Goal: Information Seeking & Learning: Learn about a topic

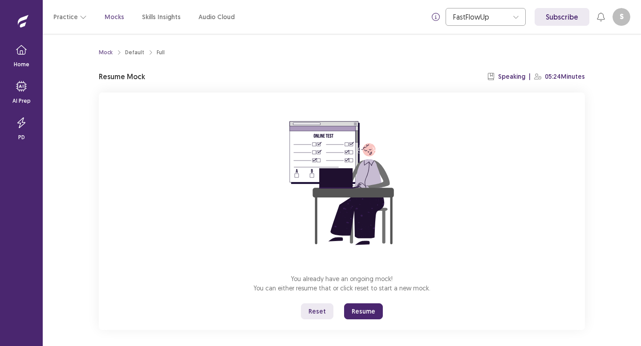
click at [321, 311] on button "Reset" at bounding box center [317, 312] width 33 height 16
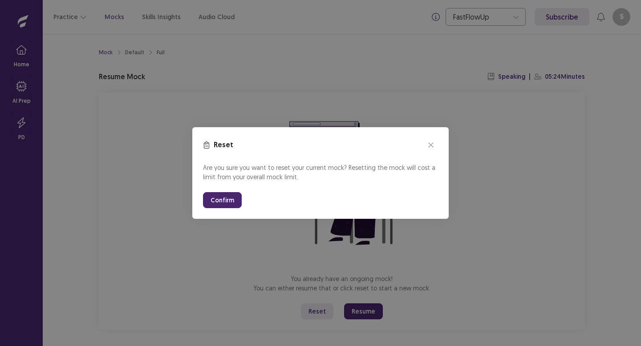
click at [230, 202] on button "Confirm" at bounding box center [222, 200] width 39 height 16
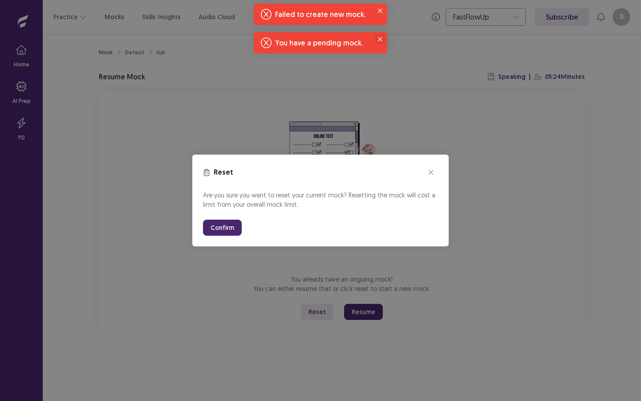
click at [379, 41] on icon "Close" at bounding box center [380, 39] width 4 height 4
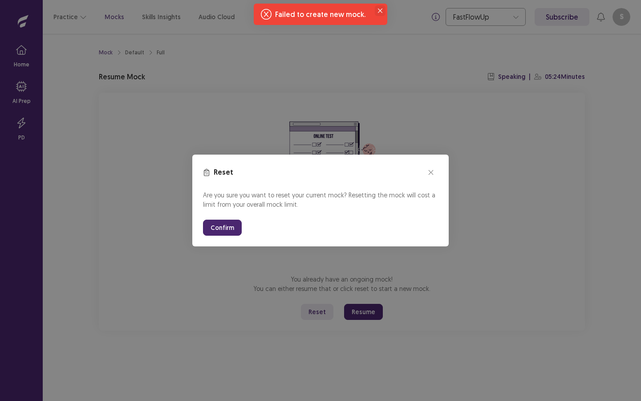
click at [378, 11] on button "Close" at bounding box center [380, 10] width 11 height 11
click at [213, 224] on button "Confirm" at bounding box center [222, 228] width 39 height 16
drag, startPoint x: 381, startPoint y: 8, endPoint x: 381, endPoint y: 341, distance: 332.6
click at [381, 8] on button "Close" at bounding box center [380, 10] width 11 height 11
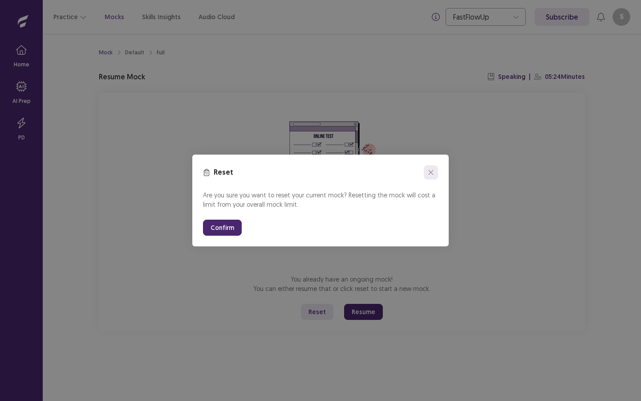
click at [434, 170] on button "close" at bounding box center [431, 172] width 14 height 14
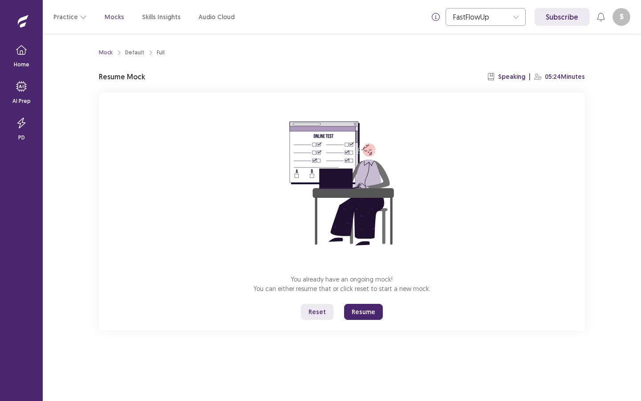
click at [368, 313] on button "Resume" at bounding box center [363, 312] width 39 height 16
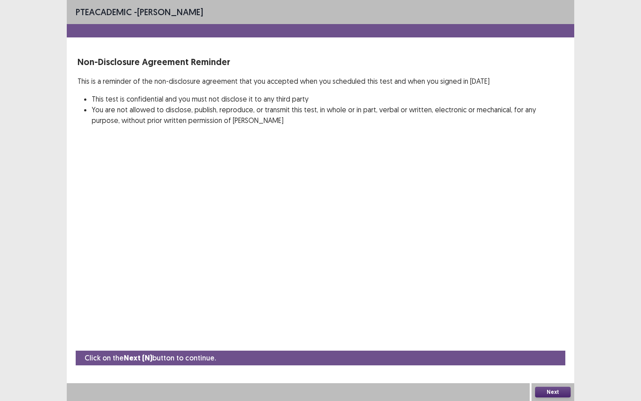
click at [551, 346] on button "Next" at bounding box center [553, 391] width 36 height 11
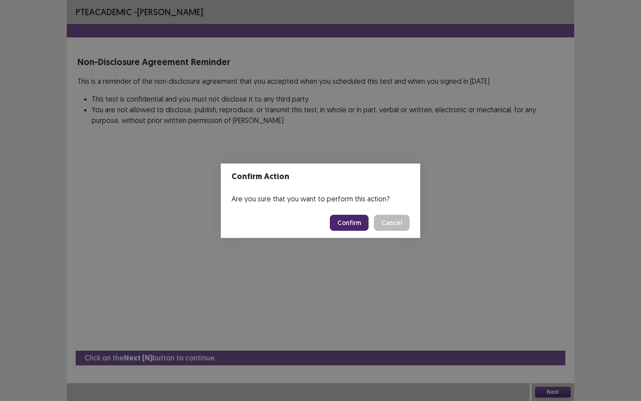
click at [357, 225] on button "Confirm" at bounding box center [349, 223] width 39 height 16
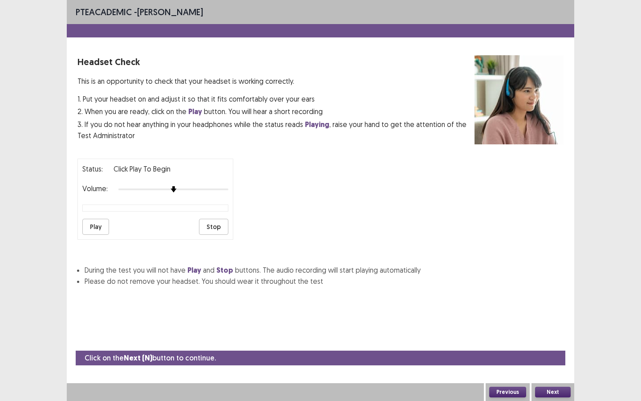
click at [89, 222] on button "Play" at bounding box center [95, 227] width 27 height 16
click at [550, 346] on button "Next" at bounding box center [553, 391] width 36 height 11
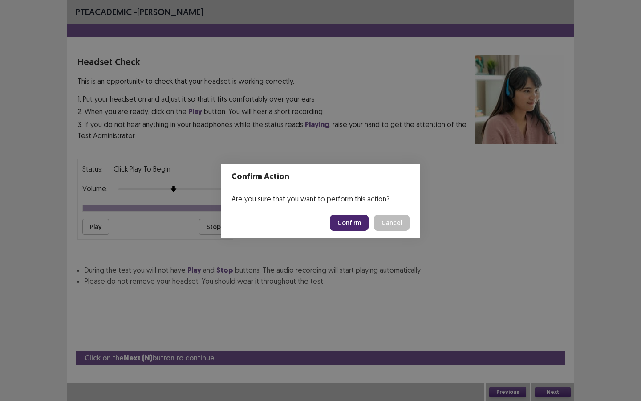
click at [348, 210] on footer "Confirm Cancel" at bounding box center [320, 222] width 199 height 30
click at [349, 221] on button "Confirm" at bounding box center [349, 223] width 39 height 16
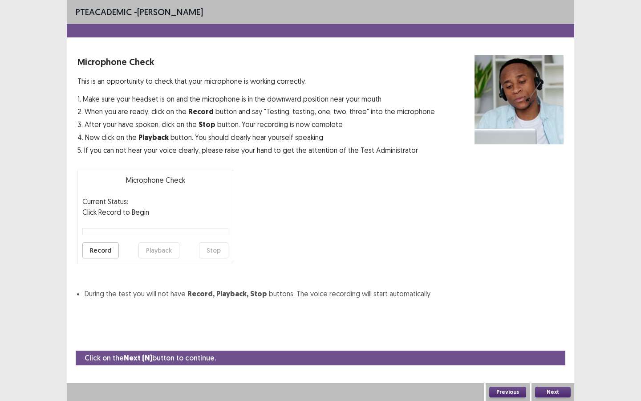
click at [107, 250] on button "Record" at bounding box center [100, 250] width 37 height 16
click at [224, 253] on button "Stop" at bounding box center [213, 250] width 29 height 16
click at [158, 247] on button "Playback" at bounding box center [158, 250] width 41 height 16
click at [549, 346] on button "Next" at bounding box center [553, 391] width 36 height 11
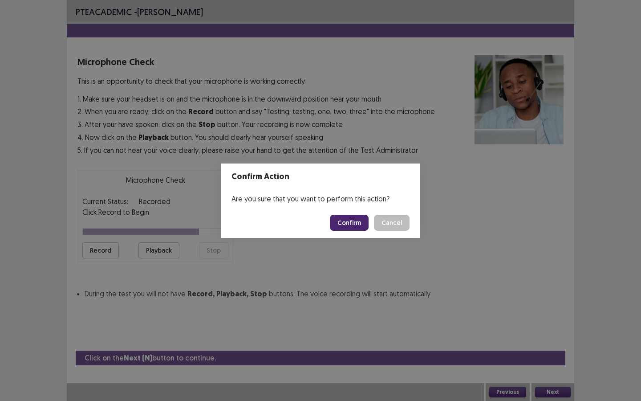
click at [341, 224] on button "Confirm" at bounding box center [349, 223] width 39 height 16
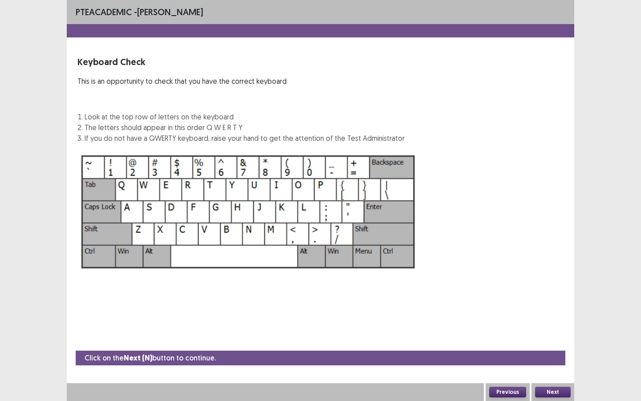
click at [541, 346] on button "Next" at bounding box center [553, 391] width 36 height 11
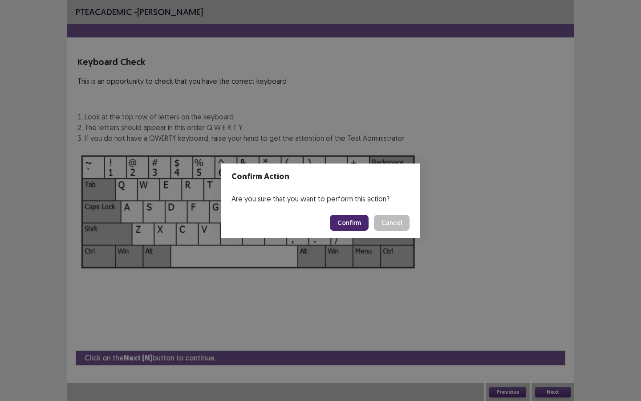
click at [356, 225] on button "Confirm" at bounding box center [349, 223] width 39 height 16
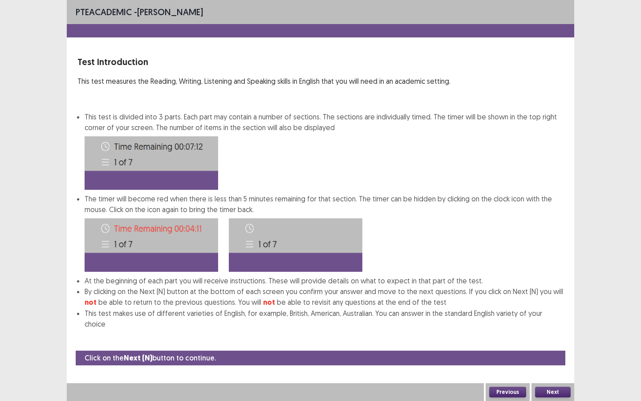
click at [553, 346] on button "Next" at bounding box center [553, 391] width 36 height 11
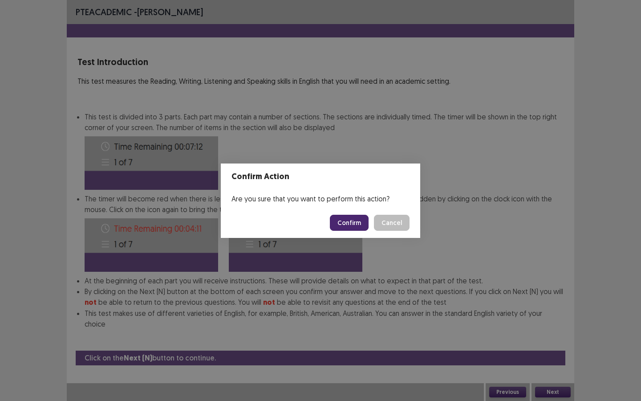
click at [345, 231] on footer "Confirm Cancel" at bounding box center [320, 222] width 199 height 30
click at [345, 228] on button "Confirm" at bounding box center [349, 223] width 39 height 16
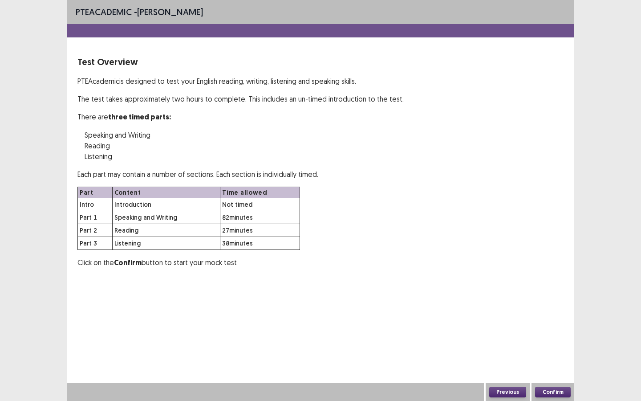
click at [562, 346] on button "Confirm" at bounding box center [553, 391] width 36 height 11
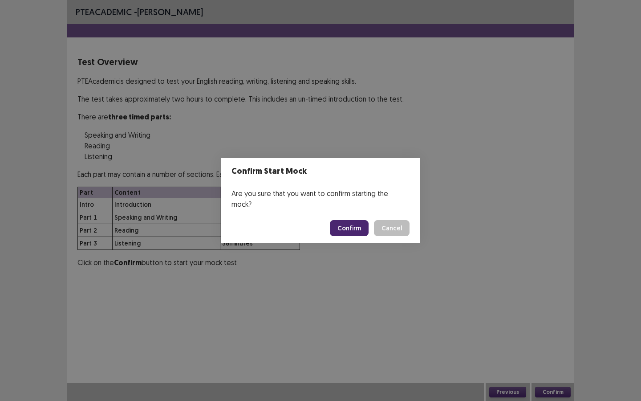
click at [355, 221] on button "Confirm" at bounding box center [349, 228] width 39 height 16
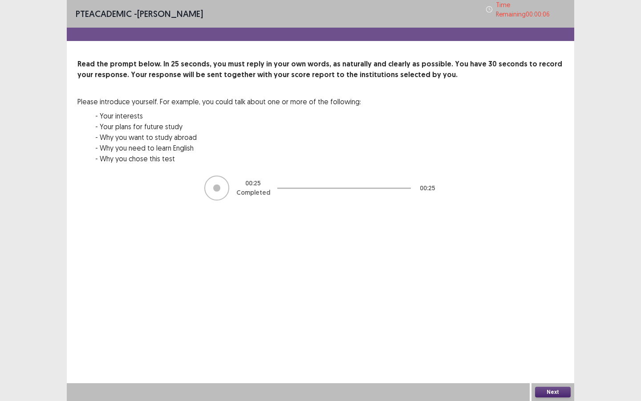
click at [561, 346] on button "Next" at bounding box center [553, 391] width 36 height 11
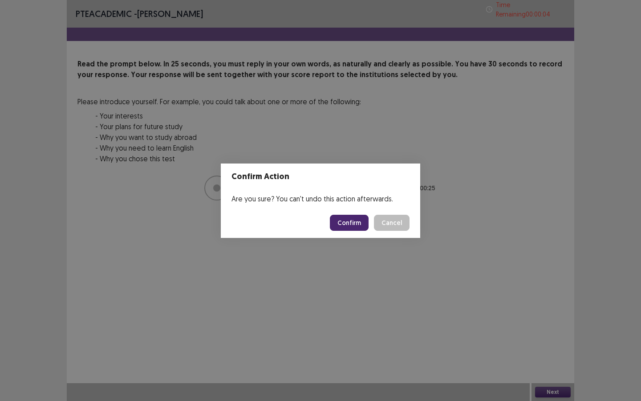
click at [357, 218] on button "Confirm" at bounding box center [349, 223] width 39 height 16
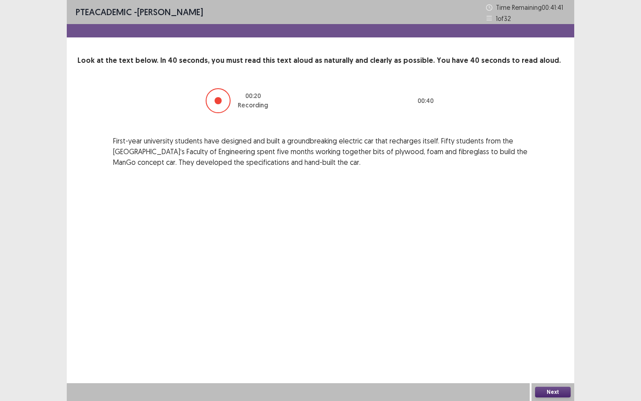
click at [538, 346] on button "Next" at bounding box center [553, 391] width 36 height 11
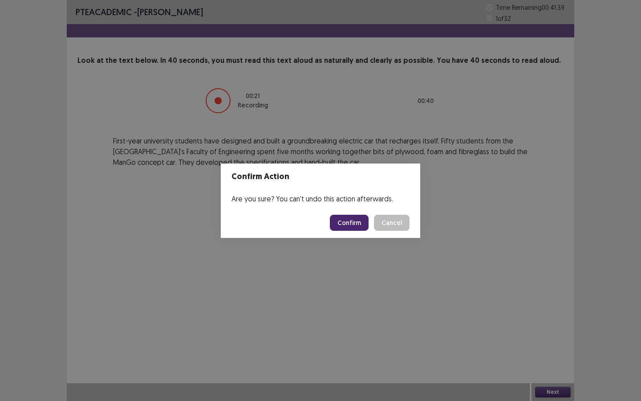
click at [356, 220] on button "Confirm" at bounding box center [349, 223] width 39 height 16
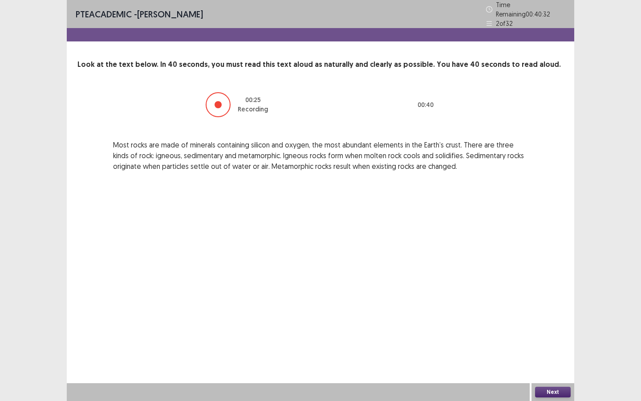
click at [546, 346] on button "Next" at bounding box center [553, 391] width 36 height 11
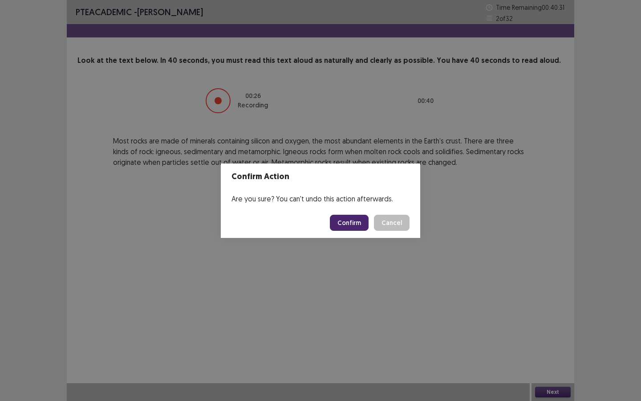
click at [350, 215] on button "Confirm" at bounding box center [349, 223] width 39 height 16
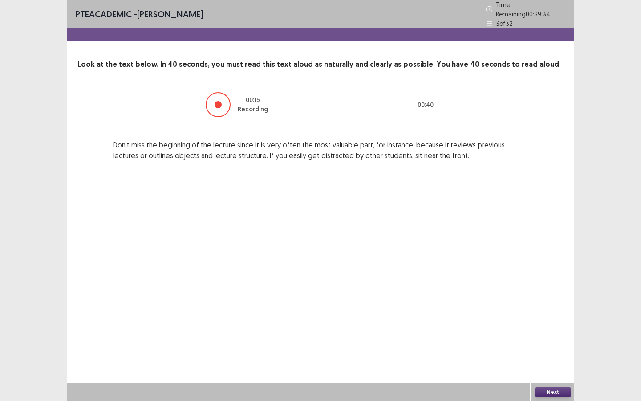
click at [552, 346] on button "Next" at bounding box center [553, 391] width 36 height 11
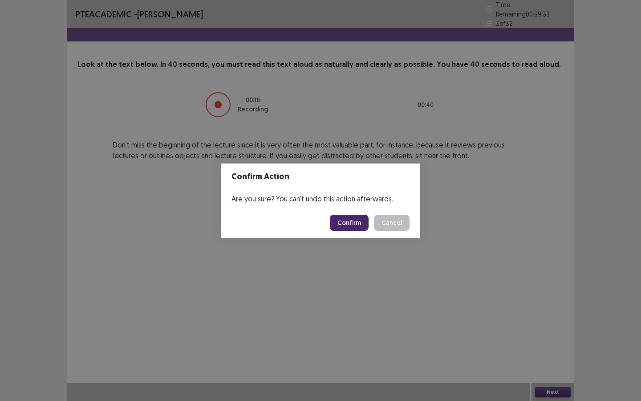
click at [365, 220] on button "Confirm" at bounding box center [349, 223] width 39 height 16
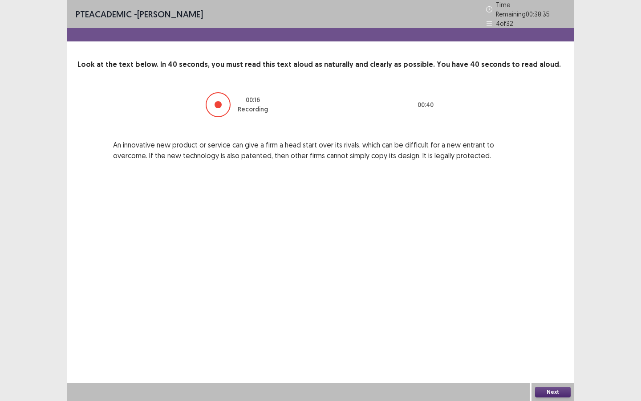
click at [551, 346] on button "Next" at bounding box center [553, 391] width 36 height 11
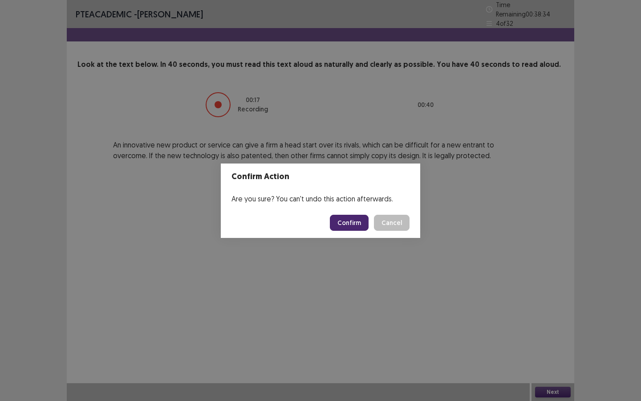
click at [362, 227] on button "Confirm" at bounding box center [349, 223] width 39 height 16
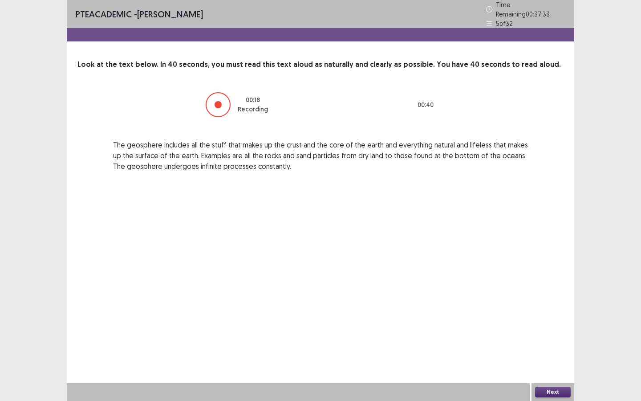
click at [553, 346] on button "Next" at bounding box center [553, 391] width 36 height 11
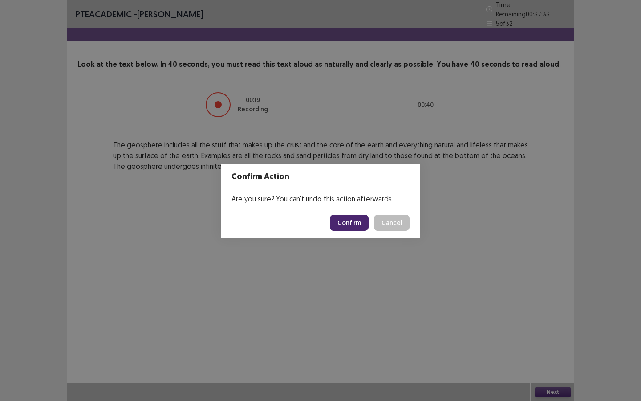
click at [358, 222] on button "Confirm" at bounding box center [349, 223] width 39 height 16
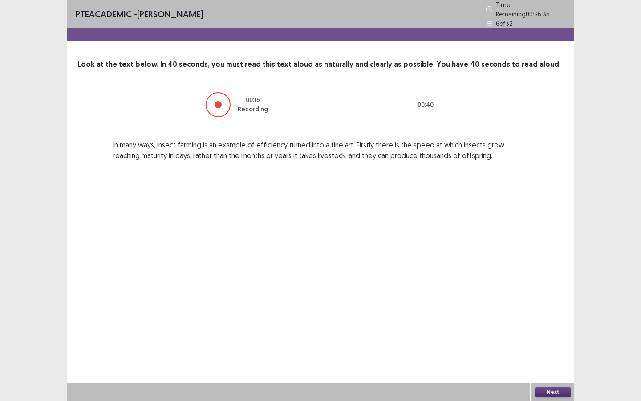
click at [539, 346] on button "Next" at bounding box center [553, 391] width 36 height 11
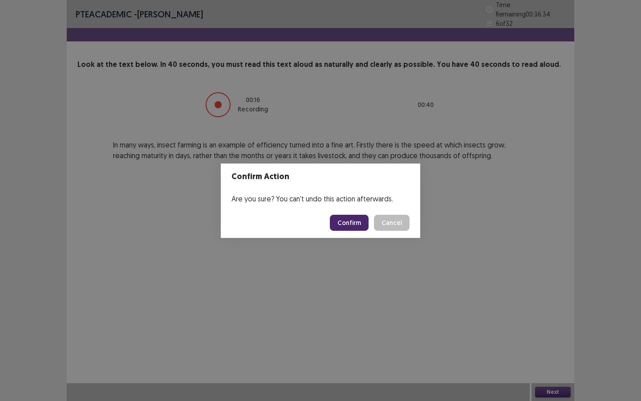
click at [346, 224] on button "Confirm" at bounding box center [349, 223] width 39 height 16
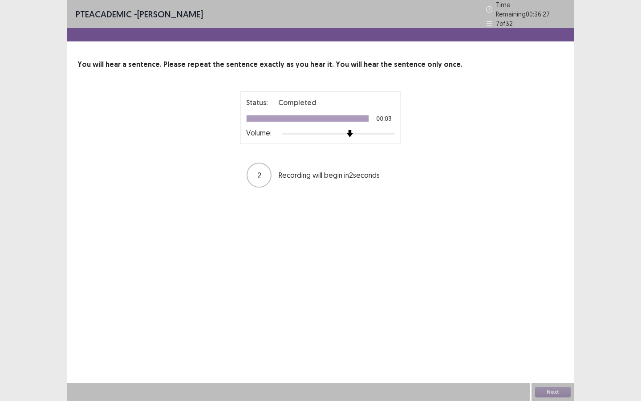
click at [345, 130] on div at bounding box center [338, 133] width 113 height 7
click at [565, 346] on button "Next" at bounding box center [553, 391] width 36 height 11
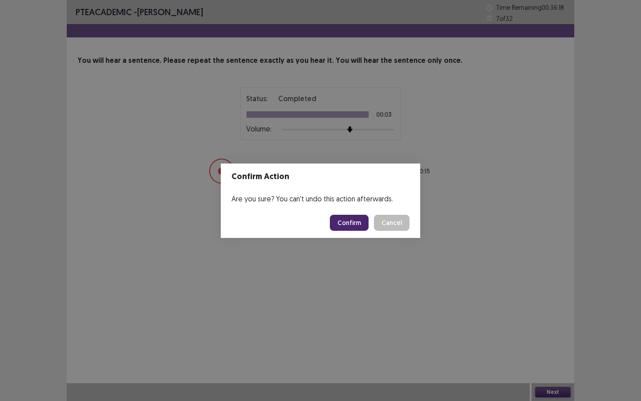
click at [348, 217] on button "Confirm" at bounding box center [349, 223] width 39 height 16
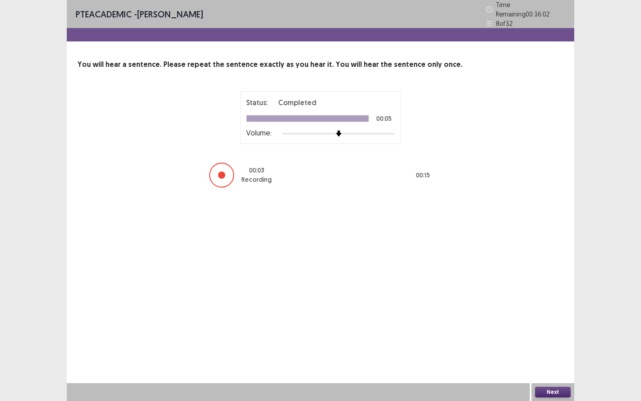
click at [550, 346] on button "Next" at bounding box center [553, 391] width 36 height 11
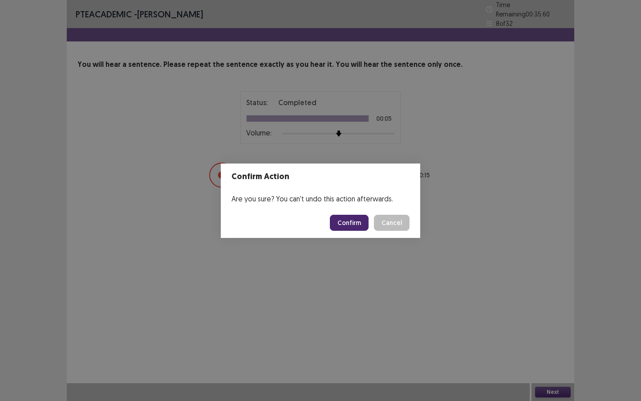
click at [347, 227] on button "Confirm" at bounding box center [349, 223] width 39 height 16
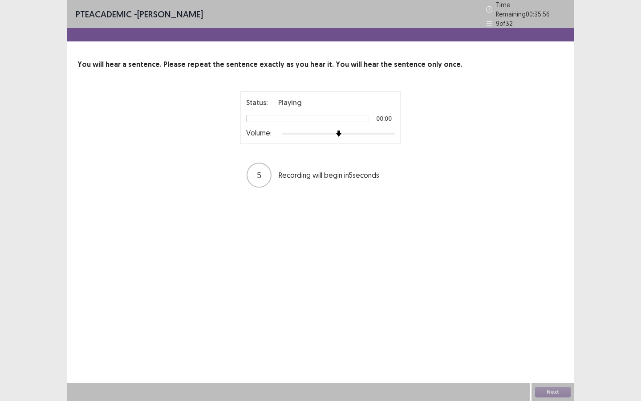
click at [348, 130] on div at bounding box center [338, 133] width 113 height 7
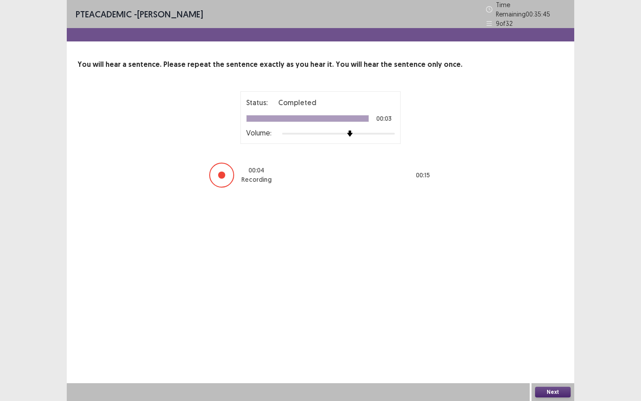
click at [544, 346] on button "Next" at bounding box center [553, 391] width 36 height 11
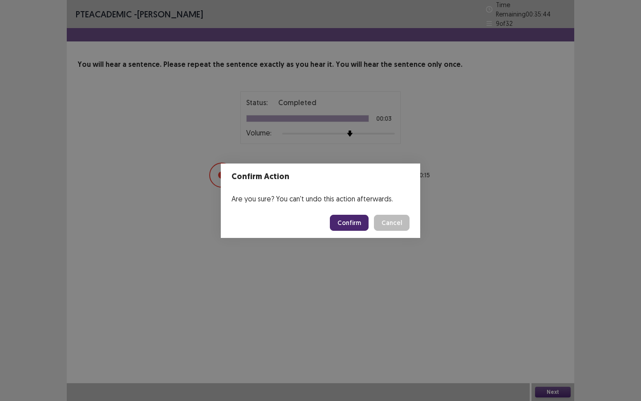
click at [350, 224] on button "Confirm" at bounding box center [349, 223] width 39 height 16
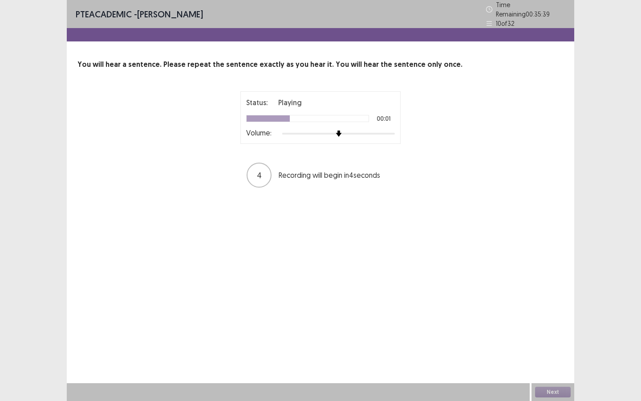
click at [348, 130] on div at bounding box center [338, 133] width 113 height 7
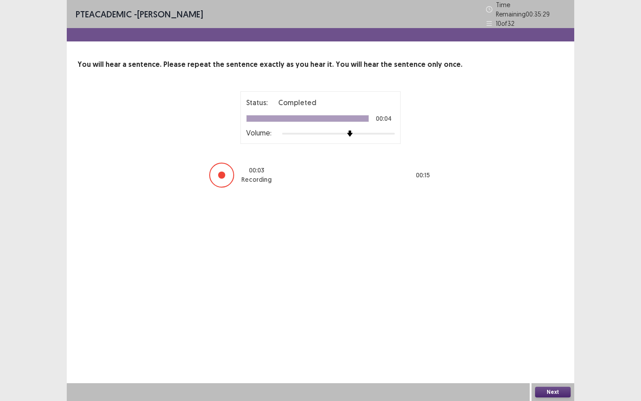
click at [548, 346] on button "Next" at bounding box center [553, 391] width 36 height 11
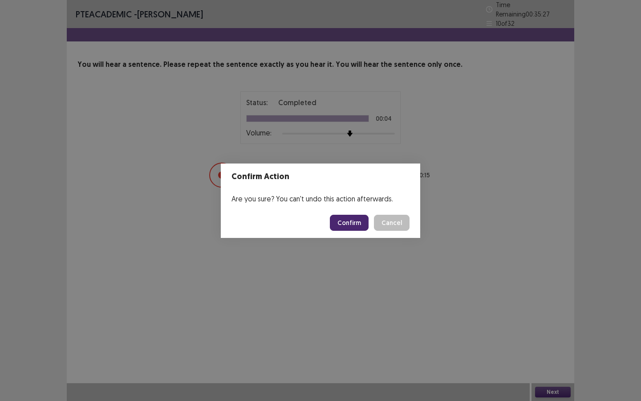
click at [360, 223] on button "Confirm" at bounding box center [349, 223] width 39 height 16
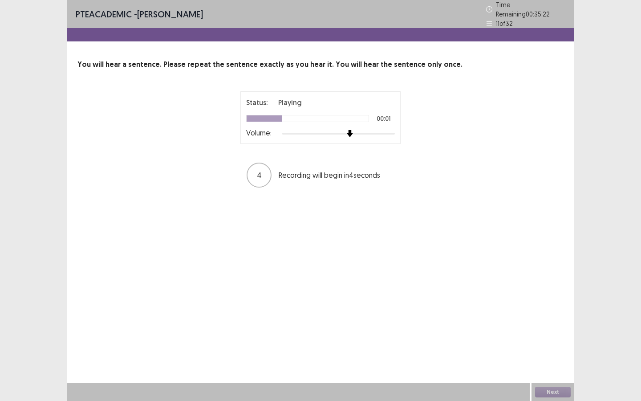
click at [348, 130] on div at bounding box center [338, 133] width 113 height 7
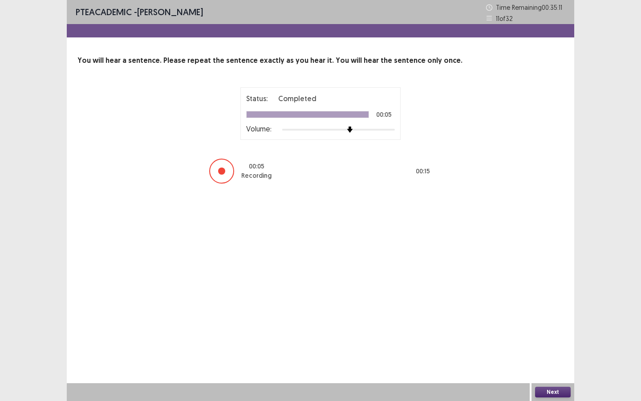
click at [550, 346] on button "Next" at bounding box center [553, 391] width 36 height 11
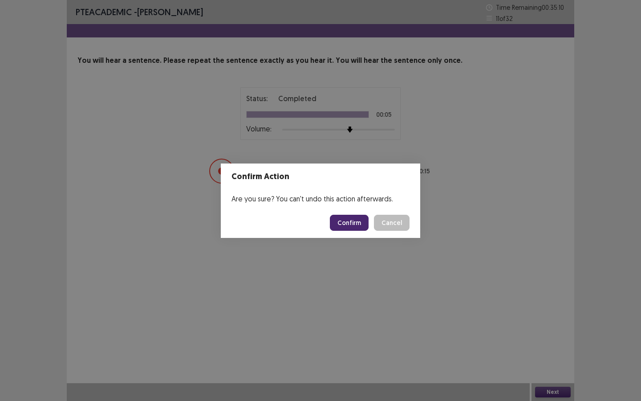
click at [366, 223] on button "Confirm" at bounding box center [349, 223] width 39 height 16
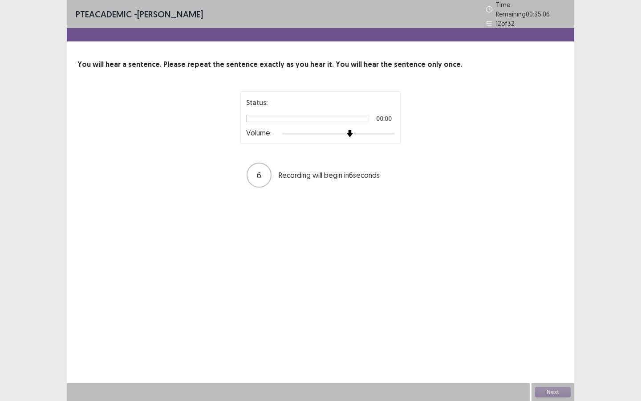
click at [346, 131] on div at bounding box center [338, 133] width 113 height 7
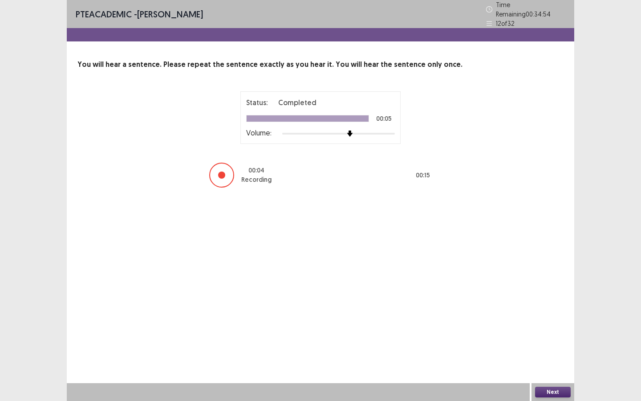
click at [545, 346] on button "Next" at bounding box center [553, 391] width 36 height 11
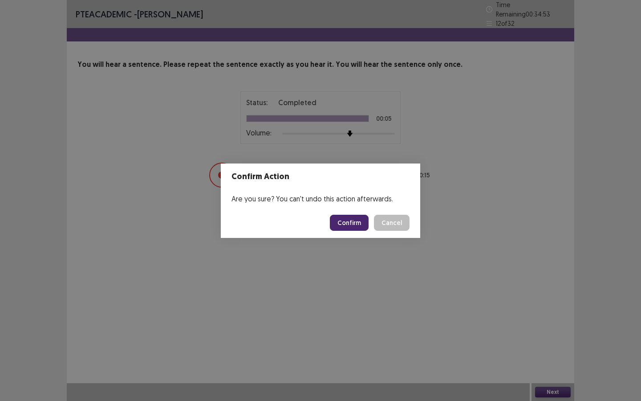
click at [348, 221] on button "Confirm" at bounding box center [349, 223] width 39 height 16
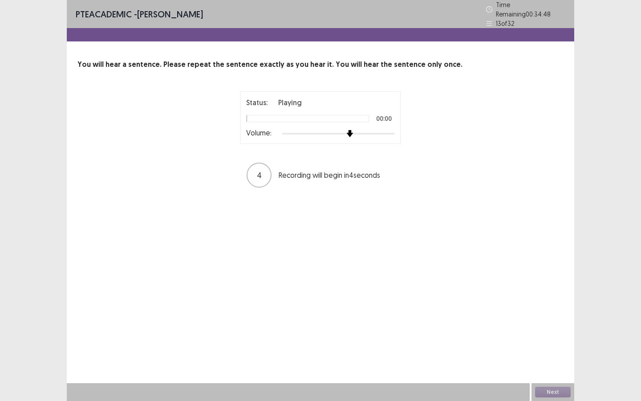
click at [346, 130] on div at bounding box center [338, 133] width 113 height 7
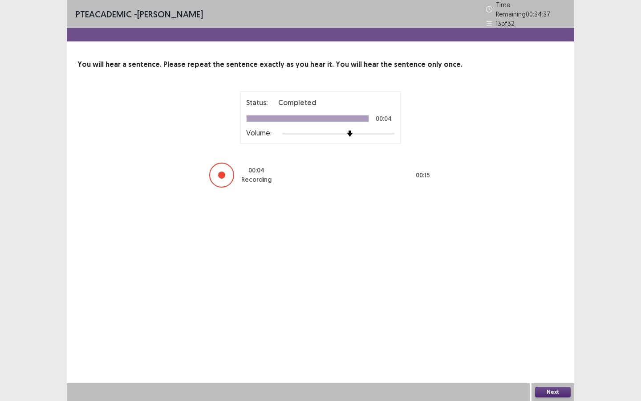
click at [546, 346] on button "Next" at bounding box center [553, 391] width 36 height 11
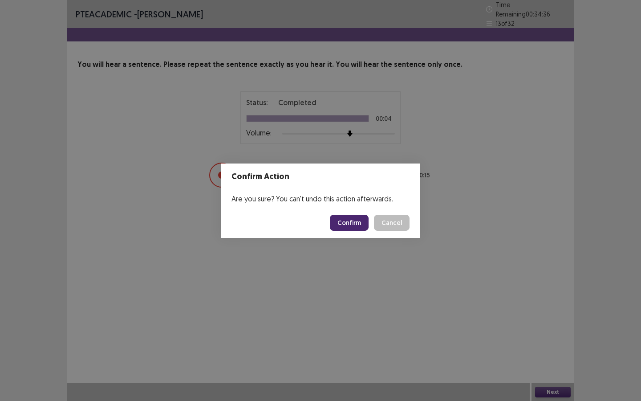
click at [356, 220] on button "Confirm" at bounding box center [349, 223] width 39 height 16
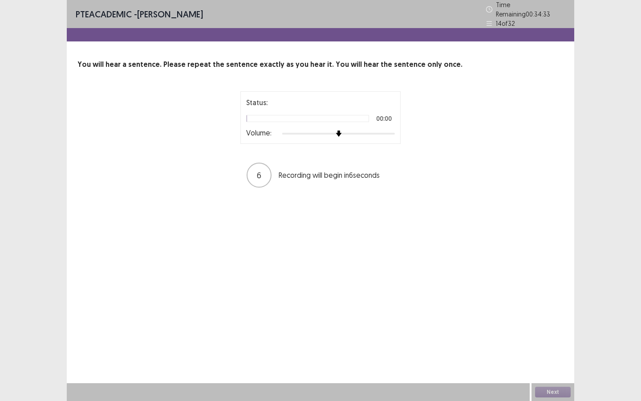
click at [349, 131] on div at bounding box center [338, 133] width 113 height 7
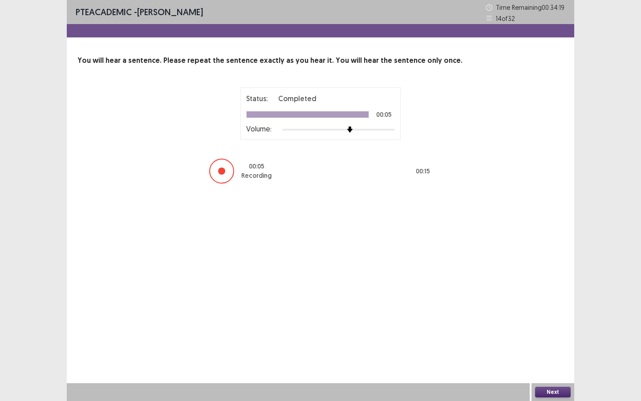
click at [543, 346] on button "Next" at bounding box center [553, 391] width 36 height 11
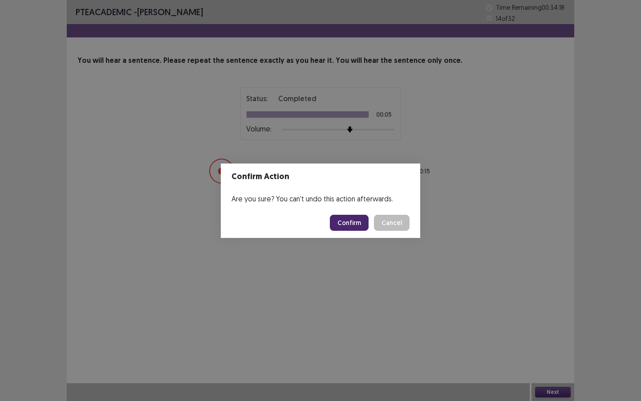
click at [367, 225] on button "Confirm" at bounding box center [349, 223] width 39 height 16
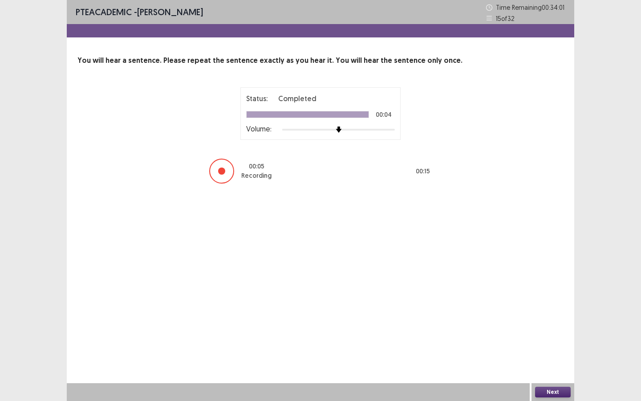
click at [543, 346] on div "Next" at bounding box center [553, 392] width 43 height 18
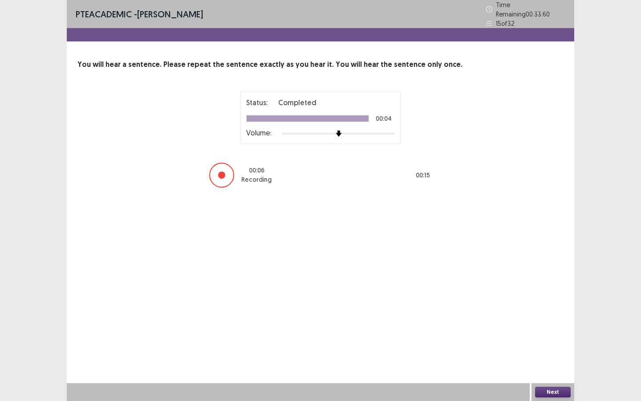
click at [564, 346] on button "Next" at bounding box center [553, 391] width 36 height 11
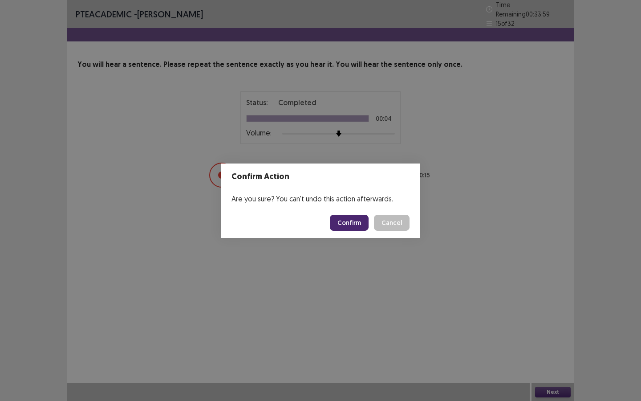
click at [346, 220] on button "Confirm" at bounding box center [349, 223] width 39 height 16
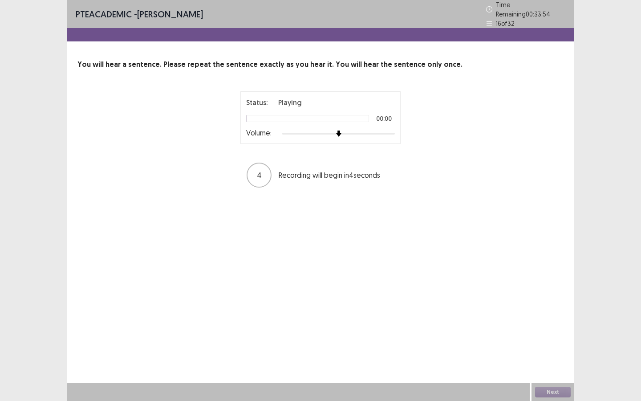
click at [353, 130] on div at bounding box center [338, 133] width 113 height 7
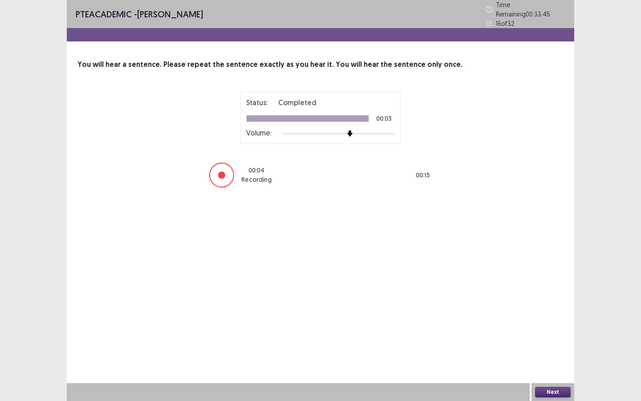
click at [551, 346] on button "Next" at bounding box center [553, 391] width 36 height 11
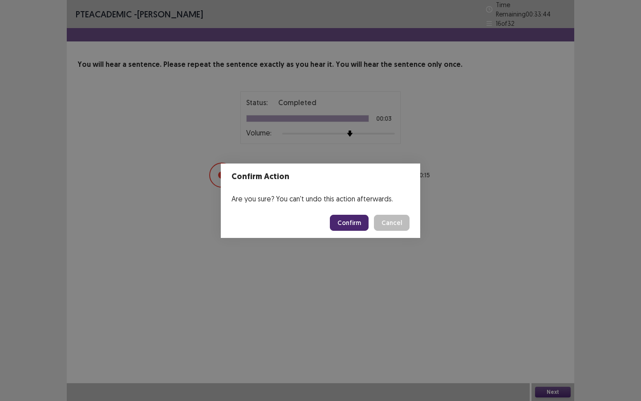
click at [357, 215] on button "Confirm" at bounding box center [349, 223] width 39 height 16
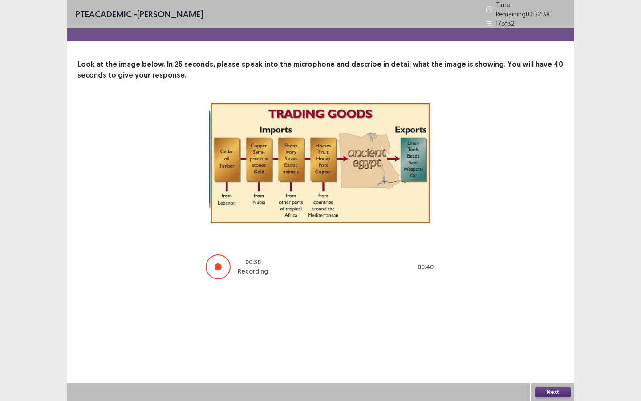
click at [542, 346] on button "Next" at bounding box center [553, 391] width 36 height 11
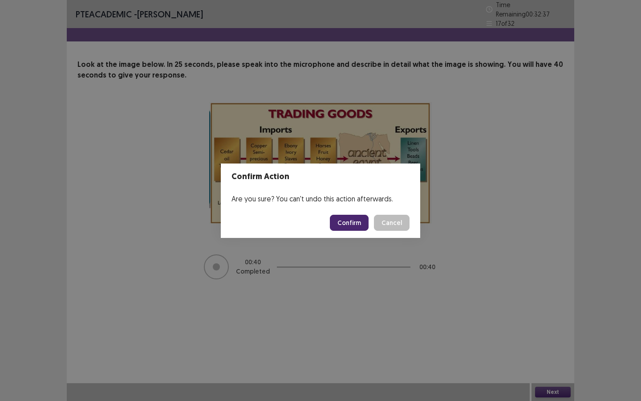
click at [356, 228] on button "Confirm" at bounding box center [349, 223] width 39 height 16
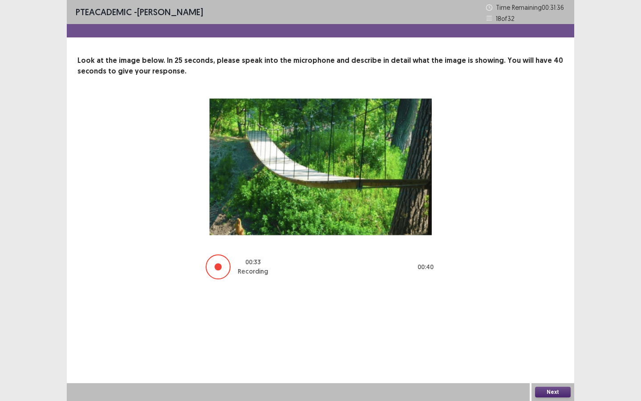
click at [550, 346] on button "Next" at bounding box center [553, 391] width 36 height 11
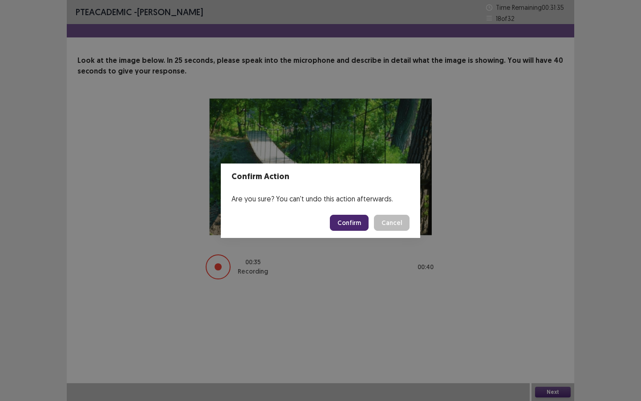
click at [360, 220] on button "Confirm" at bounding box center [349, 223] width 39 height 16
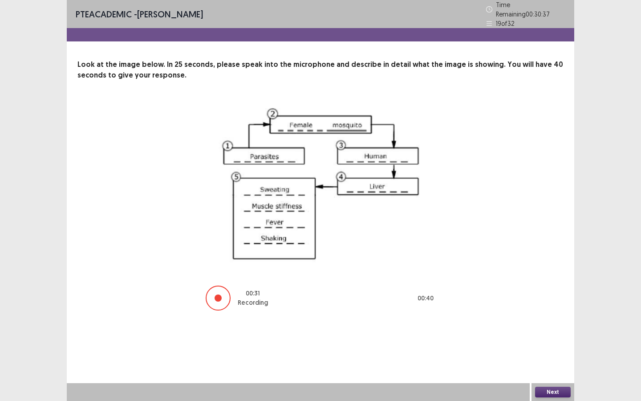
click at [537, 346] on button "Next" at bounding box center [553, 391] width 36 height 11
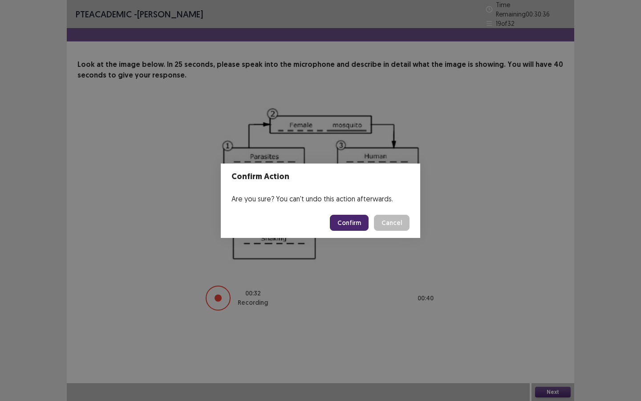
click at [361, 226] on button "Confirm" at bounding box center [349, 223] width 39 height 16
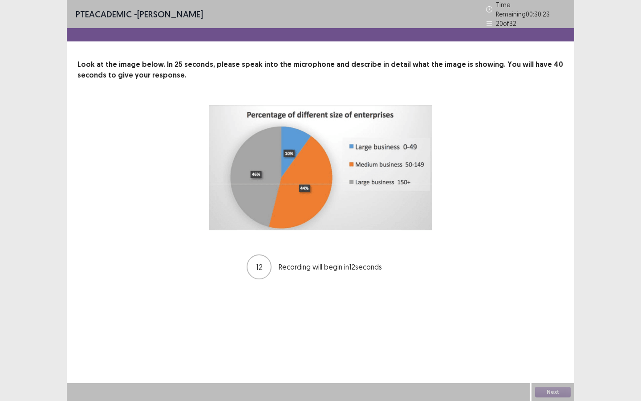
drag, startPoint x: 408, startPoint y: 179, endPoint x: 407, endPoint y: 190, distance: 10.4
click at [554, 346] on button "Next" at bounding box center [553, 391] width 36 height 11
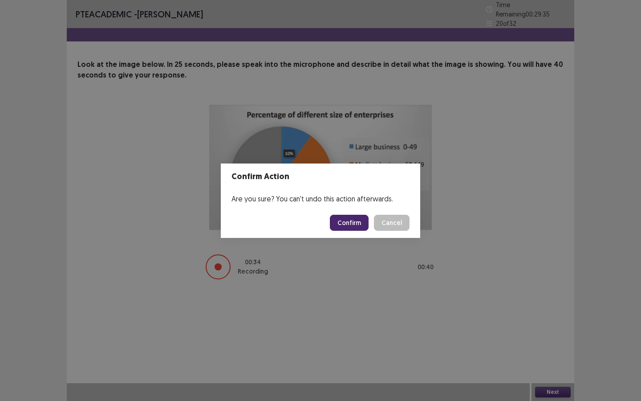
click at [359, 223] on button "Confirm" at bounding box center [349, 223] width 39 height 16
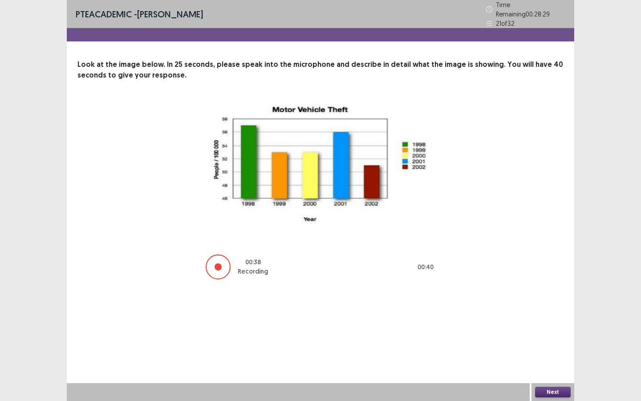
click at [558, 346] on button "Next" at bounding box center [553, 391] width 36 height 11
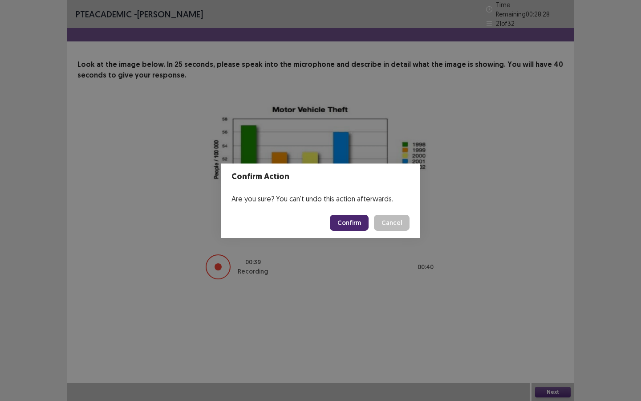
click at [358, 222] on button "Confirm" at bounding box center [349, 223] width 39 height 16
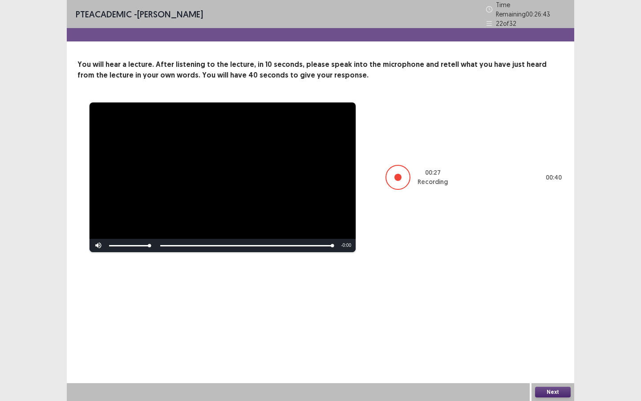
click at [549, 346] on button "Next" at bounding box center [553, 391] width 36 height 11
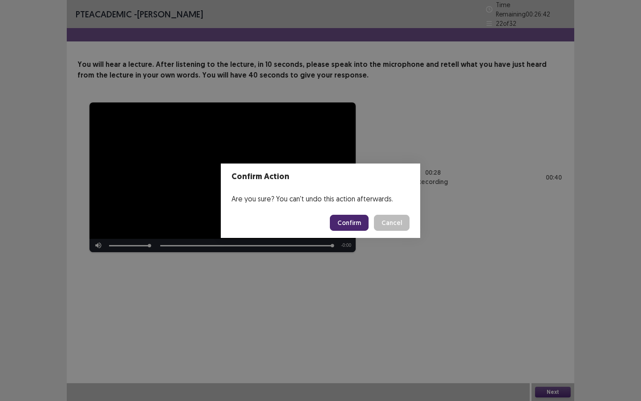
click at [354, 221] on button "Confirm" at bounding box center [349, 223] width 39 height 16
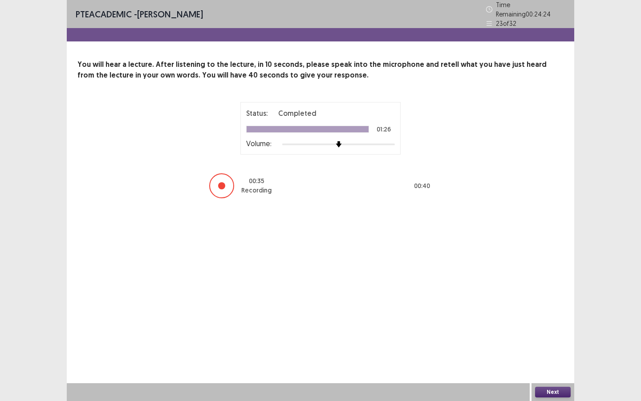
click at [546, 346] on div "Next" at bounding box center [553, 392] width 43 height 18
click at [555, 346] on div "Next" at bounding box center [553, 392] width 43 height 18
click at [556, 346] on button "Next" at bounding box center [553, 391] width 36 height 11
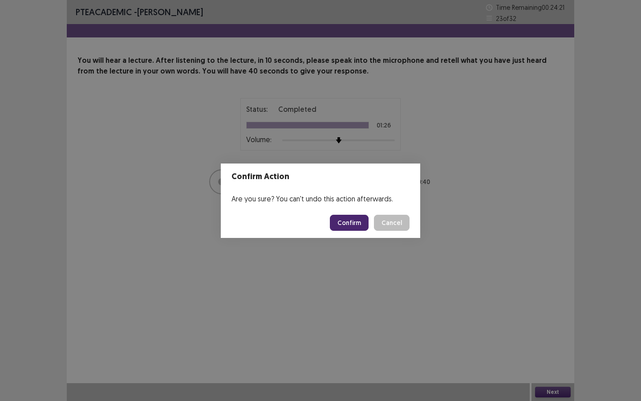
click at [351, 217] on button "Confirm" at bounding box center [349, 223] width 39 height 16
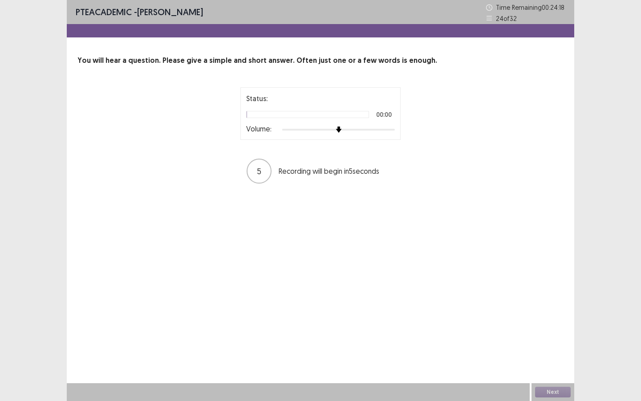
click at [349, 129] on div at bounding box center [338, 129] width 113 height 7
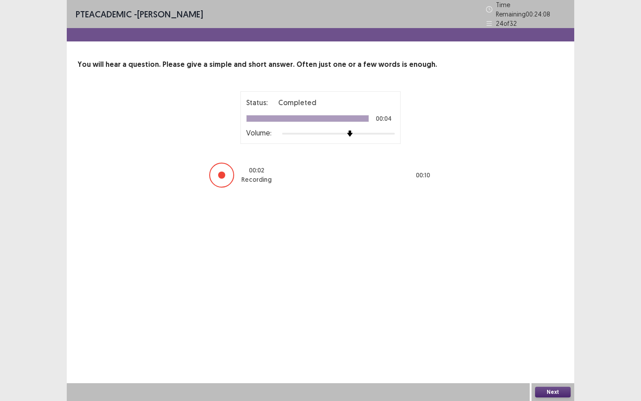
click at [552, 346] on button "Next" at bounding box center [553, 391] width 36 height 11
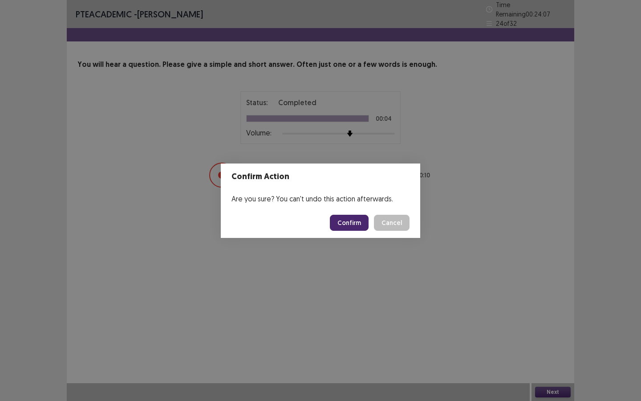
click at [358, 225] on button "Confirm" at bounding box center [349, 223] width 39 height 16
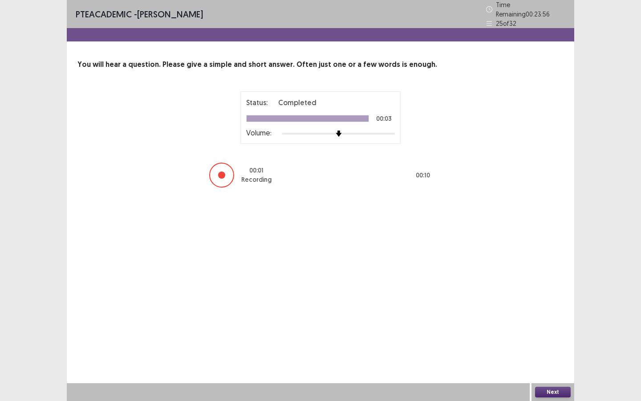
click at [555, 346] on button "Next" at bounding box center [553, 391] width 36 height 11
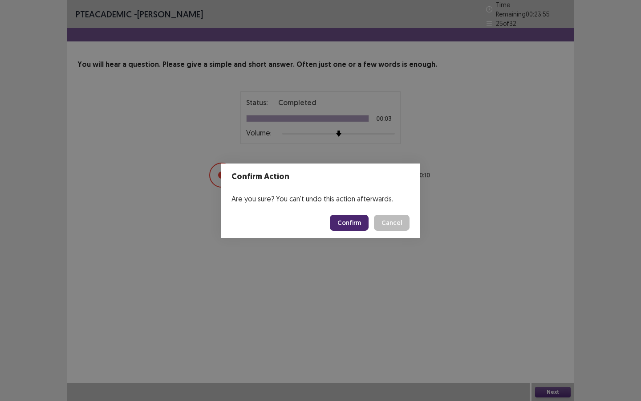
click at [350, 218] on button "Confirm" at bounding box center [349, 223] width 39 height 16
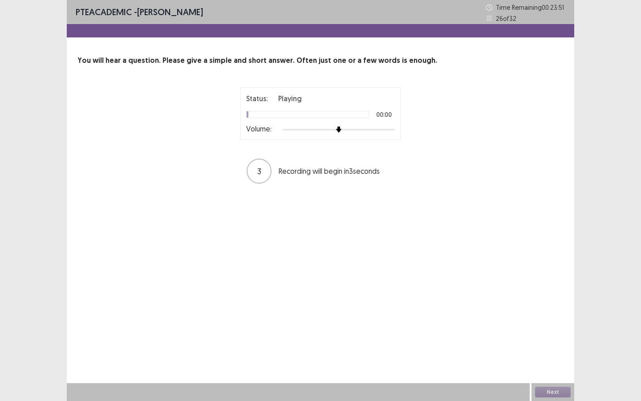
click at [348, 128] on div at bounding box center [338, 129] width 113 height 7
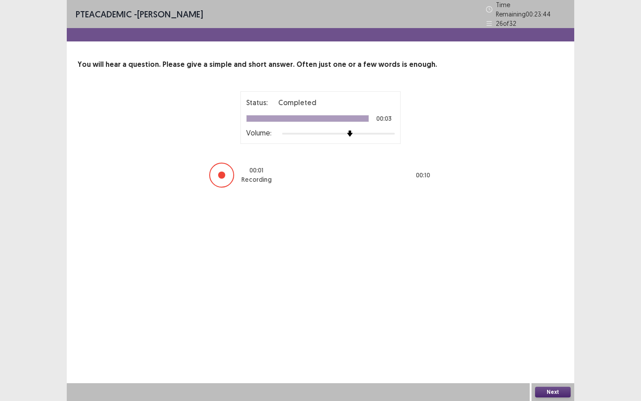
click at [558, 346] on button "Next" at bounding box center [553, 391] width 36 height 11
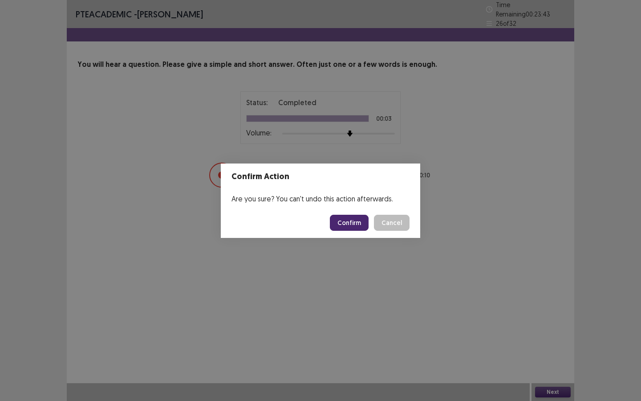
click at [355, 220] on button "Confirm" at bounding box center [349, 223] width 39 height 16
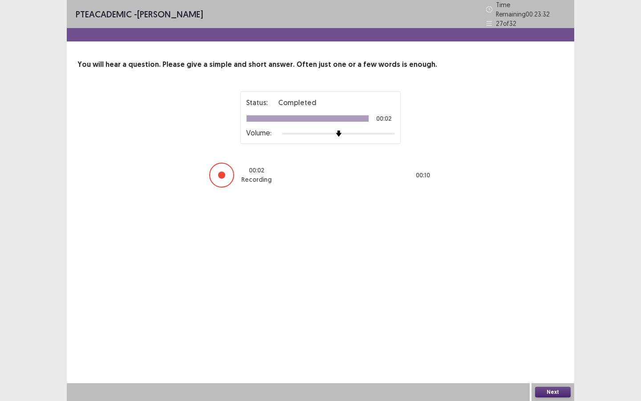
click at [557, 346] on button "Next" at bounding box center [553, 391] width 36 height 11
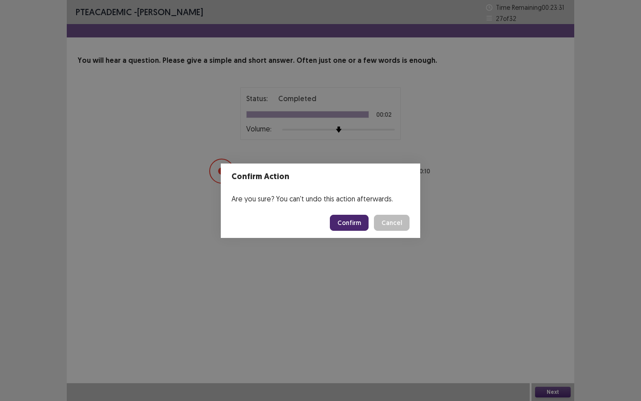
click at [349, 226] on button "Confirm" at bounding box center [349, 223] width 39 height 16
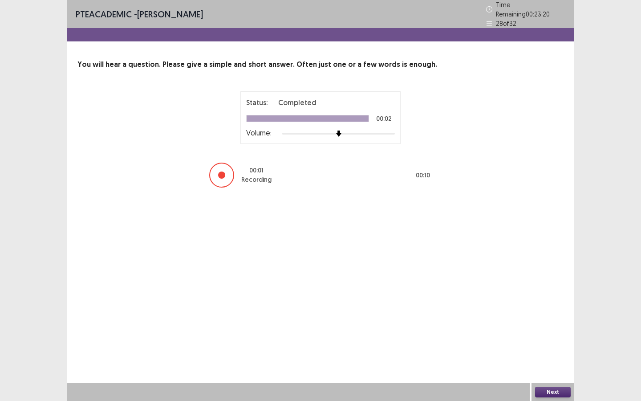
click at [564, 346] on button "Next" at bounding box center [553, 391] width 36 height 11
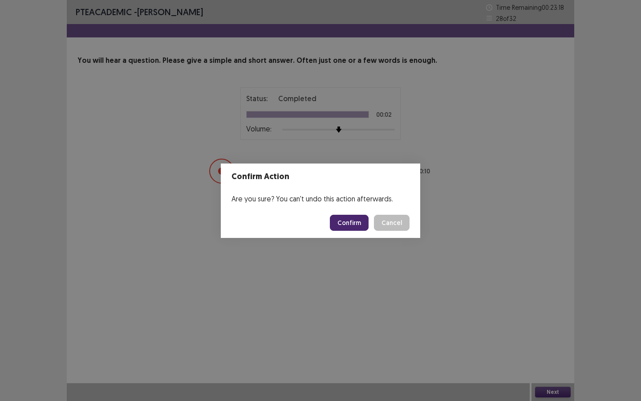
click at [360, 221] on button "Confirm" at bounding box center [349, 223] width 39 height 16
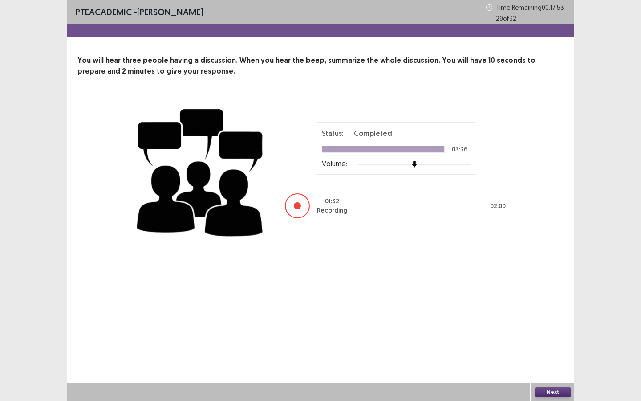
click at [558, 346] on button "Next" at bounding box center [553, 391] width 36 height 11
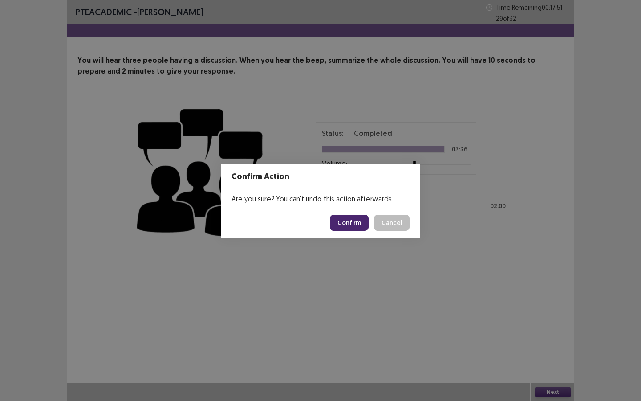
click at [355, 226] on button "Confirm" at bounding box center [349, 223] width 39 height 16
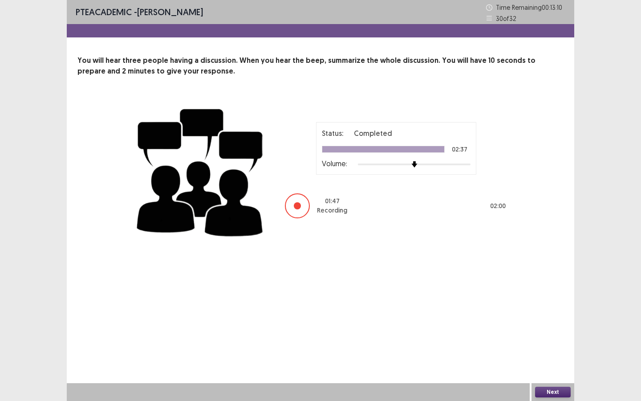
click at [549, 346] on button "Next" at bounding box center [553, 391] width 36 height 11
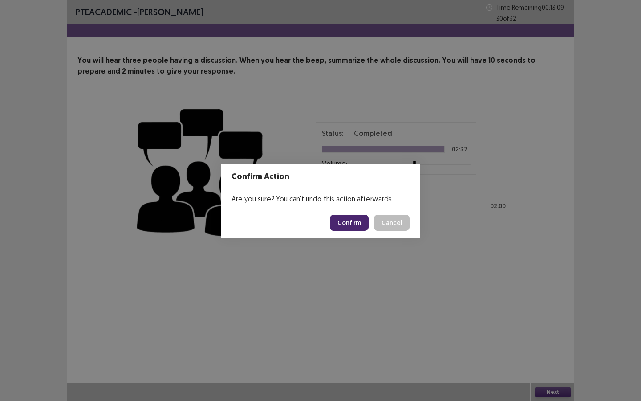
click at [360, 225] on button "Confirm" at bounding box center [349, 223] width 39 height 16
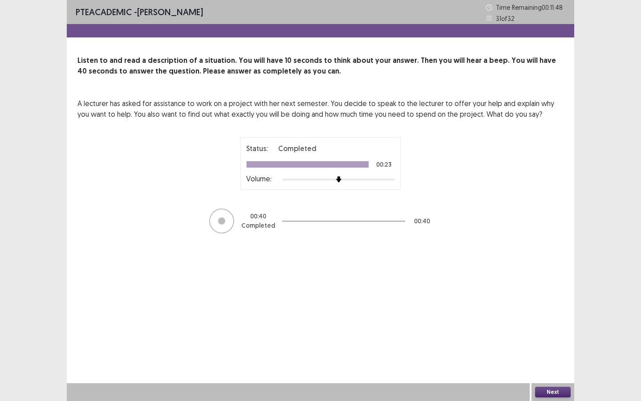
click at [544, 346] on div "Next" at bounding box center [553, 392] width 43 height 18
click at [546, 346] on button "Next" at bounding box center [553, 391] width 36 height 11
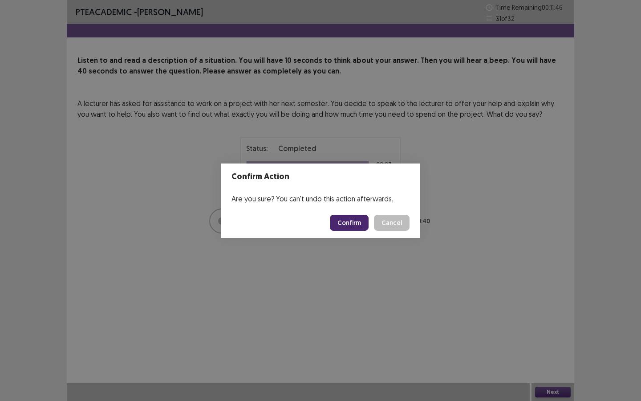
click at [351, 217] on button "Confirm" at bounding box center [349, 223] width 39 height 16
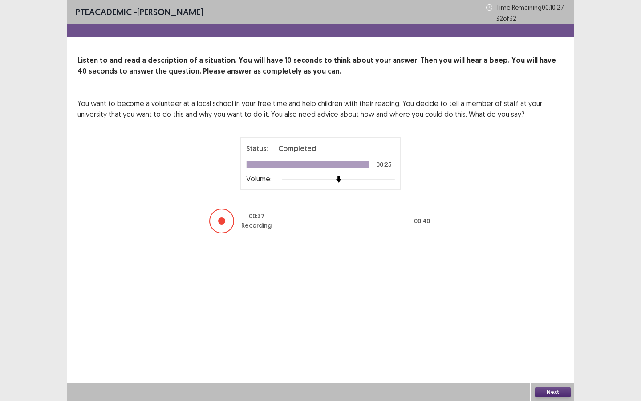
click at [569, 346] on button "Next" at bounding box center [553, 391] width 36 height 11
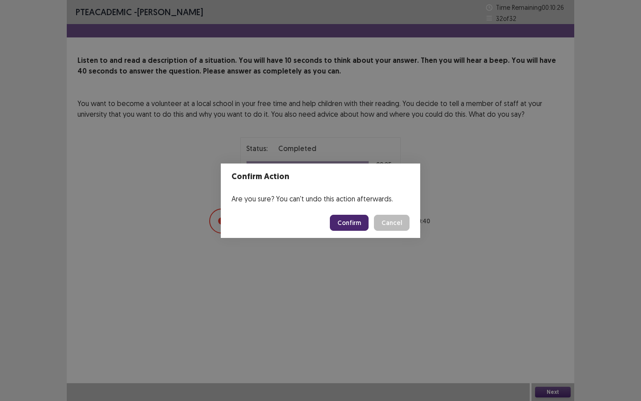
click at [351, 219] on button "Confirm" at bounding box center [349, 223] width 39 height 16
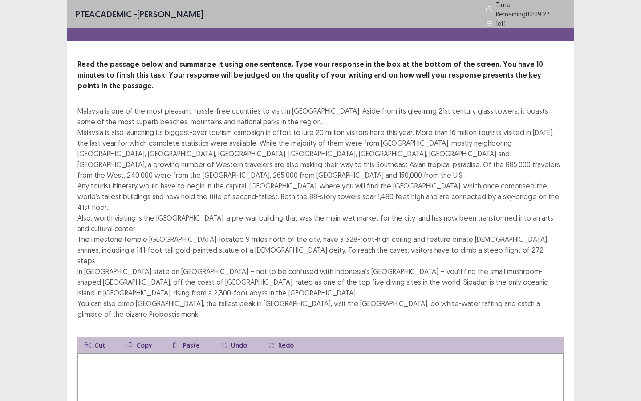
click at [244, 346] on textarea at bounding box center [320, 402] width 486 height 98
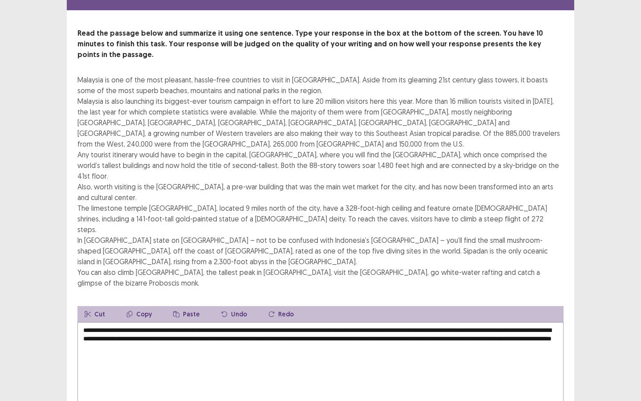
scroll to position [48, 0]
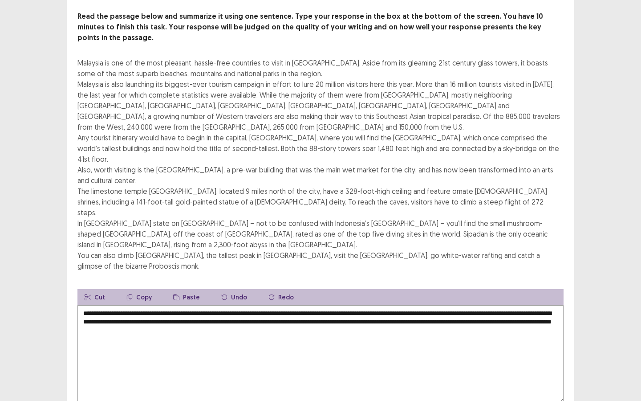
type textarea "**********"
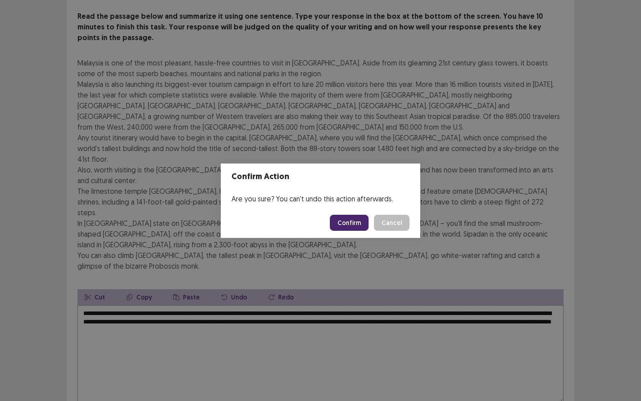
click at [368, 233] on footer "Confirm Cancel" at bounding box center [320, 222] width 199 height 30
click at [365, 227] on button "Confirm" at bounding box center [349, 223] width 39 height 16
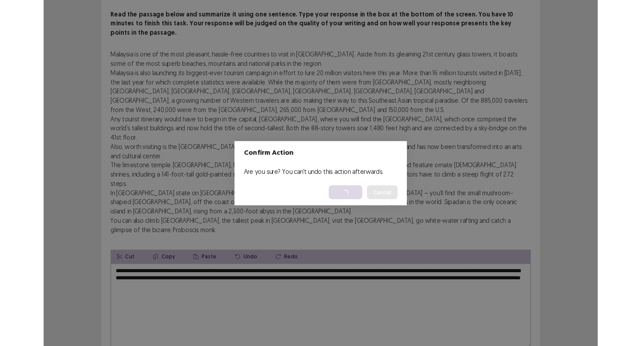
scroll to position [0, 0]
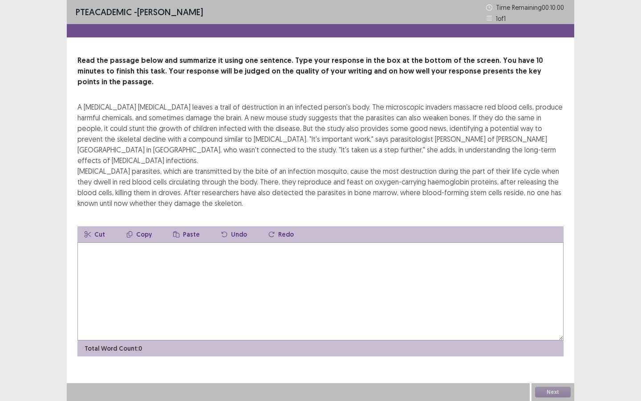
click at [100, 242] on textarea at bounding box center [320, 291] width 486 height 98
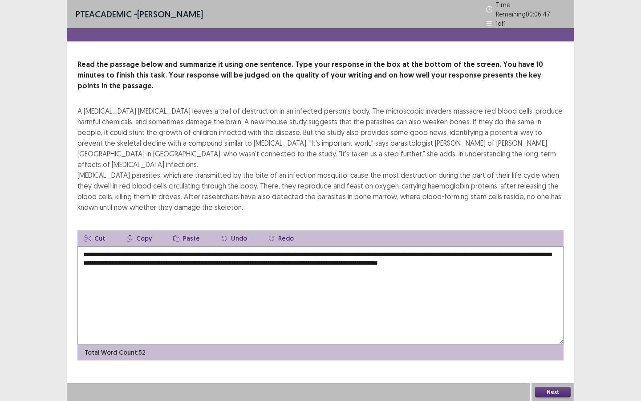
type textarea "**********"
click at [544, 346] on button "Next" at bounding box center [553, 391] width 36 height 11
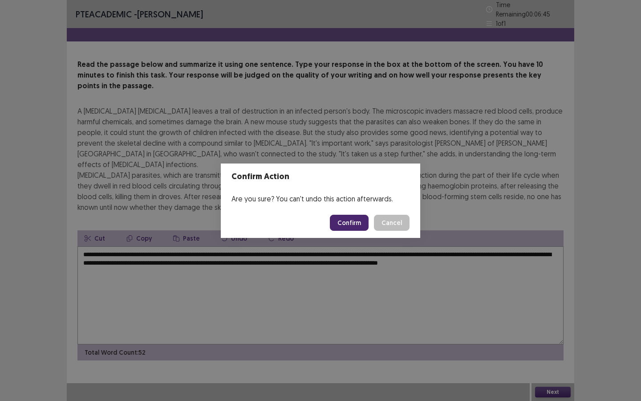
click at [353, 226] on button "Confirm" at bounding box center [349, 223] width 39 height 16
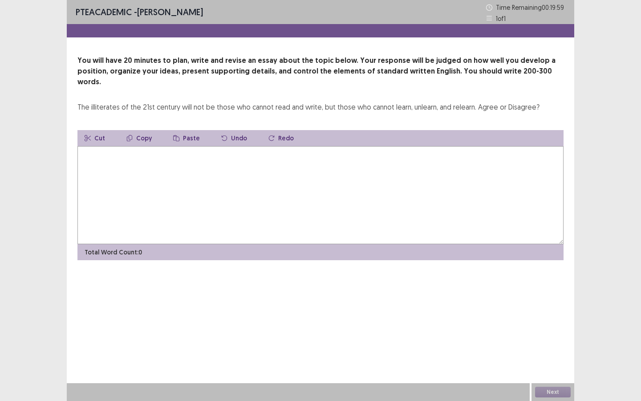
click at [291, 150] on textarea at bounding box center [320, 195] width 486 height 98
click at [228, 150] on textarea at bounding box center [320, 195] width 486 height 98
paste textarea "*"
type textarea "*"
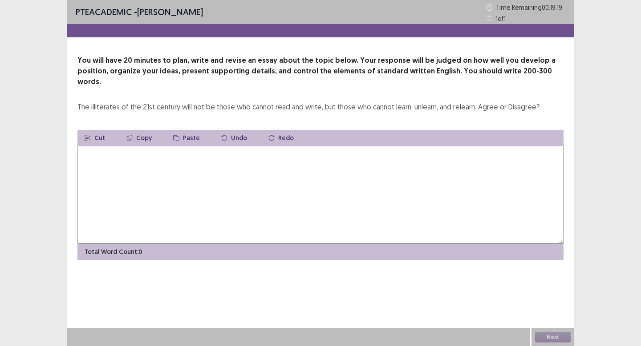
drag, startPoint x: 85, startPoint y: 94, endPoint x: 122, endPoint y: 89, distance: 37.3
click at [122, 90] on div "You will have 20 minutes to plan, write and revise an essay about the topic bel…" at bounding box center [320, 83] width 486 height 57
drag, startPoint x: 133, startPoint y: 96, endPoint x: 199, endPoint y: 97, distance: 66.8
click at [200, 102] on div "The illiterates of the 21st century will not be those who cannot read and write…" at bounding box center [308, 107] width 462 height 11
click at [244, 147] on textarea at bounding box center [320, 195] width 486 height 98
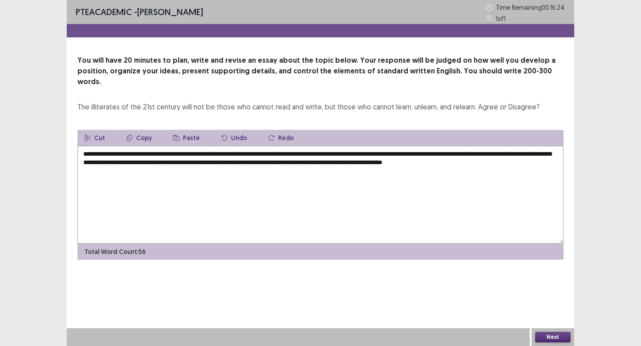
click at [496, 152] on textarea "**********" at bounding box center [320, 195] width 486 height 98
click at [547, 152] on textarea "**********" at bounding box center [320, 195] width 486 height 98
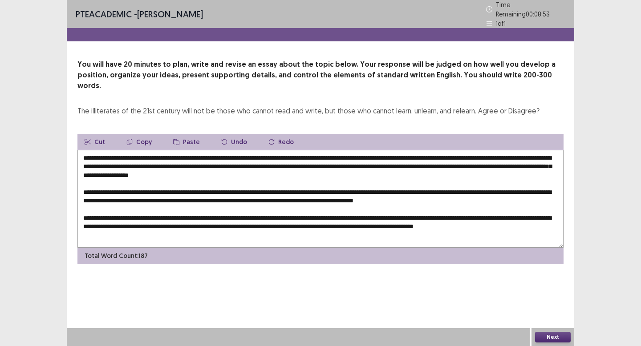
scroll to position [9, 0]
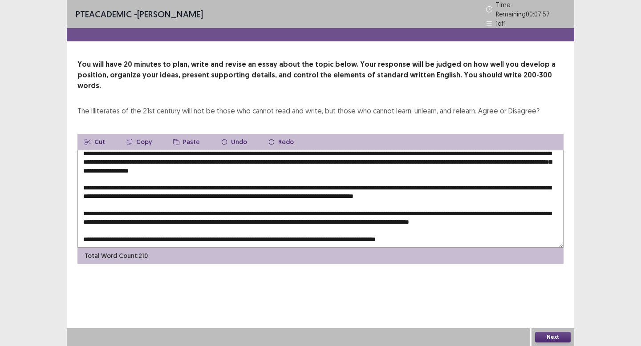
click at [359, 229] on textarea at bounding box center [320, 199] width 486 height 98
click at [443, 232] on textarea at bounding box center [320, 199] width 486 height 98
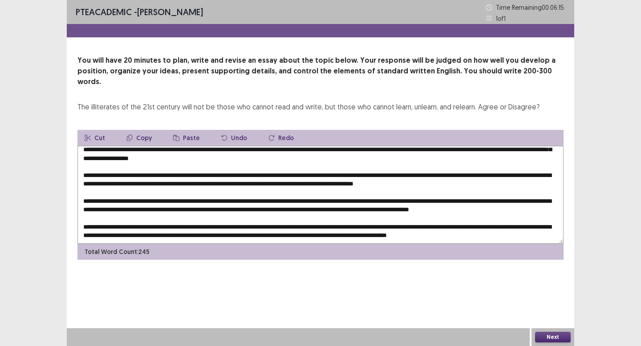
scroll to position [26, 0]
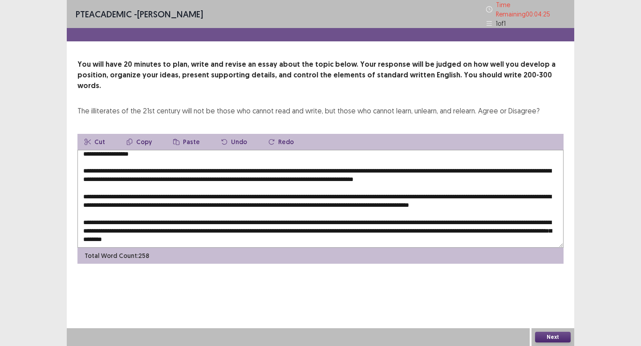
type textarea "**********"
click at [538, 337] on button "Next" at bounding box center [553, 337] width 36 height 11
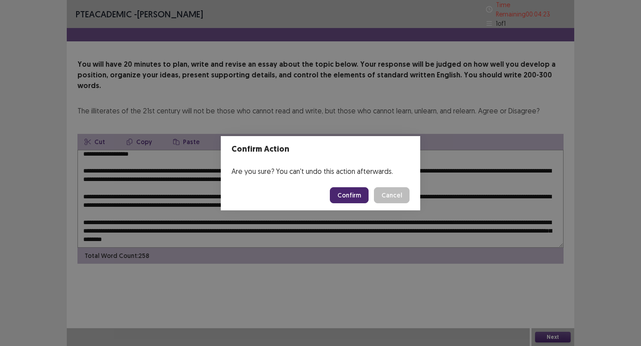
click at [355, 196] on button "Confirm" at bounding box center [349, 195] width 39 height 16
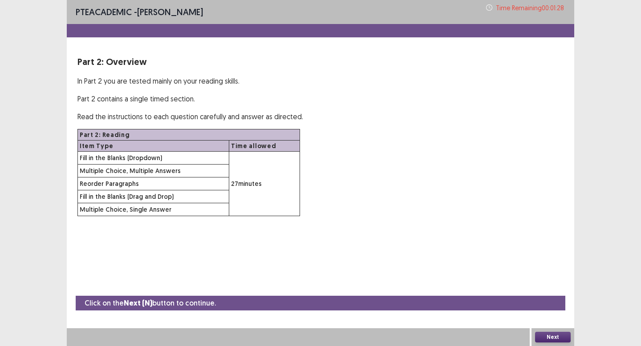
click at [548, 336] on button "Next" at bounding box center [553, 337] width 36 height 11
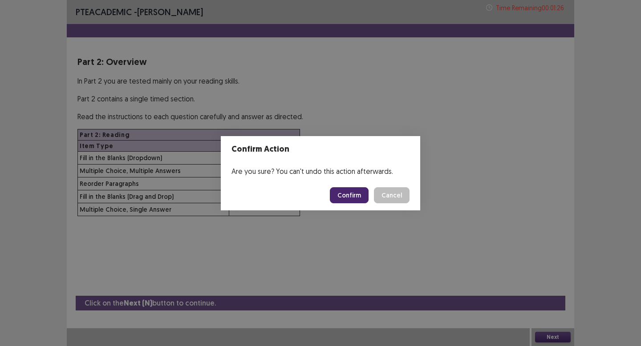
click at [352, 196] on button "Confirm" at bounding box center [349, 195] width 39 height 16
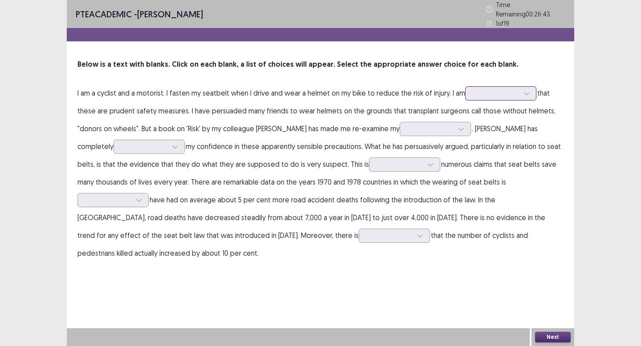
click at [494, 90] on div at bounding box center [496, 93] width 46 height 8
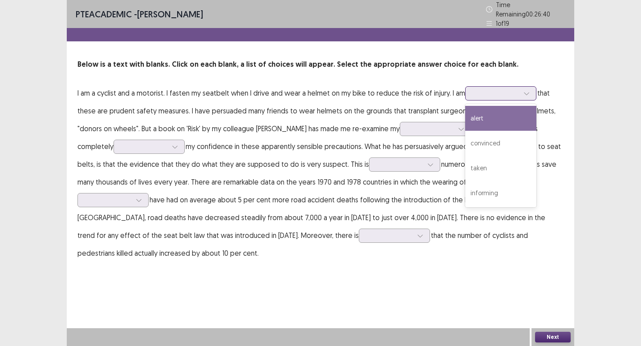
click at [500, 112] on div "alert" at bounding box center [500, 118] width 71 height 25
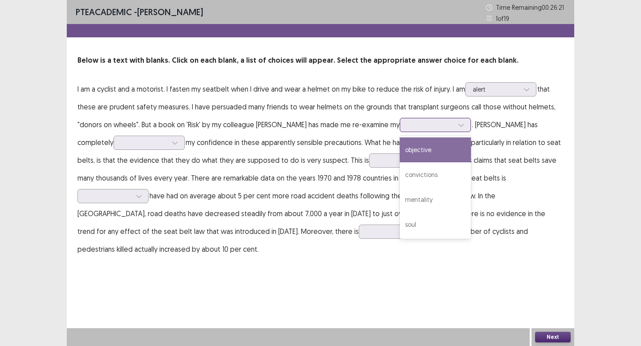
click at [417, 129] on div at bounding box center [430, 125] width 46 height 8
click at [415, 159] on div "objective" at bounding box center [435, 150] width 71 height 25
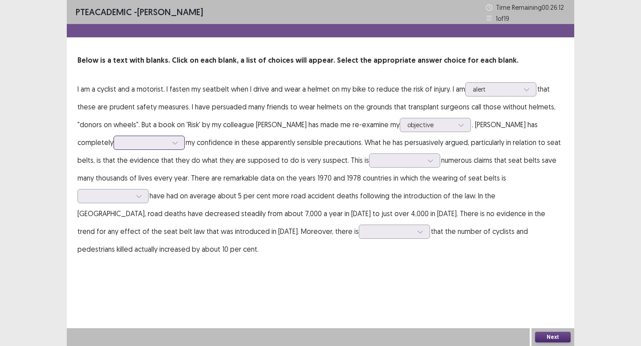
click at [128, 146] on div at bounding box center [144, 142] width 46 height 8
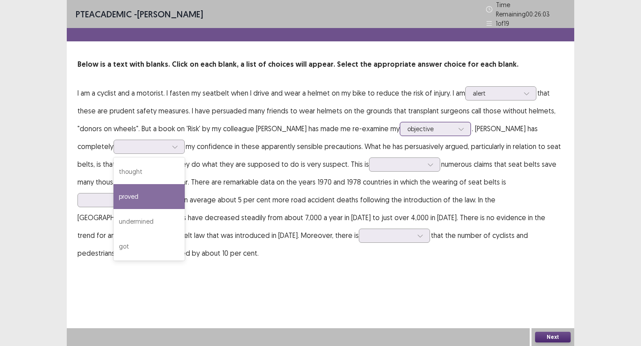
click at [407, 126] on div at bounding box center [430, 129] width 46 height 8
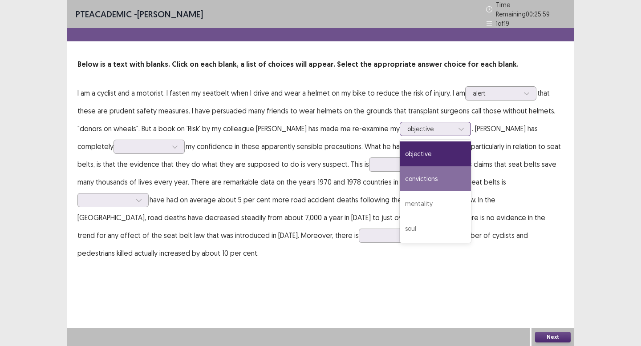
click at [400, 179] on div "convictions" at bounding box center [435, 179] width 71 height 25
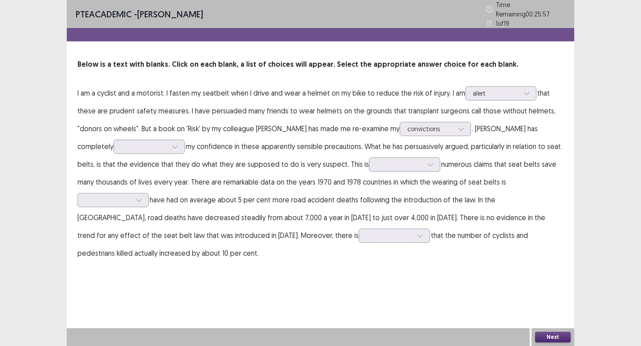
click at [120, 152] on p "I am a cyclist and a motorist. I fasten my seatbelt when I drive and wear a hel…" at bounding box center [320, 173] width 486 height 178
click at [124, 143] on div at bounding box center [144, 146] width 46 height 8
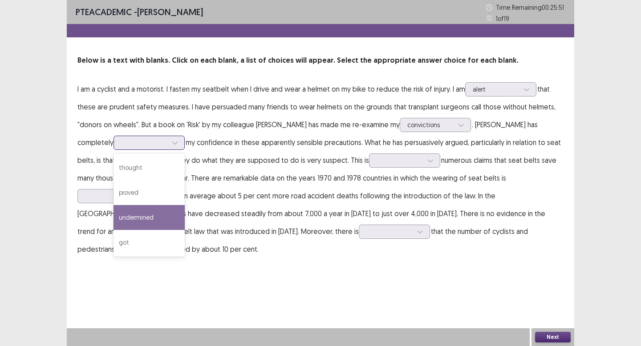
click at [125, 220] on div "undermined" at bounding box center [149, 217] width 71 height 25
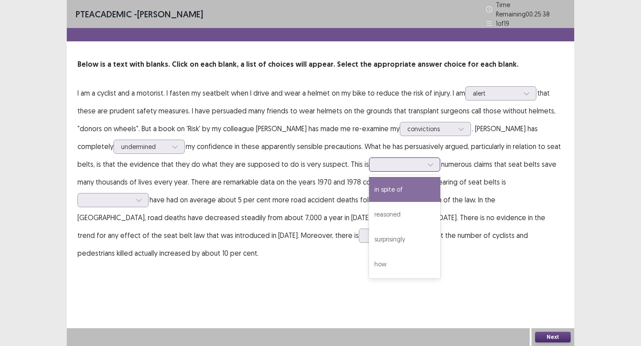
click at [377, 164] on div at bounding box center [400, 164] width 46 height 8
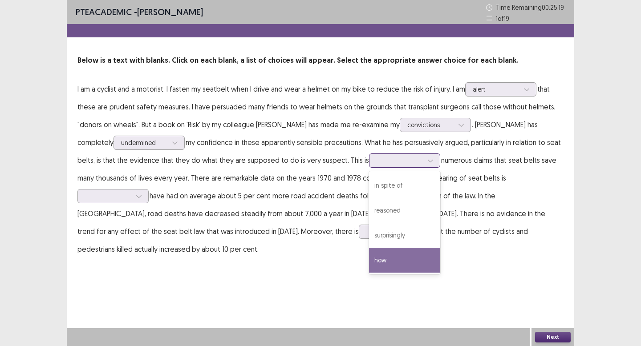
click at [369, 263] on div "how" at bounding box center [404, 260] width 71 height 25
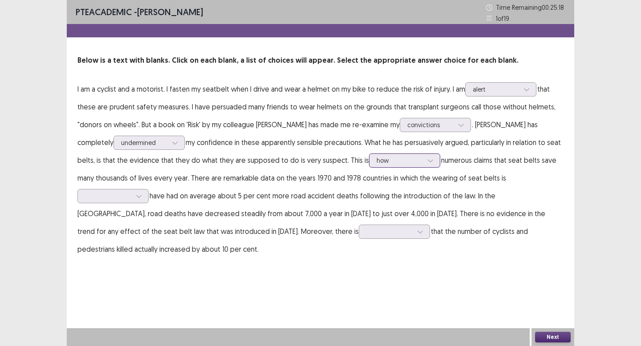
click at [427, 159] on icon at bounding box center [430, 161] width 6 height 6
click at [428, 173] on p "I am a cyclist and a motorist. I fasten my seatbelt when I drive and wear a hel…" at bounding box center [320, 169] width 486 height 178
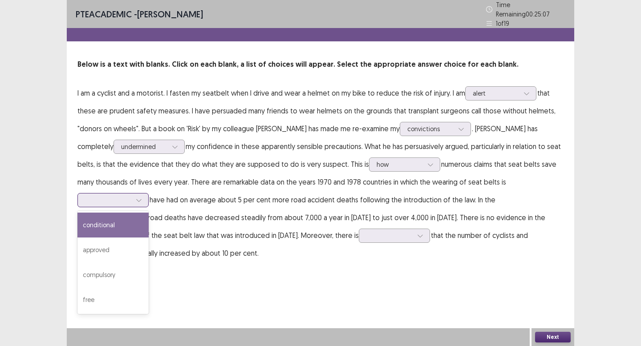
click at [131, 196] on div at bounding box center [108, 200] width 46 height 8
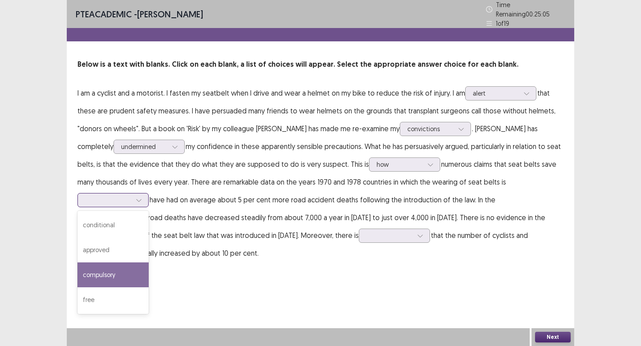
click at [149, 263] on div "compulsory" at bounding box center [112, 275] width 71 height 25
click at [131, 196] on div at bounding box center [108, 200] width 46 height 8
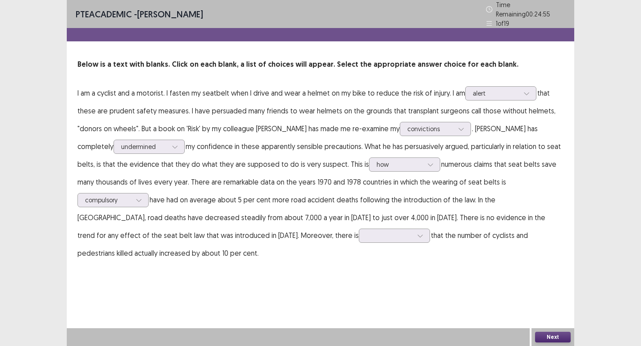
click at [149, 187] on p "I am a cyclist and a motorist. I fasten my seatbelt when I drive and wear a hel…" at bounding box center [320, 173] width 486 height 178
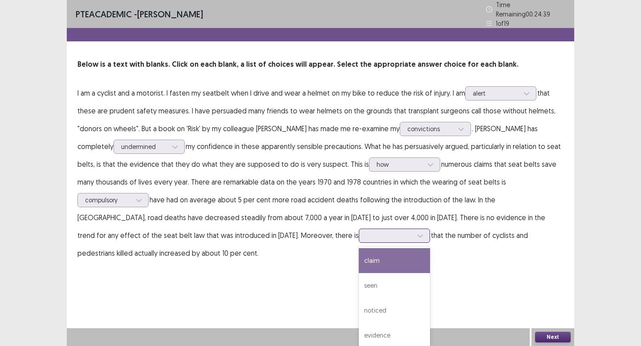
click at [366, 232] on div at bounding box center [389, 236] width 46 height 8
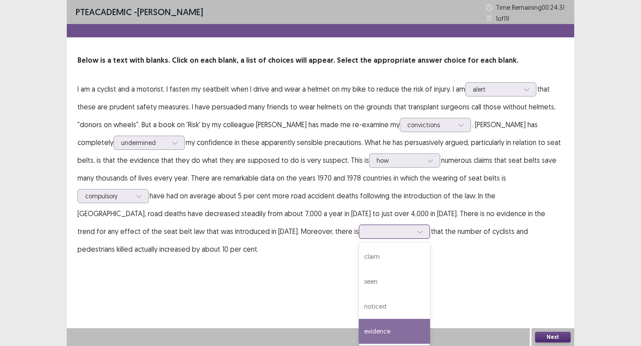
click at [359, 322] on div "evidence" at bounding box center [394, 331] width 71 height 25
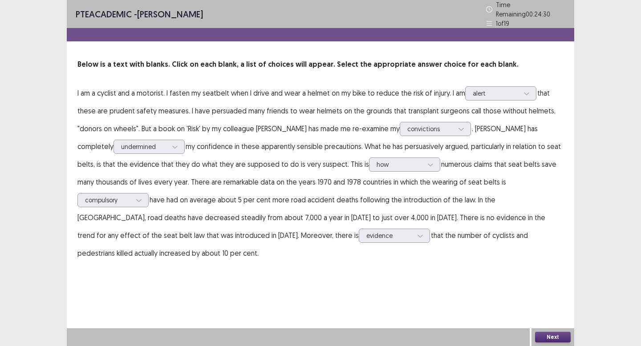
click at [544, 334] on button "Next" at bounding box center [553, 337] width 36 height 11
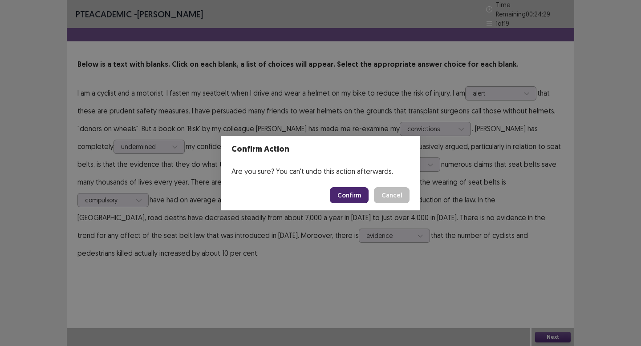
click at [352, 190] on button "Confirm" at bounding box center [349, 195] width 39 height 16
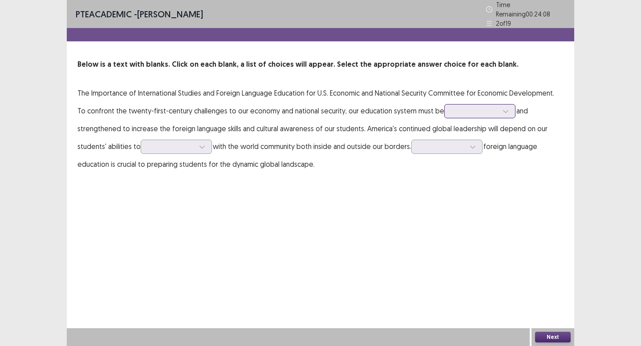
click at [445, 113] on div at bounding box center [479, 111] width 71 height 14
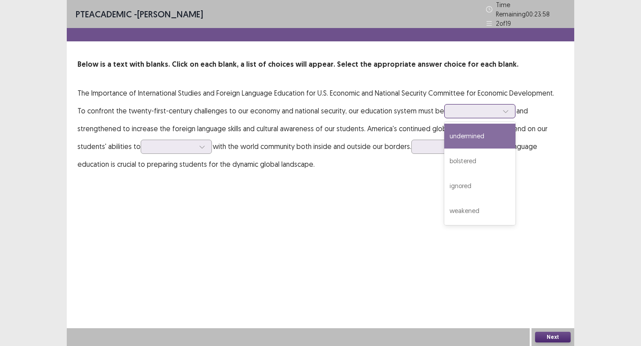
click at [458, 142] on div "undermined" at bounding box center [479, 136] width 71 height 25
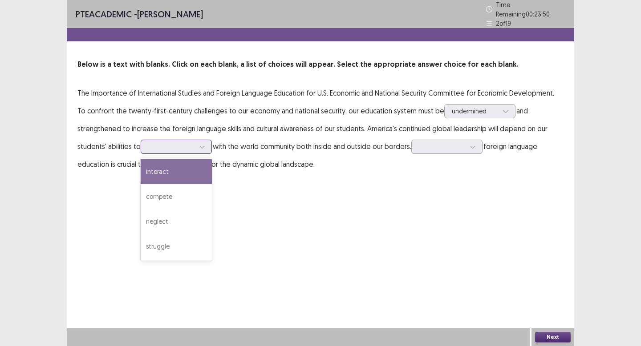
click at [184, 142] on div at bounding box center [171, 146] width 46 height 8
click at [187, 174] on div "interact" at bounding box center [176, 171] width 71 height 25
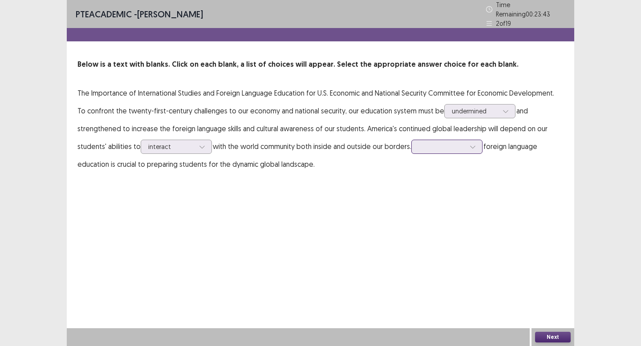
click at [426, 148] on div at bounding box center [442, 147] width 48 height 10
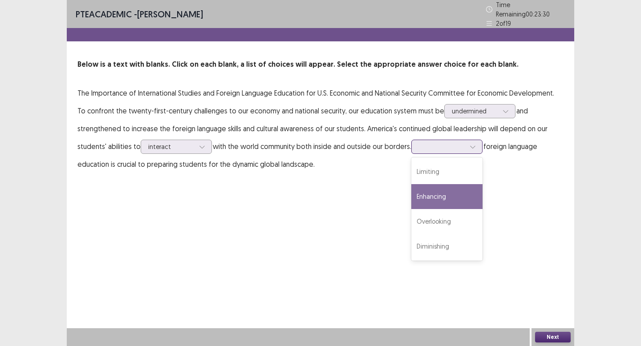
click at [448, 194] on div "Enhancing" at bounding box center [446, 196] width 71 height 25
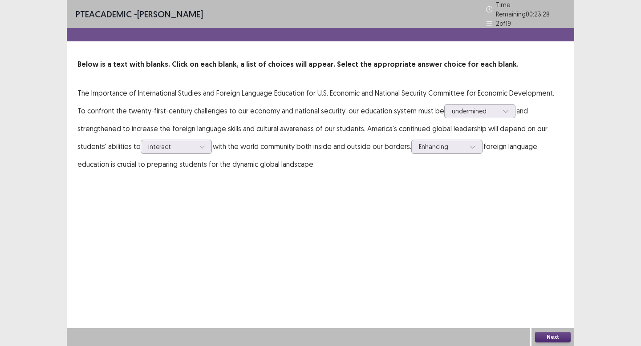
click at [544, 334] on button "Next" at bounding box center [553, 337] width 36 height 11
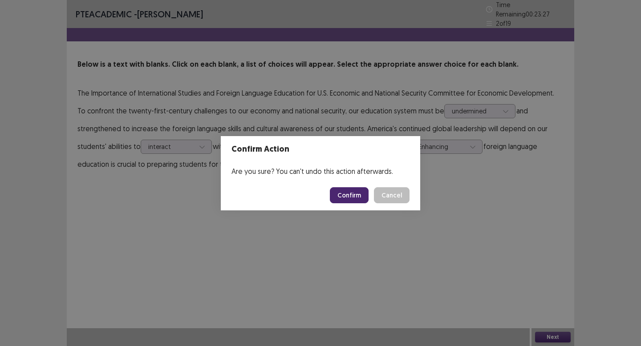
click at [350, 202] on button "Confirm" at bounding box center [349, 195] width 39 height 16
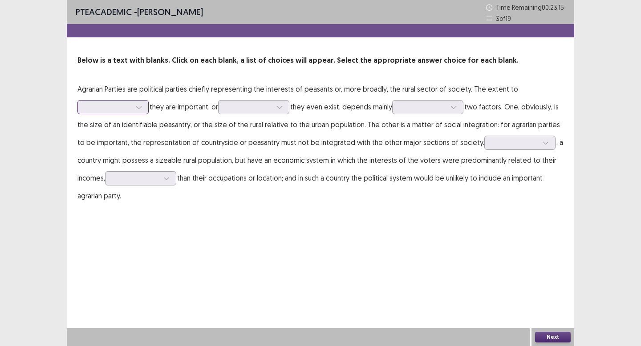
click at [140, 113] on div at bounding box center [138, 107] width 13 height 13
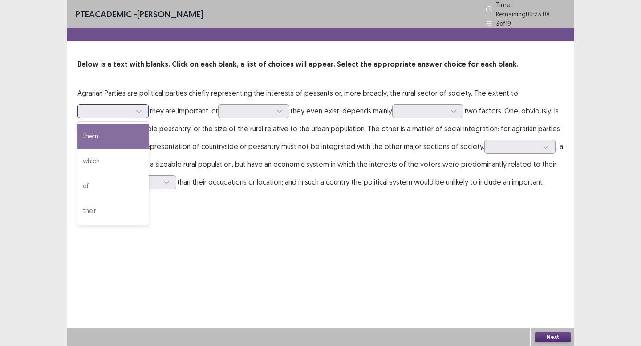
click at [137, 137] on div "them" at bounding box center [112, 136] width 71 height 25
click at [135, 105] on div at bounding box center [138, 111] width 13 height 13
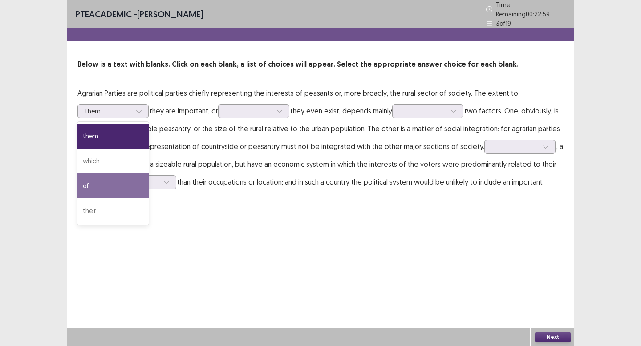
click at [199, 120] on p "Agrarian Parties are political parties chiefly representing the interests of pe…" at bounding box center [320, 146] width 486 height 125
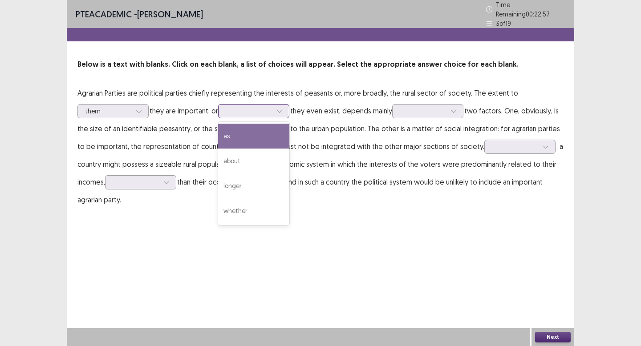
click at [242, 110] on div at bounding box center [249, 111] width 46 height 8
click at [252, 136] on div "as" at bounding box center [253, 136] width 71 height 25
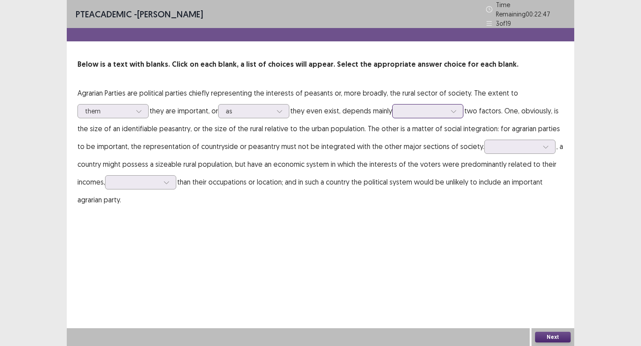
click at [414, 109] on div at bounding box center [423, 111] width 46 height 8
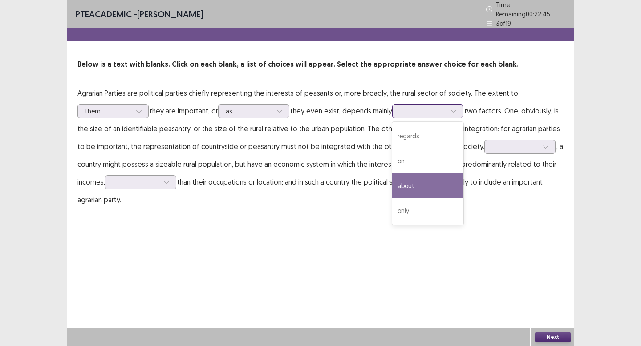
click at [431, 186] on div "about" at bounding box center [427, 186] width 71 height 25
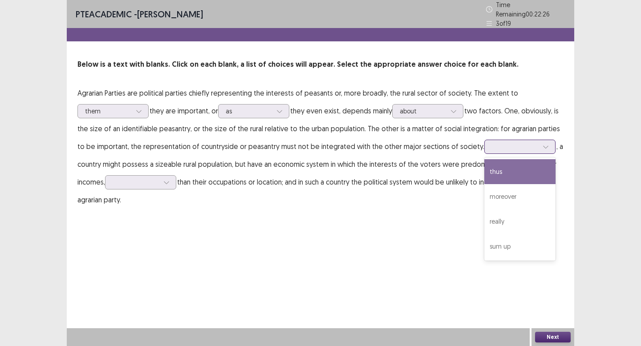
click at [500, 147] on div at bounding box center [515, 146] width 46 height 8
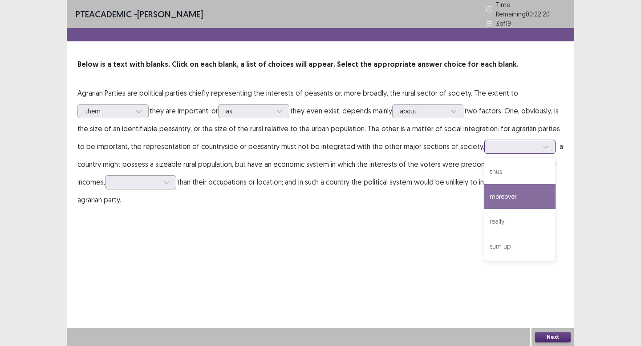
click at [505, 194] on div "moreover" at bounding box center [519, 196] width 71 height 25
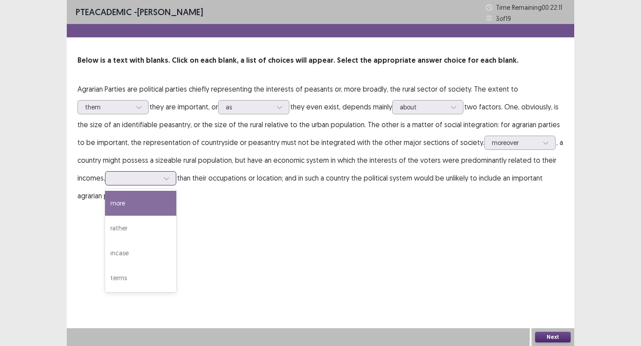
click at [124, 180] on div at bounding box center [136, 178] width 46 height 8
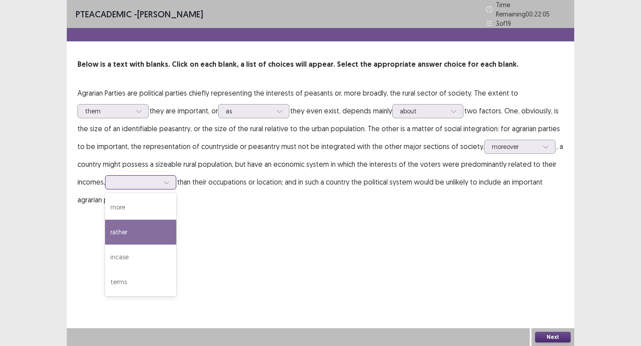
click at [138, 236] on div "rather" at bounding box center [140, 232] width 71 height 25
click at [162, 183] on div "rather" at bounding box center [140, 182] width 71 height 14
click at [266, 292] on div "PTE academic - [PERSON_NAME] Time Remaining 00 : 22 : 03 3 of 19 Below is a tex…" at bounding box center [321, 173] width 508 height 346
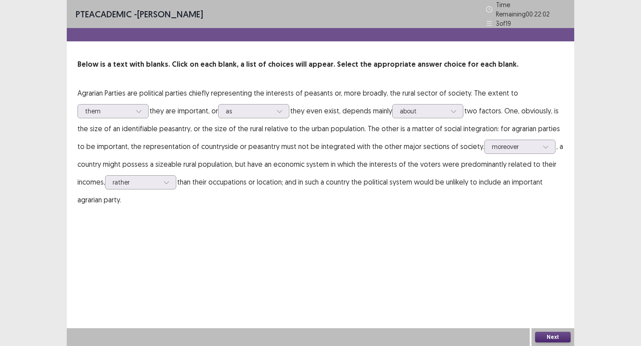
click at [557, 337] on button "Next" at bounding box center [553, 337] width 36 height 11
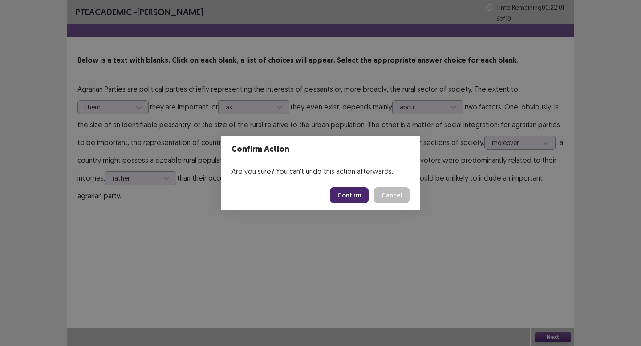
click at [359, 203] on button "Confirm" at bounding box center [349, 195] width 39 height 16
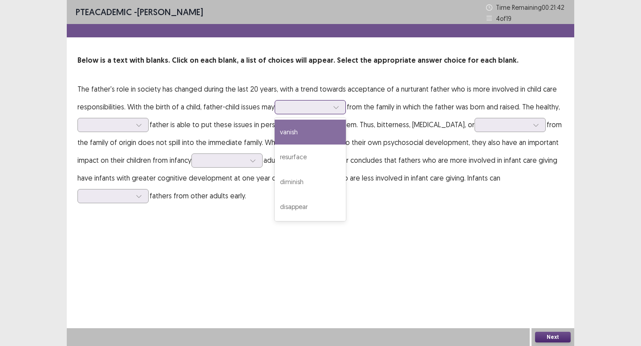
click at [292, 109] on div at bounding box center [305, 107] width 46 height 8
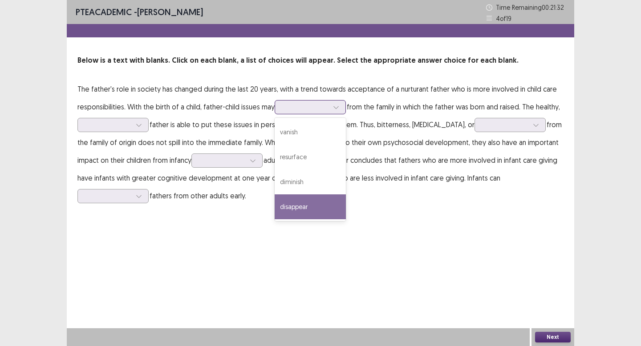
click at [316, 201] on div "disappear" at bounding box center [310, 207] width 71 height 25
click at [303, 111] on div at bounding box center [305, 107] width 46 height 8
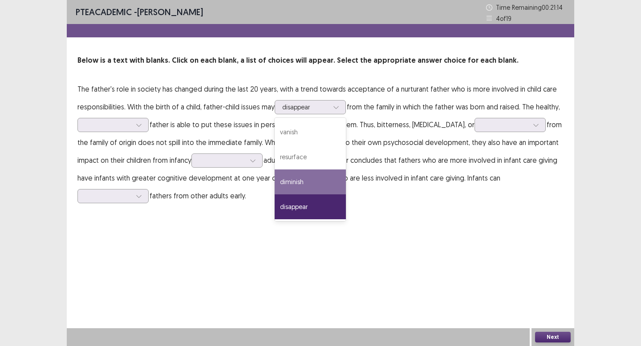
click at [386, 154] on p "The father's role in society has changed during the last 20 years, with a trend…" at bounding box center [320, 142] width 486 height 125
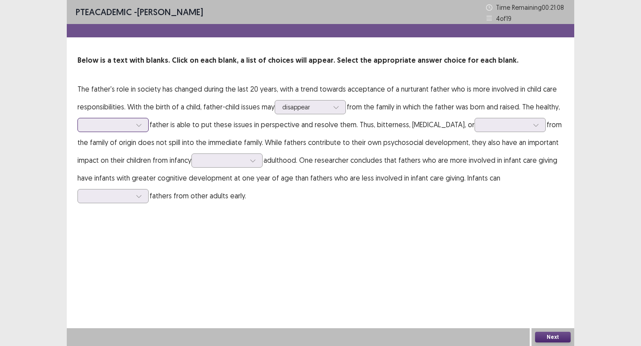
click at [94, 122] on div at bounding box center [108, 125] width 46 height 8
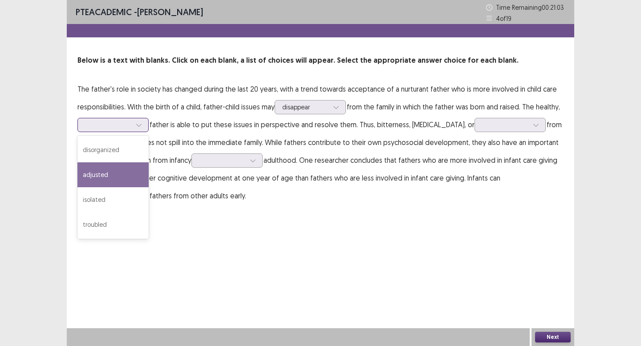
click at [116, 175] on div "adjusted" at bounding box center [112, 175] width 71 height 25
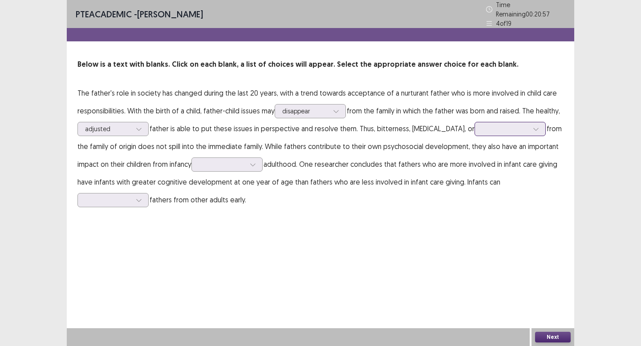
click at [482, 128] on div at bounding box center [505, 129] width 46 height 8
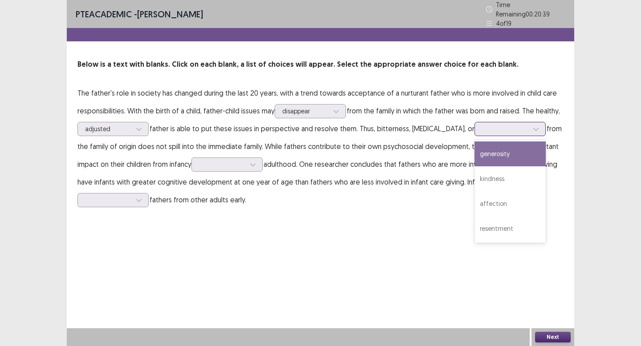
click at [488, 148] on div "generosity" at bounding box center [510, 154] width 71 height 25
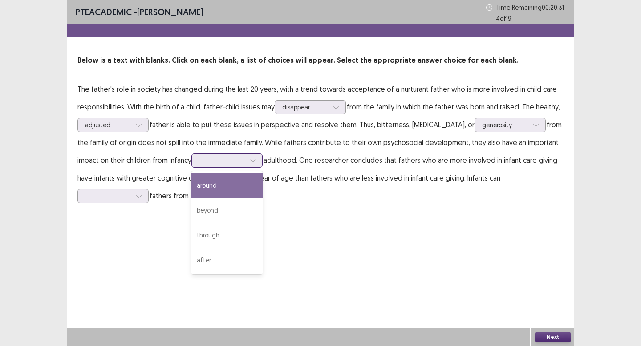
click at [199, 163] on div at bounding box center [222, 160] width 46 height 8
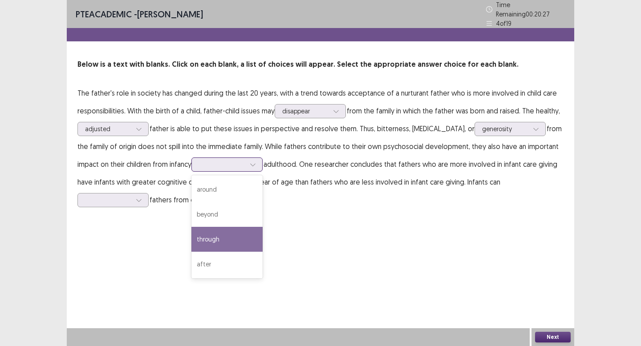
click at [191, 231] on div "through" at bounding box center [226, 239] width 71 height 25
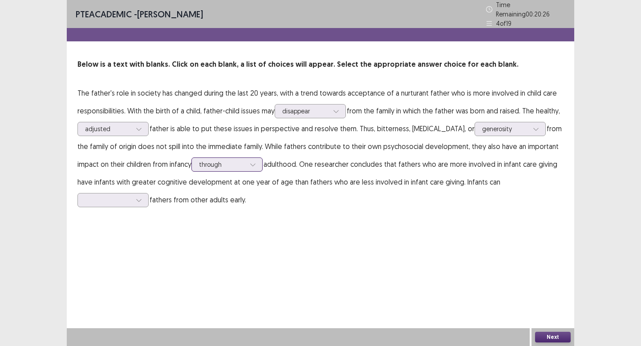
click at [246, 158] on div at bounding box center [252, 164] width 13 height 13
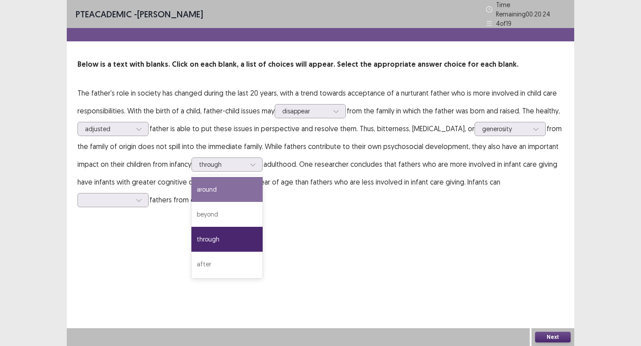
click at [268, 172] on p "The father's role in society has changed during the last 20 years, with a trend…" at bounding box center [320, 146] width 486 height 125
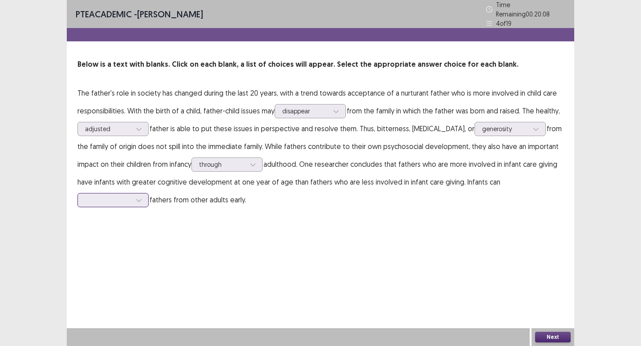
click at [131, 196] on div at bounding box center [108, 200] width 46 height 8
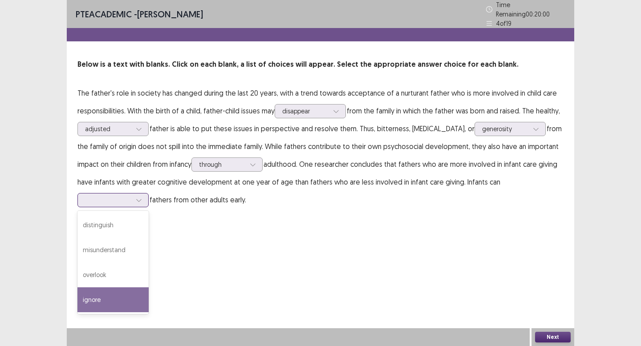
click at [149, 288] on div "ignore" at bounding box center [112, 300] width 71 height 25
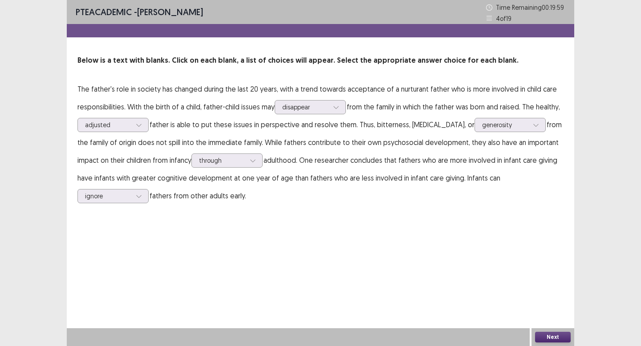
click at [553, 333] on button "Next" at bounding box center [553, 337] width 36 height 11
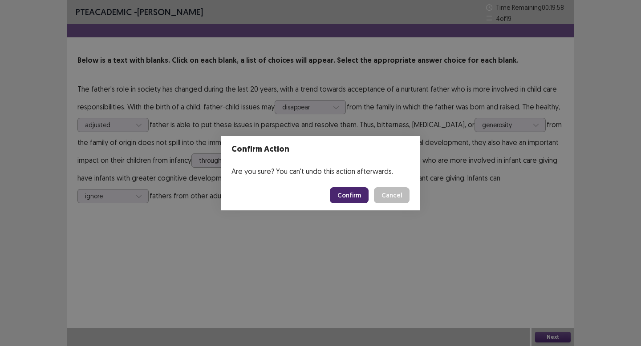
click at [349, 204] on footer "Confirm Cancel" at bounding box center [320, 195] width 199 height 30
click at [349, 198] on button "Confirm" at bounding box center [349, 195] width 39 height 16
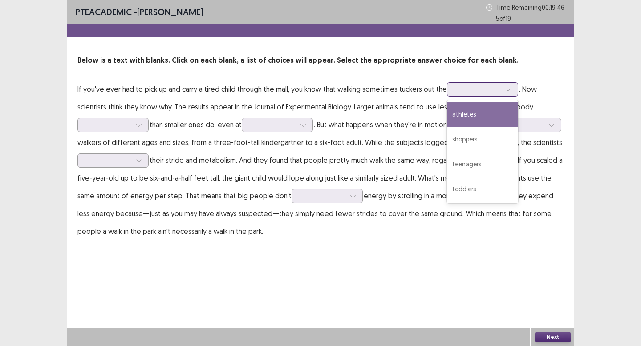
click at [459, 90] on div at bounding box center [478, 89] width 46 height 8
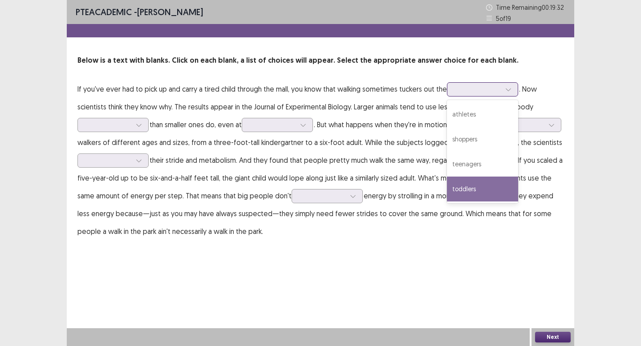
click at [480, 180] on div "toddlers" at bounding box center [482, 189] width 71 height 25
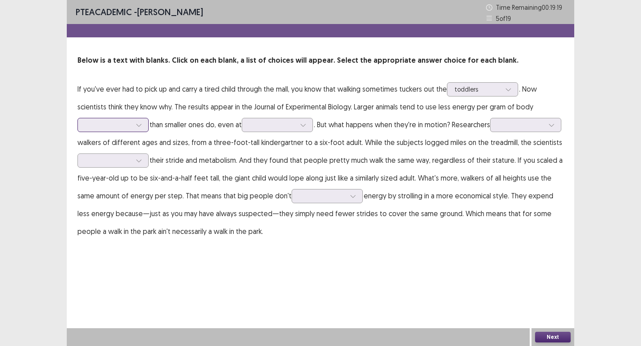
click at [122, 124] on div at bounding box center [108, 125] width 46 height 8
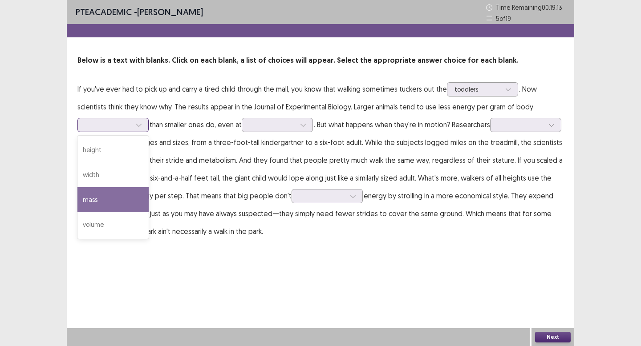
click at [134, 204] on div "mass" at bounding box center [112, 199] width 71 height 25
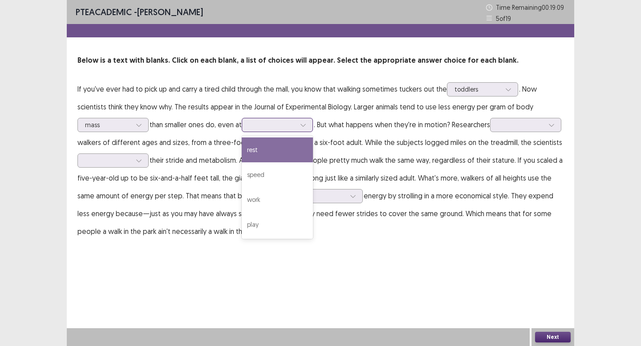
click at [267, 124] on div at bounding box center [272, 125] width 46 height 8
click at [281, 157] on div "rest" at bounding box center [277, 150] width 71 height 25
click at [285, 125] on div at bounding box center [272, 125] width 46 height 8
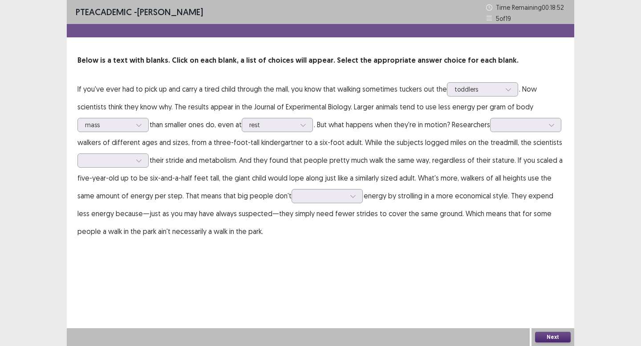
click at [375, 151] on p "If you've ever had to pick up and carry a tired child through the mall, you kno…" at bounding box center [320, 160] width 486 height 160
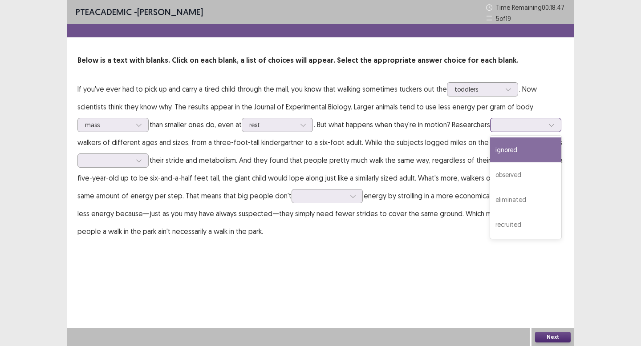
click at [545, 132] on div at bounding box center [551, 124] width 13 height 13
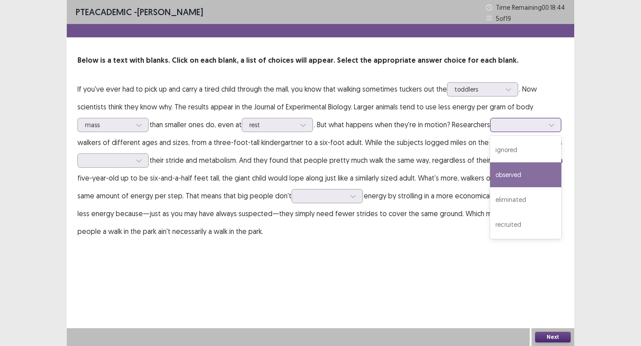
click at [490, 187] on div "observed" at bounding box center [525, 175] width 71 height 25
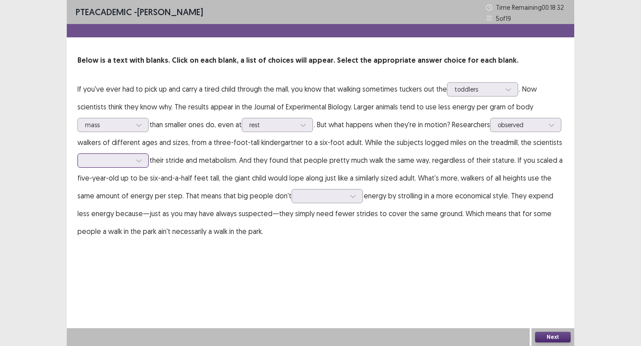
click at [149, 165] on div at bounding box center [112, 161] width 71 height 14
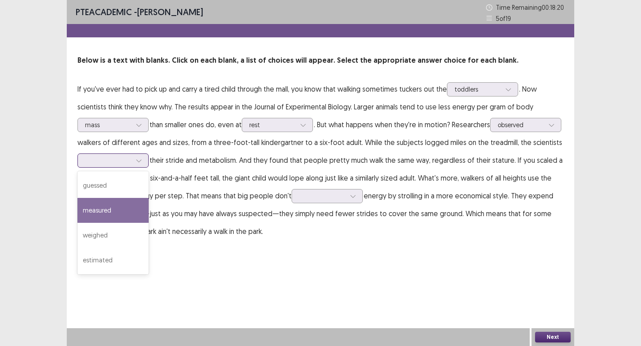
click at [149, 218] on div "measured" at bounding box center [112, 210] width 71 height 25
click at [131, 162] on div at bounding box center [108, 160] width 46 height 8
click at [251, 188] on p "If you've ever had to pick up and carry a tired child through the mall, you kno…" at bounding box center [320, 160] width 486 height 160
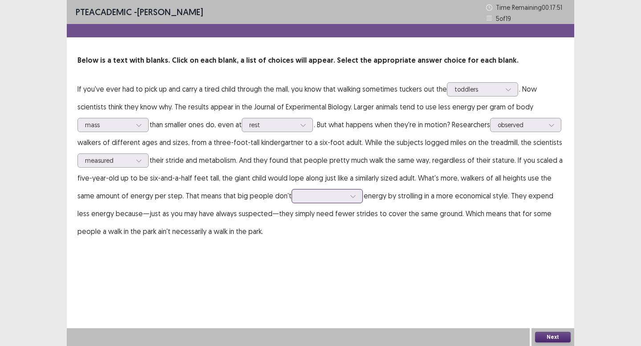
click at [346, 197] on div at bounding box center [322, 196] width 46 height 8
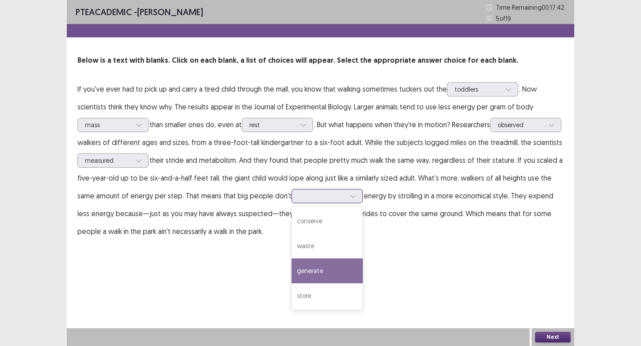
click at [363, 276] on div "generate" at bounding box center [327, 271] width 71 height 25
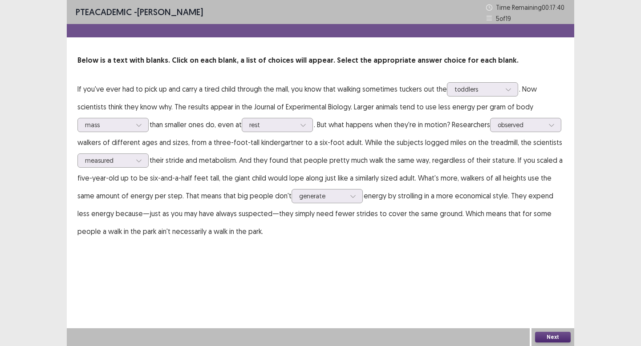
click at [560, 339] on button "Next" at bounding box center [553, 337] width 36 height 11
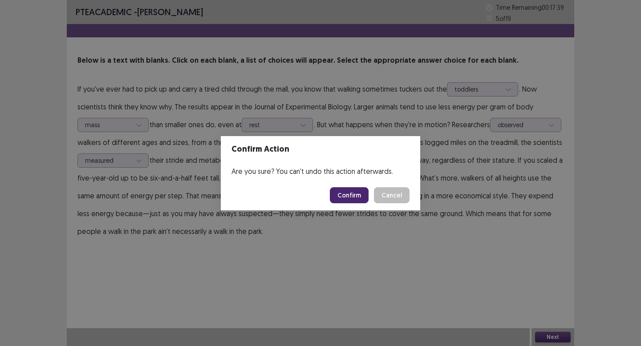
click at [333, 191] on button "Confirm" at bounding box center [349, 195] width 39 height 16
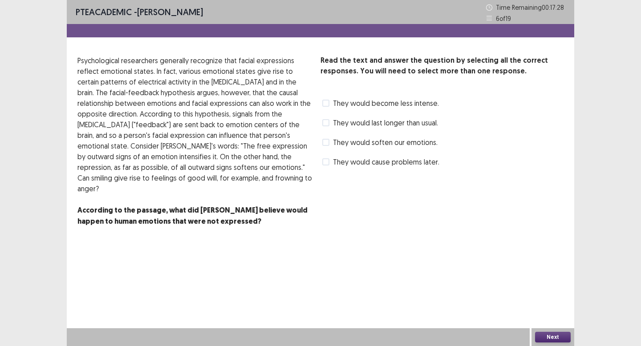
click at [377, 149] on div "They would soften our emotions." at bounding box center [379, 142] width 117 height 14
click at [372, 145] on span "They would soften our emotions." at bounding box center [385, 142] width 105 height 11
click at [384, 124] on span "They would last longer than usual." at bounding box center [385, 123] width 105 height 11
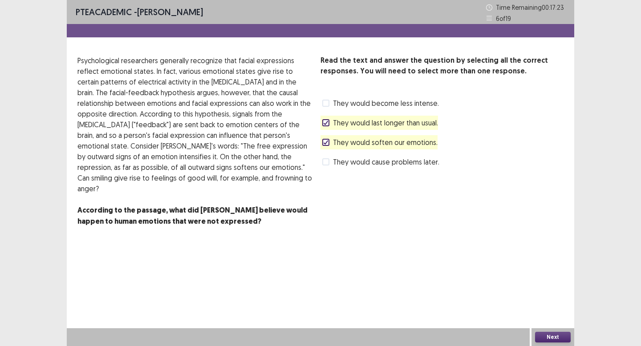
click at [428, 117] on div "They would last longer than usual." at bounding box center [380, 123] width 118 height 14
click at [416, 107] on span "They would become less intense." at bounding box center [386, 103] width 106 height 11
click at [555, 339] on button "Next" at bounding box center [553, 337] width 36 height 11
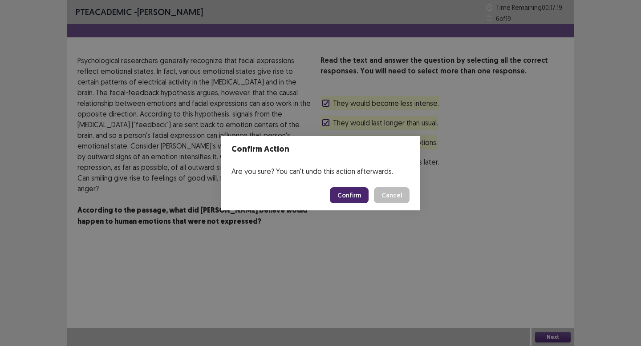
click at [354, 205] on footer "Confirm Cancel" at bounding box center [320, 195] width 199 height 30
click at [354, 202] on button "Confirm" at bounding box center [349, 195] width 39 height 16
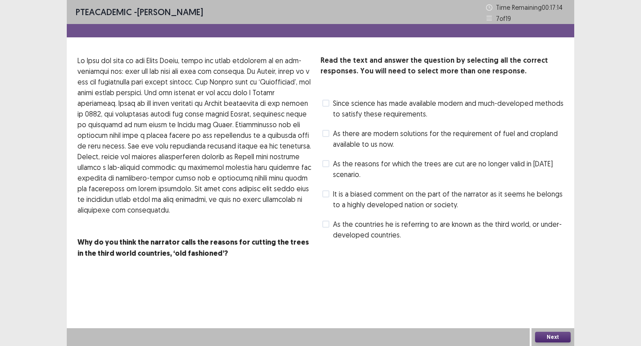
click at [373, 200] on span "It is a biased comment on the part of the narrator as it seems he belongs to a …" at bounding box center [448, 199] width 231 height 21
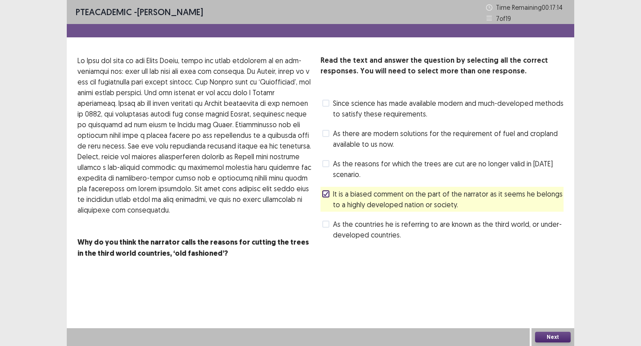
click at [357, 130] on span "As there are modern solutions for the requirement of fuel and cropland availabl…" at bounding box center [448, 138] width 231 height 21
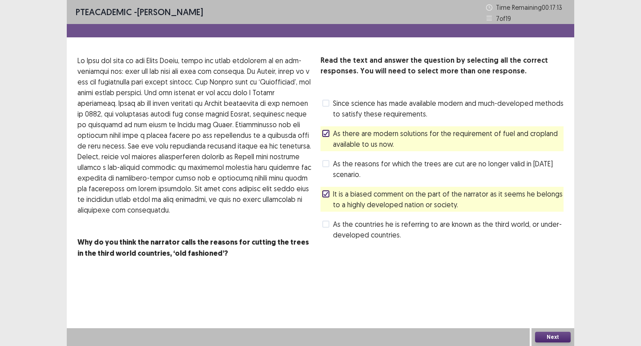
click at [358, 100] on span "Since science has made available modern and much-developed methods to satisfy t…" at bounding box center [448, 108] width 231 height 21
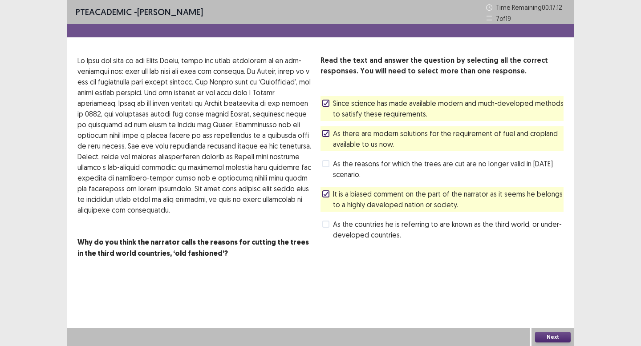
click at [561, 337] on button "Next" at bounding box center [553, 337] width 36 height 11
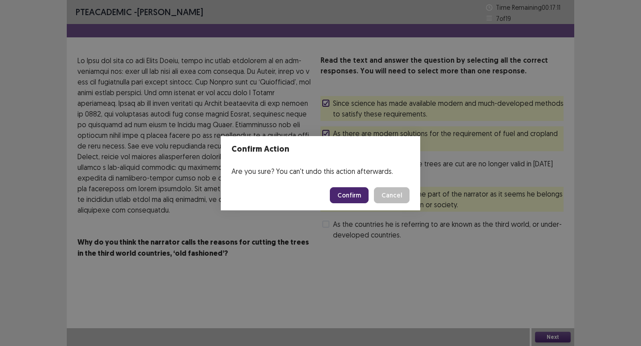
click at [338, 192] on button "Confirm" at bounding box center [349, 195] width 39 height 16
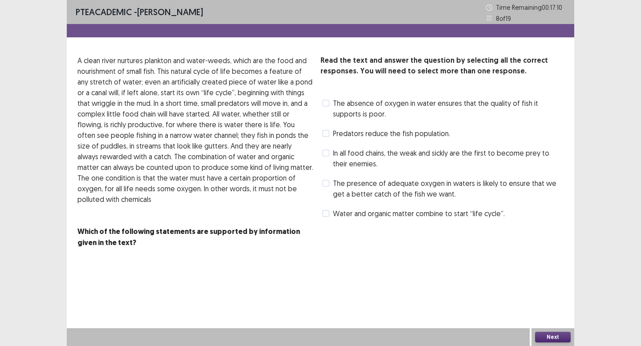
click at [344, 159] on span "In all food chains, the weak and sickly are the first to become prey to their e…" at bounding box center [448, 158] width 231 height 21
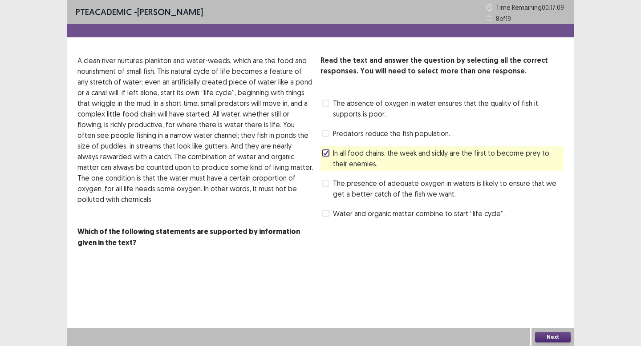
click at [348, 136] on span "Predators reduce the fish population." at bounding box center [391, 133] width 117 height 11
click at [558, 336] on button "Next" at bounding box center [553, 337] width 36 height 11
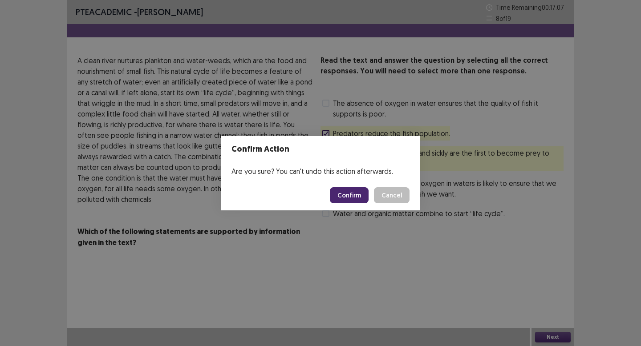
click at [353, 196] on button "Confirm" at bounding box center [349, 195] width 39 height 16
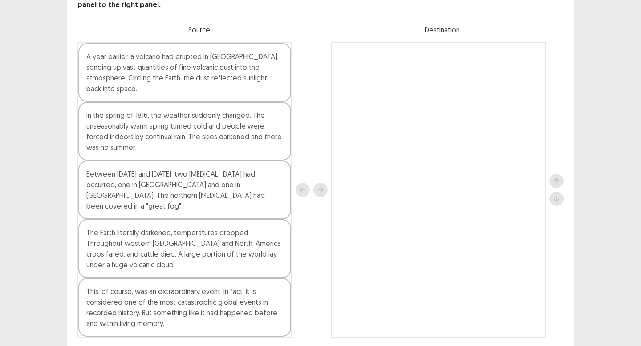
scroll to position [69, 0]
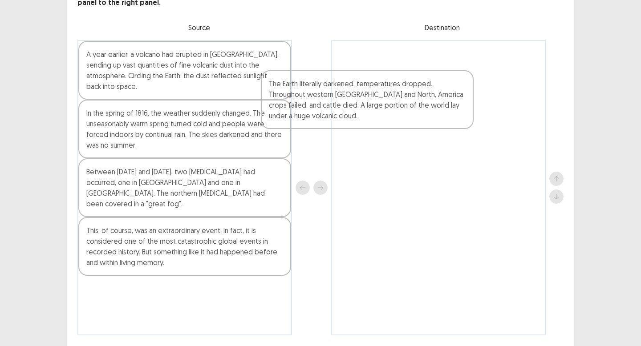
drag, startPoint x: 187, startPoint y: 227, endPoint x: 377, endPoint y: 88, distance: 235.2
click at [377, 89] on div "A year earlier, a volcano had erupted in [GEOGRAPHIC_DATA], sending up vast qua…" at bounding box center [320, 188] width 486 height 296
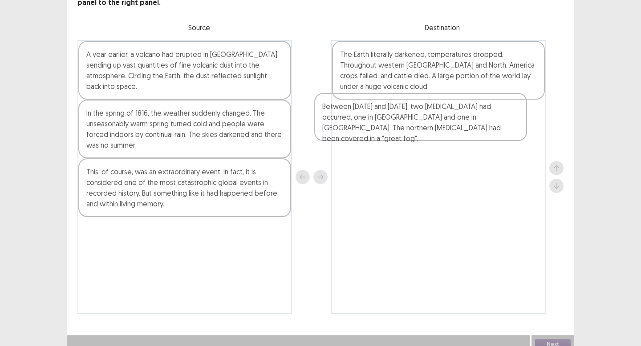
drag, startPoint x: 204, startPoint y: 174, endPoint x: 444, endPoint y: 117, distance: 246.2
click at [445, 118] on div "A year earlier, a volcano had erupted in [GEOGRAPHIC_DATA], sending up vast qua…" at bounding box center [320, 177] width 486 height 274
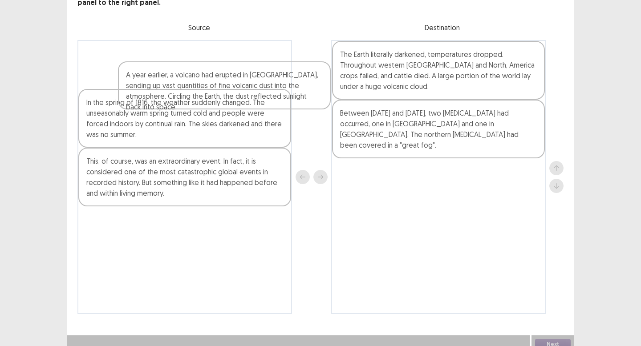
scroll to position [66, 0]
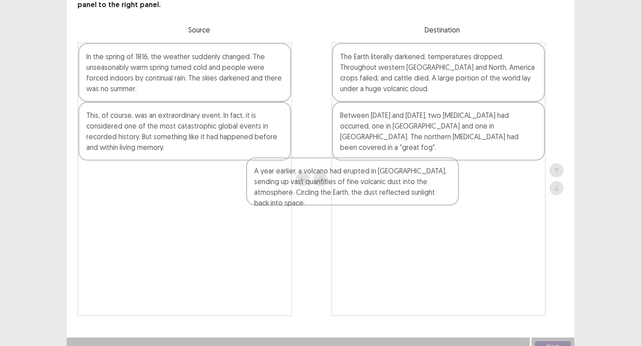
drag, startPoint x: 198, startPoint y: 73, endPoint x: 384, endPoint y: 192, distance: 220.7
click at [384, 192] on div "A year earlier, a volcano had erupted in [GEOGRAPHIC_DATA], sending up vast qua…" at bounding box center [320, 179] width 486 height 274
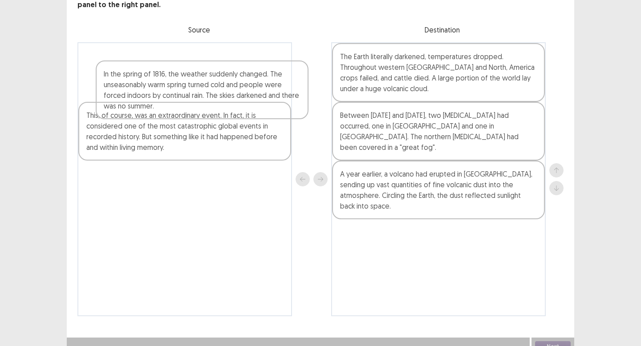
scroll to position [65, 0]
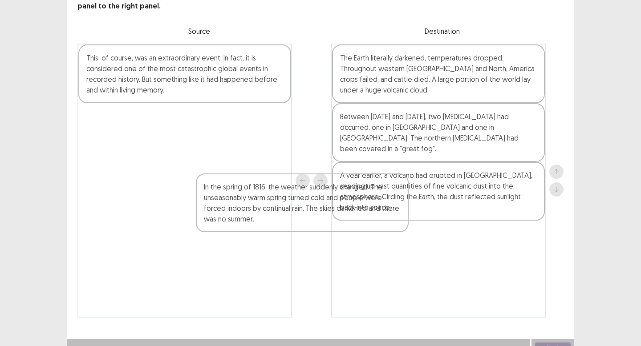
drag, startPoint x: 151, startPoint y: 87, endPoint x: 268, endPoint y: 235, distance: 188.3
click at [268, 234] on div "In the spring of 1816, the weather suddenly changed. The unseasonably warm spri…" at bounding box center [184, 181] width 215 height 274
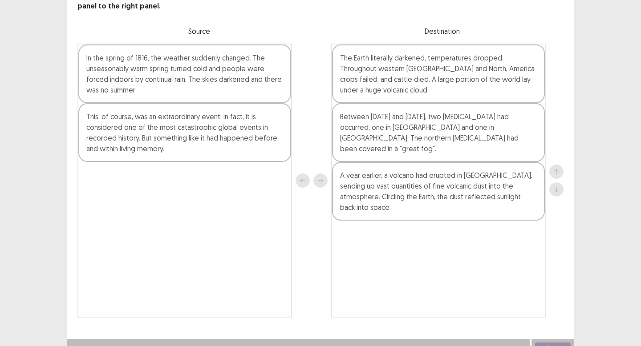
drag, startPoint x: 269, startPoint y: 237, endPoint x: 288, endPoint y: 241, distance: 19.2
click at [288, 242] on div "In the spring of 1816, the weather suddenly changed. The unseasonably warm spri…" at bounding box center [184, 181] width 215 height 274
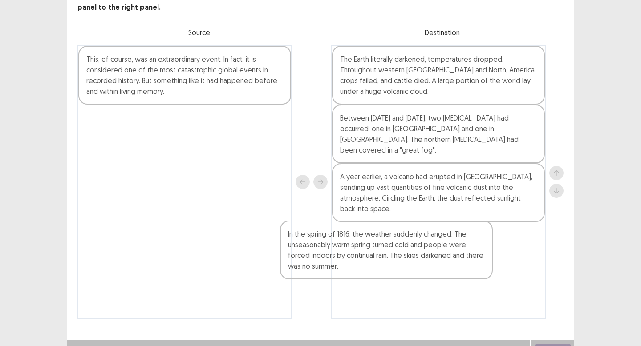
drag, startPoint x: 193, startPoint y: 71, endPoint x: 397, endPoint y: 250, distance: 270.7
click at [397, 250] on div "In the spring of 1816, the weather suddenly changed. The unseasonably warm spri…" at bounding box center [320, 182] width 486 height 274
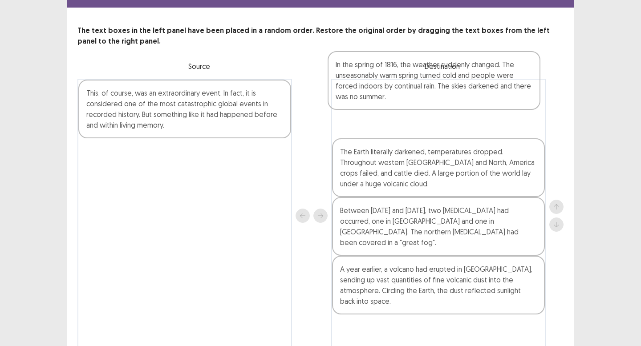
scroll to position [29, 0]
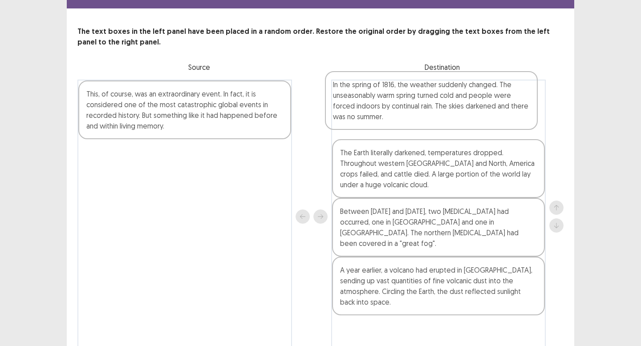
drag, startPoint x: 407, startPoint y: 243, endPoint x: 400, endPoint y: 111, distance: 132.0
click at [400, 111] on div "The Earth literally darkened, temperatures dropped. Throughout western [GEOGRAP…" at bounding box center [438, 217] width 215 height 274
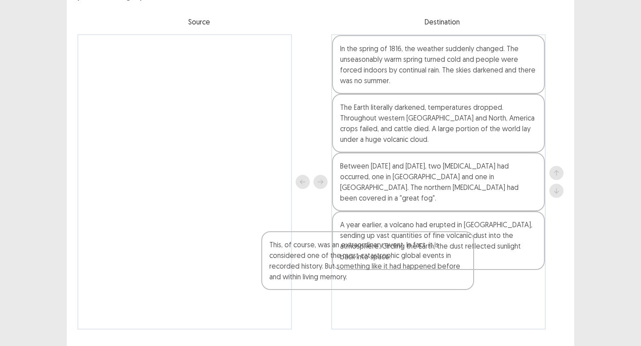
scroll to position [76, 0]
drag, startPoint x: 245, startPoint y: 67, endPoint x: 434, endPoint y: 271, distance: 277.9
click at [434, 271] on div "This, of course, was an extraordinary event. In fact, it is considered one of t…" at bounding box center [320, 181] width 486 height 296
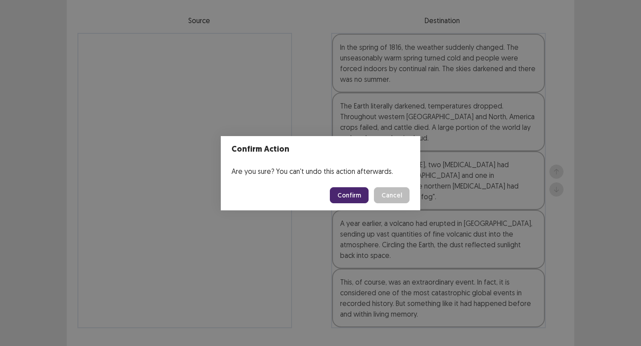
click at [351, 190] on button "Confirm" at bounding box center [349, 195] width 39 height 16
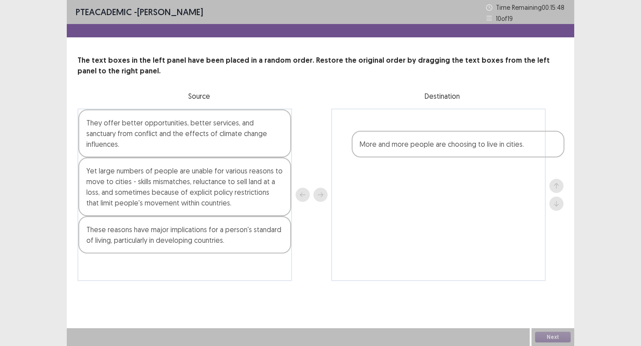
drag, startPoint x: 174, startPoint y: 131, endPoint x: 442, endPoint y: 149, distance: 268.2
click at [444, 150] on div "More and more people are choosing to live in cities. They offer better opportun…" at bounding box center [320, 195] width 486 height 173
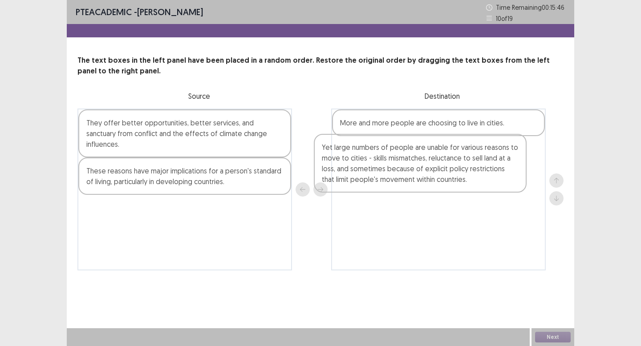
drag, startPoint x: 152, startPoint y: 191, endPoint x: 388, endPoint y: 177, distance: 236.8
click at [389, 177] on div "They offer better opportunities, better services, and sanctuary from conflict a…" at bounding box center [320, 190] width 486 height 162
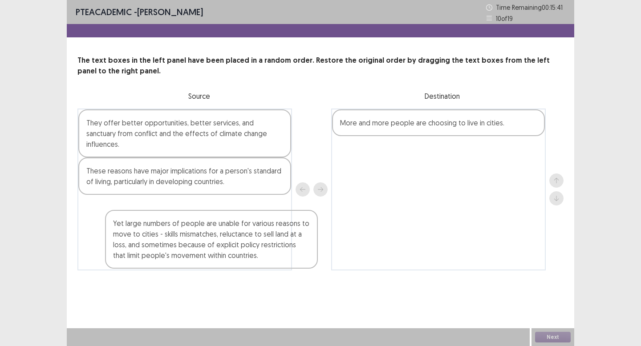
drag, startPoint x: 388, startPoint y: 177, endPoint x: 143, endPoint y: 244, distance: 254.1
click at [143, 244] on div "They offer better opportunities, better services, and sanctuary from conflict a…" at bounding box center [320, 190] width 486 height 162
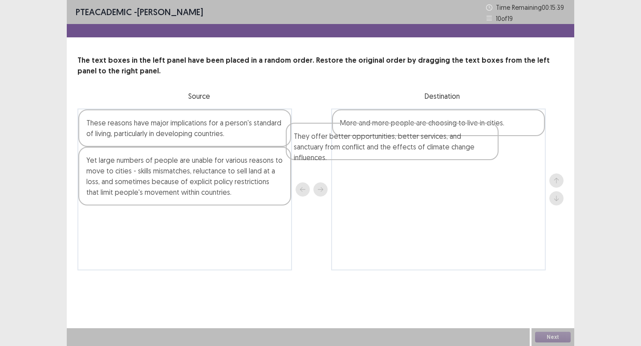
drag, startPoint x: 167, startPoint y: 131, endPoint x: 380, endPoint y: 145, distance: 213.2
click at [380, 145] on div "They offer better opportunities, better services, and sanctuary from conflict a…" at bounding box center [320, 190] width 486 height 162
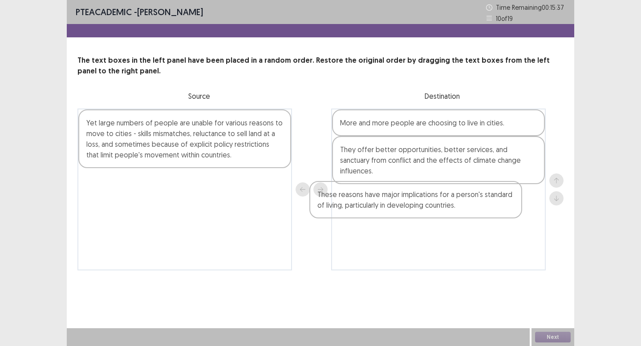
drag, startPoint x: 216, startPoint y: 126, endPoint x: 455, endPoint y: 201, distance: 250.0
click at [455, 201] on div "These reasons have major implications for a person's standard of living, partic…" at bounding box center [320, 190] width 486 height 162
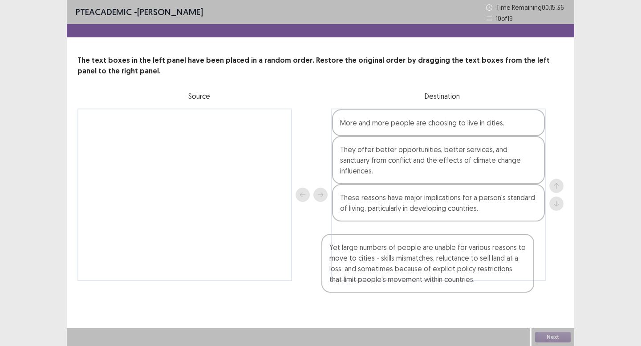
drag, startPoint x: 242, startPoint y: 147, endPoint x: 497, endPoint y: 260, distance: 279.1
click at [497, 260] on div "Yet large numbers of people are unable for various reasons to move to cities - …" at bounding box center [320, 195] width 486 height 173
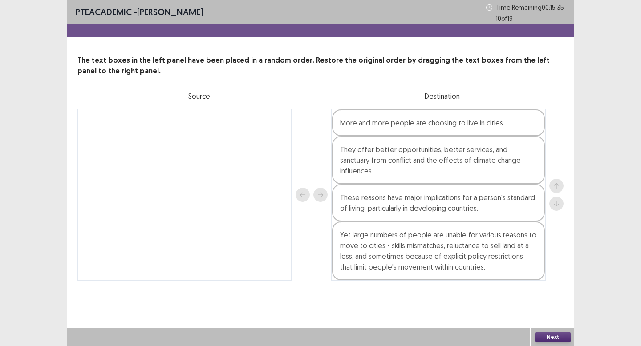
click at [555, 337] on button "Next" at bounding box center [553, 337] width 36 height 11
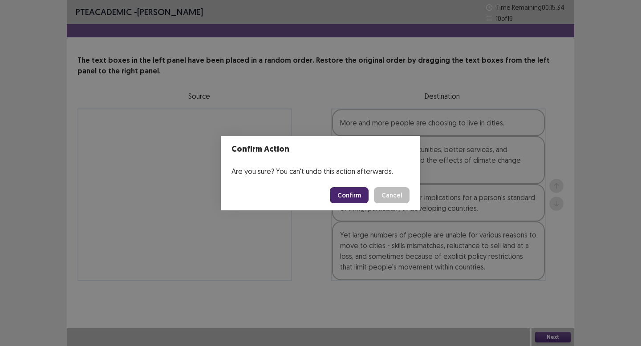
click at [342, 198] on button "Confirm" at bounding box center [349, 195] width 39 height 16
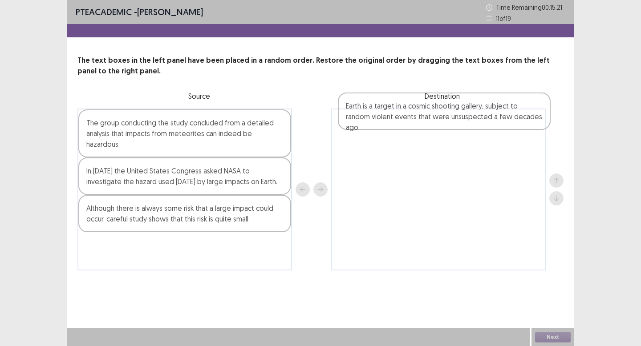
drag, startPoint x: 190, startPoint y: 249, endPoint x: 452, endPoint y: 113, distance: 295.9
click at [452, 113] on div "The group conducting the study concluded from a detailed analysis that impacts …" at bounding box center [320, 190] width 486 height 162
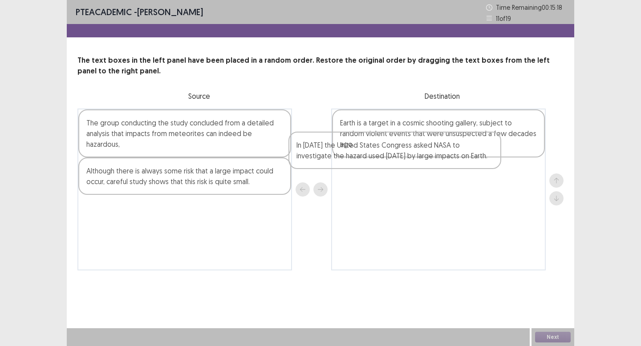
drag, startPoint x: 215, startPoint y: 176, endPoint x: 428, endPoint y: 150, distance: 215.3
click at [428, 150] on div "The group conducting the study concluded from a detailed analysis that impacts …" at bounding box center [320, 190] width 486 height 162
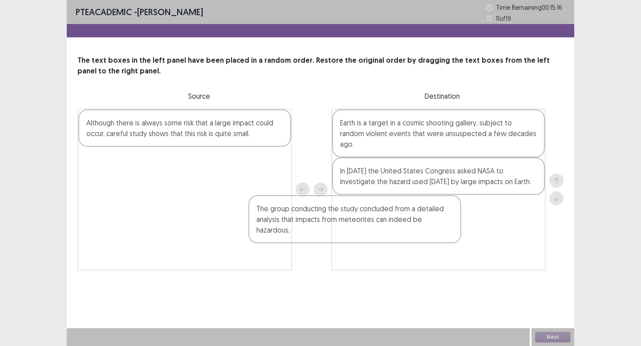
drag, startPoint x: 220, startPoint y: 138, endPoint x: 405, endPoint y: 201, distance: 196.0
click at [405, 203] on div "The group conducting the study concluded from a detailed analysis that impacts …" at bounding box center [320, 190] width 486 height 162
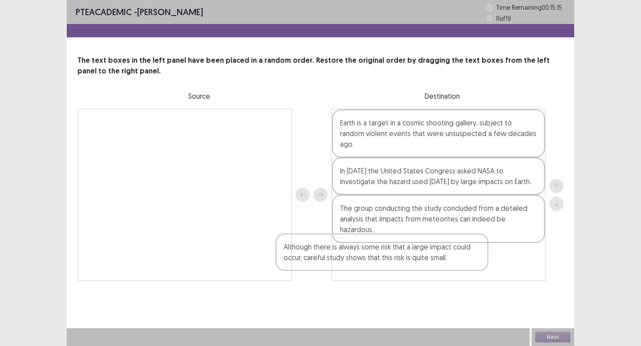
drag, startPoint x: 206, startPoint y: 126, endPoint x: 415, endPoint y: 243, distance: 239.6
click at [415, 244] on div "Although there is always some risk that a large impact could occur, careful stu…" at bounding box center [320, 195] width 486 height 173
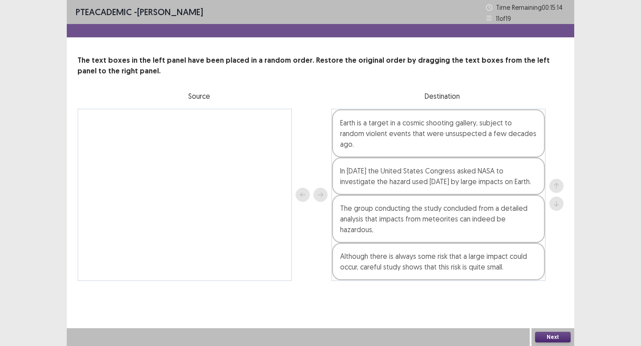
click at [544, 333] on button "Next" at bounding box center [553, 337] width 36 height 11
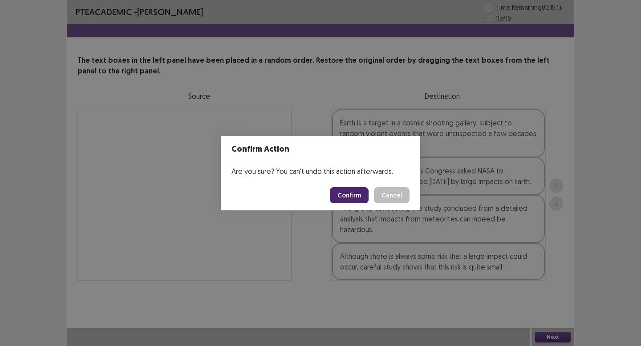
click at [344, 203] on button "Confirm" at bounding box center [349, 195] width 39 height 16
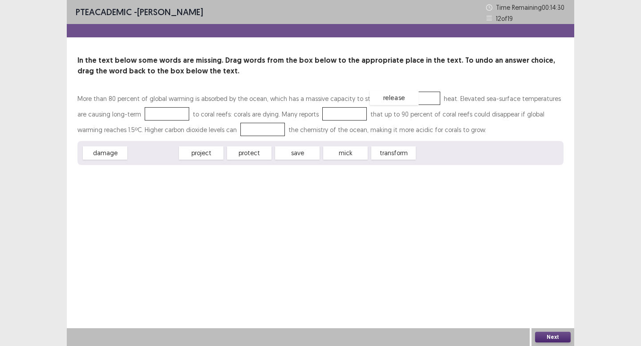
drag, startPoint x: 155, startPoint y: 154, endPoint x: 396, endPoint y: 99, distance: 247.6
drag, startPoint x: 106, startPoint y: 156, endPoint x: 142, endPoint y: 114, distance: 55.9
drag, startPoint x: 103, startPoint y: 157, endPoint x: 325, endPoint y: 121, distance: 224.7
click at [264, 155] on div "transform" at bounding box center [249, 152] width 49 height 15
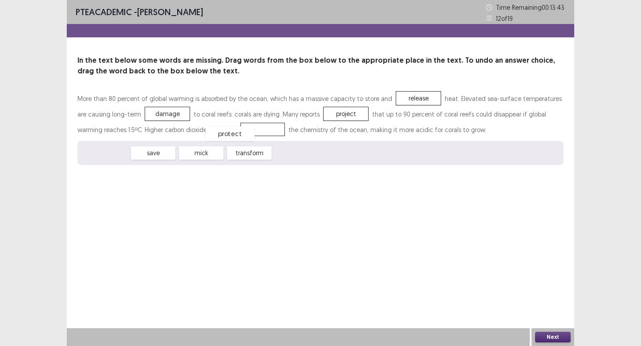
drag, startPoint x: 95, startPoint y: 150, endPoint x: 220, endPoint y: 130, distance: 126.6
click at [549, 336] on button "Next" at bounding box center [553, 337] width 36 height 11
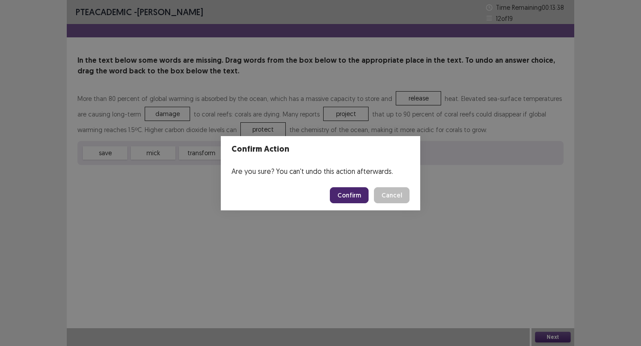
drag, startPoint x: 372, startPoint y: 199, endPoint x: 364, endPoint y: 199, distance: 8.0
click at [366, 199] on div "Confirm Cancel" at bounding box center [370, 195] width 80 height 16
click at [363, 199] on button "Confirm" at bounding box center [349, 195] width 39 height 16
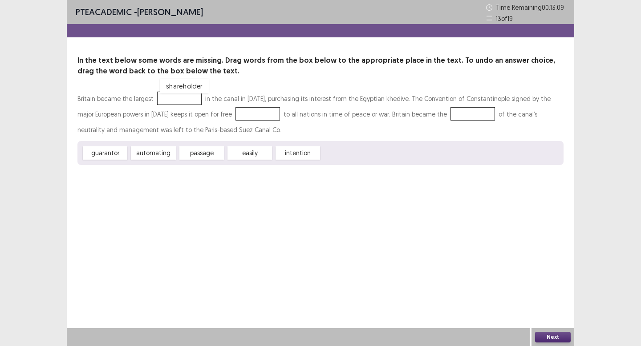
drag, startPoint x: 360, startPoint y: 152, endPoint x: 199, endPoint y: 86, distance: 174.3
drag, startPoint x: 208, startPoint y: 155, endPoint x: 238, endPoint y: 112, distance: 51.8
drag, startPoint x: 110, startPoint y: 159, endPoint x: 405, endPoint y: 139, distance: 296.3
click at [328, 126] on div "guarantor" at bounding box center [303, 118] width 49 height 15
drag, startPoint x: 91, startPoint y: 157, endPoint x: 429, endPoint y: 114, distance: 340.6
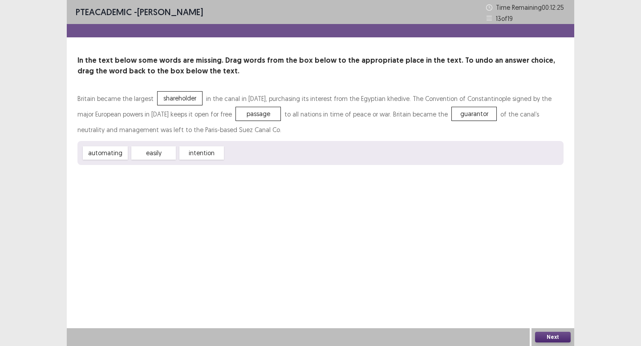
click at [553, 332] on div "Next" at bounding box center [553, 338] width 43 height 18
click at [553, 344] on div "Next" at bounding box center [553, 338] width 43 height 18
click at [553, 334] on button "Next" at bounding box center [553, 337] width 36 height 11
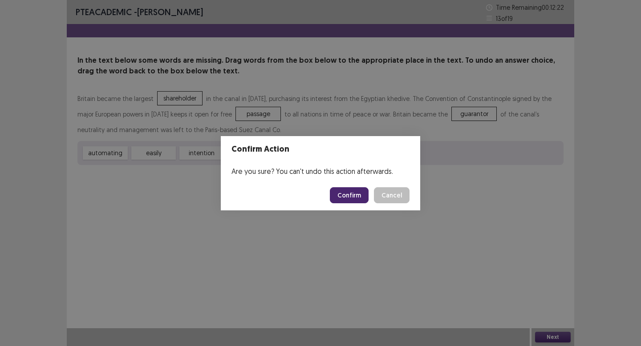
click at [351, 196] on button "Confirm" at bounding box center [349, 195] width 39 height 16
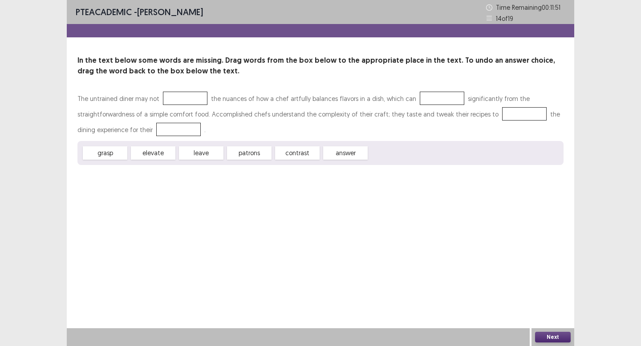
click at [146, 155] on div "elevate" at bounding box center [153, 152] width 45 height 13
drag, startPoint x: 146, startPoint y: 155, endPoint x: 177, endPoint y: 104, distance: 59.0
drag, startPoint x: 292, startPoint y: 152, endPoint x: 429, endPoint y: 99, distance: 147.6
drag, startPoint x: 210, startPoint y: 157, endPoint x: 442, endPoint y: 101, distance: 238.7
drag, startPoint x: 188, startPoint y: 98, endPoint x: 449, endPoint y: 110, distance: 260.8
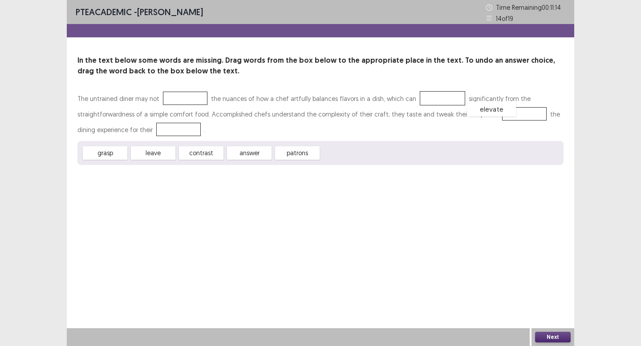
drag, startPoint x: 426, startPoint y: 98, endPoint x: 491, endPoint y: 116, distance: 67.3
drag, startPoint x: 214, startPoint y: 158, endPoint x: 174, endPoint y: 138, distance: 45.4
click at [216, 151] on div "answer" at bounding box center [201, 153] width 49 height 15
drag, startPoint x: 159, startPoint y: 154, endPoint x: 184, endPoint y: 96, distance: 62.6
drag, startPoint x: 113, startPoint y: 153, endPoint x: 449, endPoint y: 102, distance: 340.1
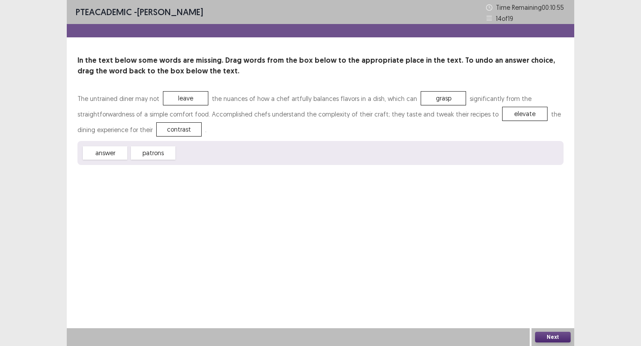
click at [556, 338] on button "Next" at bounding box center [553, 337] width 36 height 11
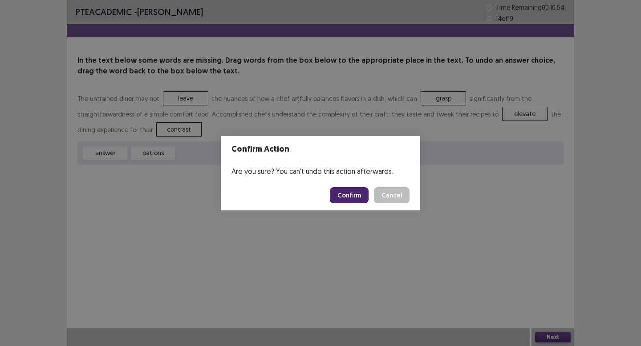
click at [351, 200] on button "Confirm" at bounding box center [349, 195] width 39 height 16
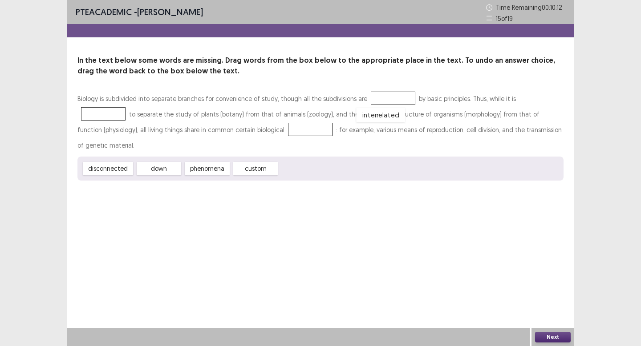
drag, startPoint x: 293, startPoint y: 148, endPoint x: 369, endPoint y: 91, distance: 94.8
drag, startPoint x: 102, startPoint y: 151, endPoint x: 516, endPoint y: 94, distance: 418.0
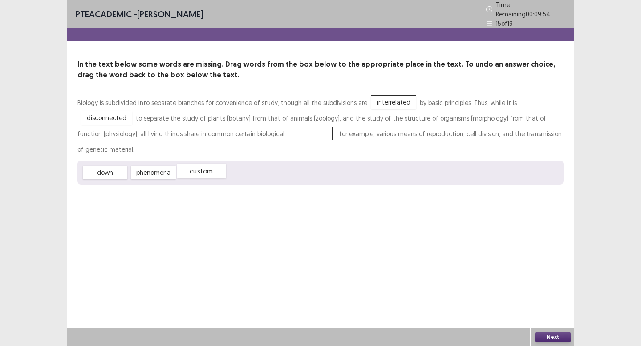
click at [207, 164] on div "custom" at bounding box center [201, 171] width 49 height 15
drag, startPoint x: 158, startPoint y: 155, endPoint x: 208, endPoint y: 132, distance: 54.8
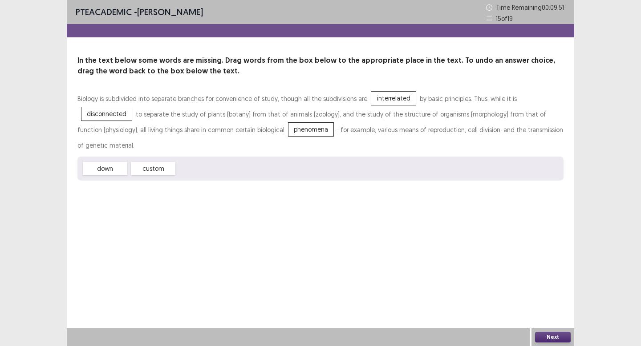
click at [565, 334] on button "Next" at bounding box center [553, 337] width 36 height 11
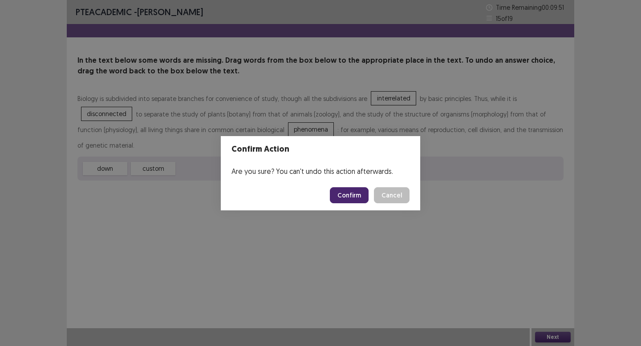
click at [358, 201] on button "Confirm" at bounding box center [349, 195] width 39 height 16
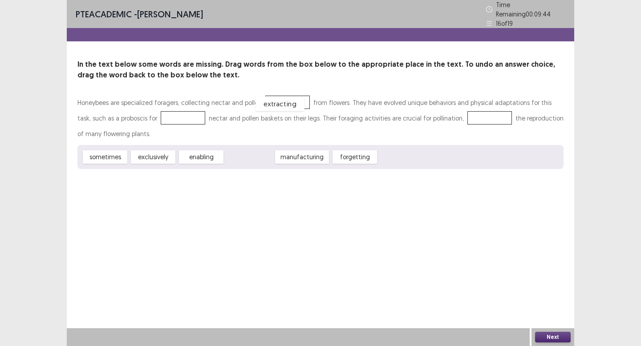
drag, startPoint x: 255, startPoint y: 153, endPoint x: 285, endPoint y: 100, distance: 61.2
drag, startPoint x: 211, startPoint y: 151, endPoint x: 181, endPoint y: 114, distance: 48.1
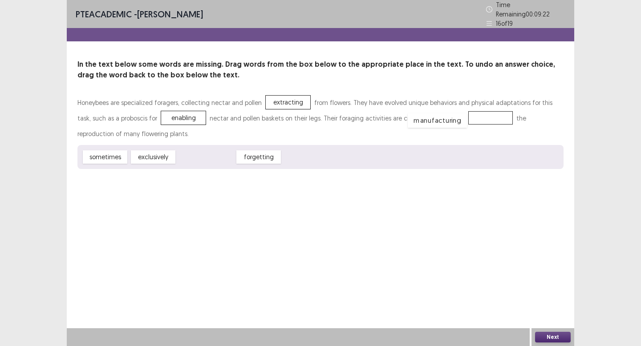
drag, startPoint x: 211, startPoint y: 156, endPoint x: 442, endPoint y: 117, distance: 234.8
click at [556, 329] on div "Next" at bounding box center [553, 338] width 43 height 18
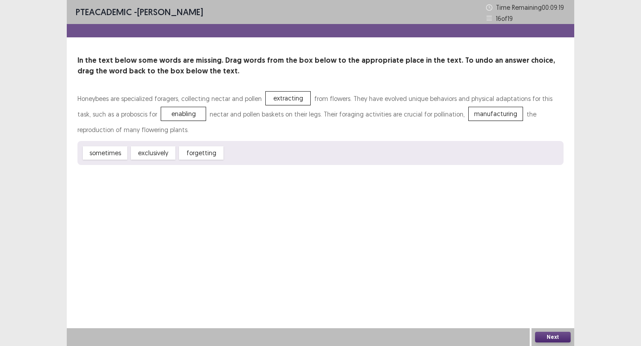
click at [547, 336] on button "Next" at bounding box center [553, 337] width 36 height 11
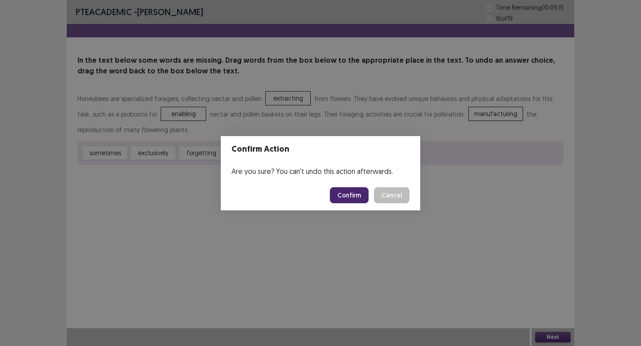
click at [352, 195] on button "Confirm" at bounding box center [349, 195] width 39 height 16
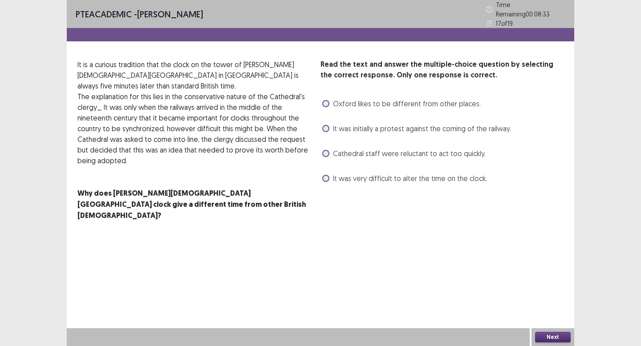
click at [393, 127] on span "It was initially a protest against the coming of the railway." at bounding box center [422, 128] width 178 height 11
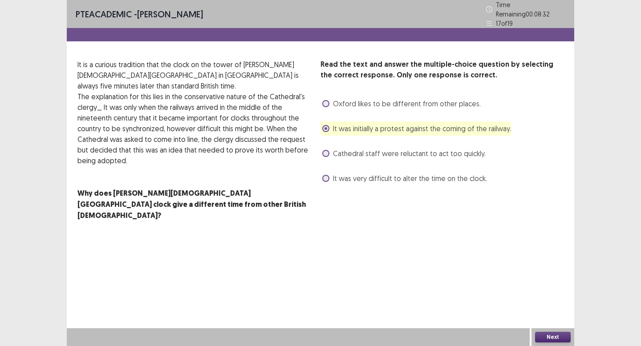
click at [561, 334] on button "Next" at bounding box center [553, 337] width 36 height 11
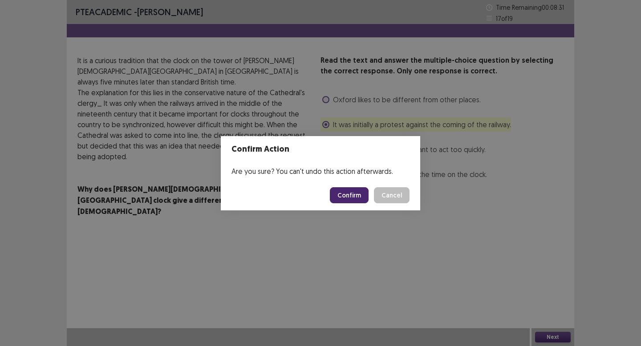
click at [361, 191] on button "Confirm" at bounding box center [349, 195] width 39 height 16
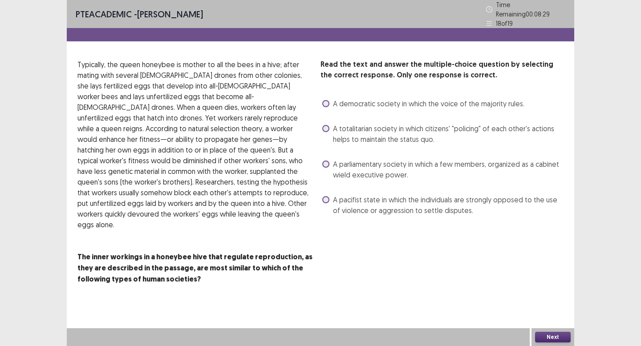
click at [330, 162] on label "A parliamentary society in which a few members, organized as a cabinet wield ex…" at bounding box center [442, 169] width 241 height 21
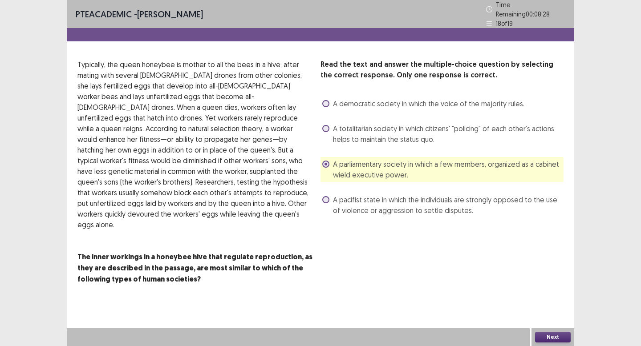
click at [546, 334] on button "Next" at bounding box center [553, 337] width 36 height 11
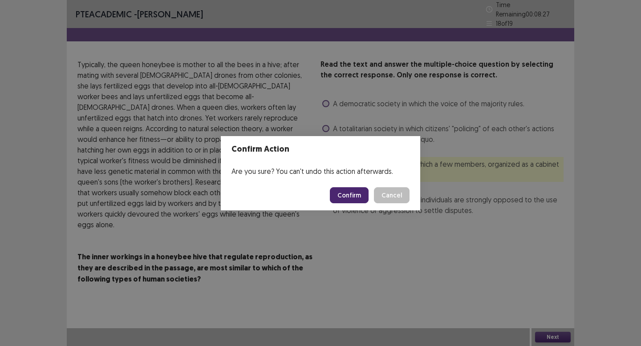
click at [357, 194] on button "Confirm" at bounding box center [349, 195] width 39 height 16
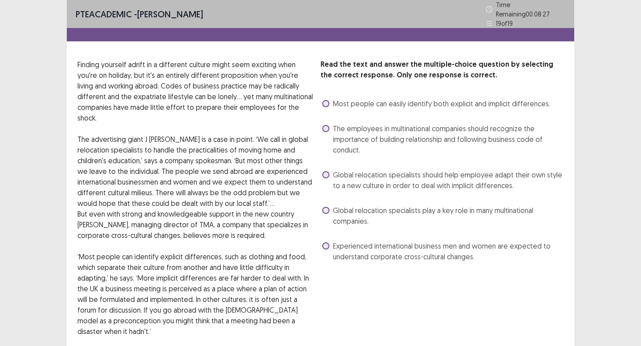
click at [367, 134] on span "The employees in multinational companies should recognize the importance of bui…" at bounding box center [448, 139] width 231 height 32
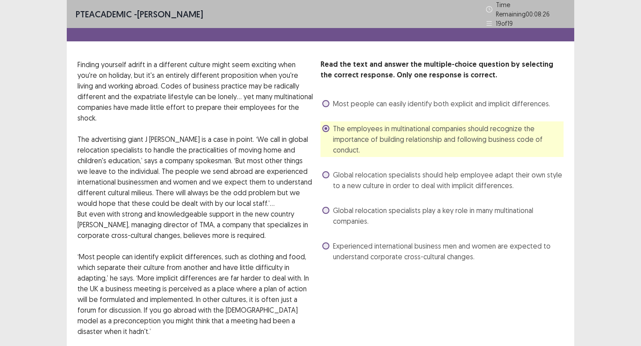
click at [381, 211] on span "Global relocation specialists play a key role in many multinational companies." at bounding box center [448, 215] width 231 height 21
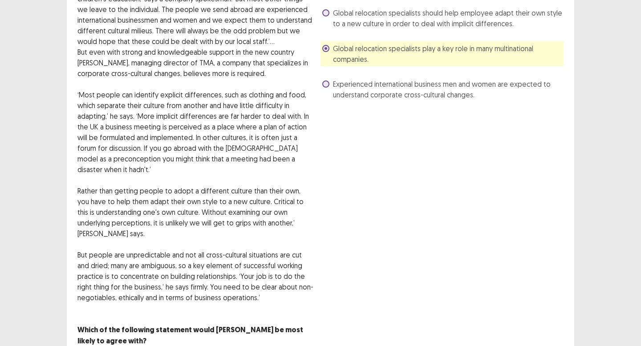
scroll to position [197, 0]
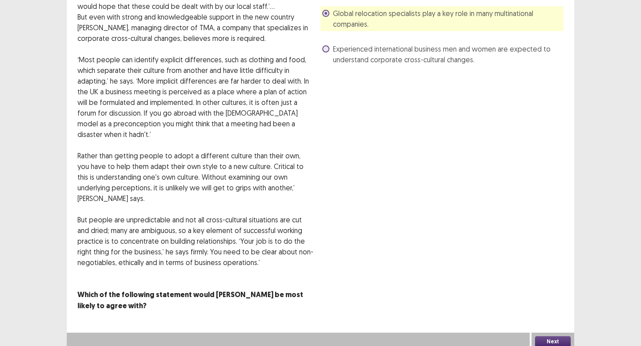
click at [562, 339] on button "Next" at bounding box center [553, 342] width 36 height 11
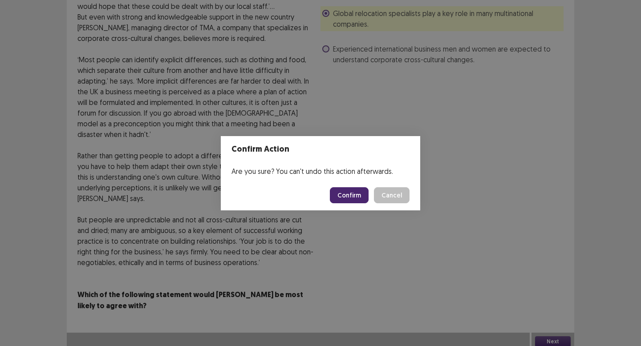
click at [348, 192] on button "Confirm" at bounding box center [349, 195] width 39 height 16
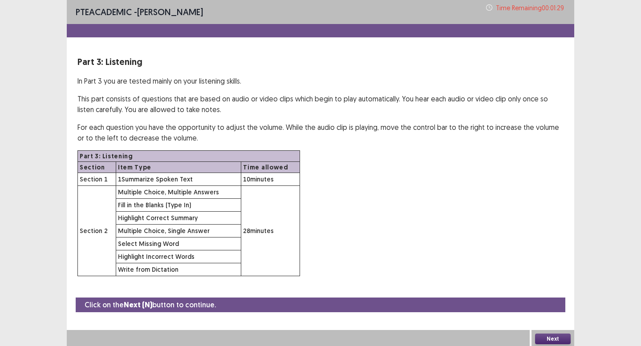
click at [561, 340] on button "Next" at bounding box center [553, 339] width 36 height 11
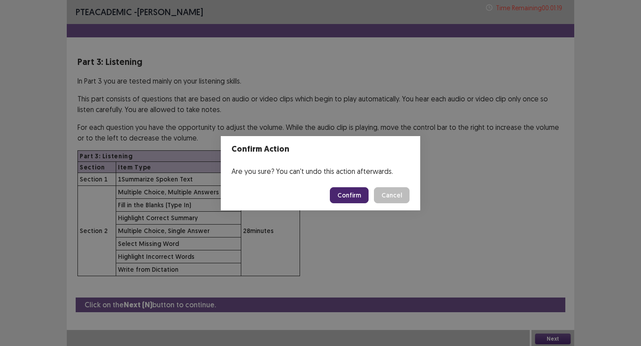
click at [352, 192] on button "Confirm" at bounding box center [349, 195] width 39 height 16
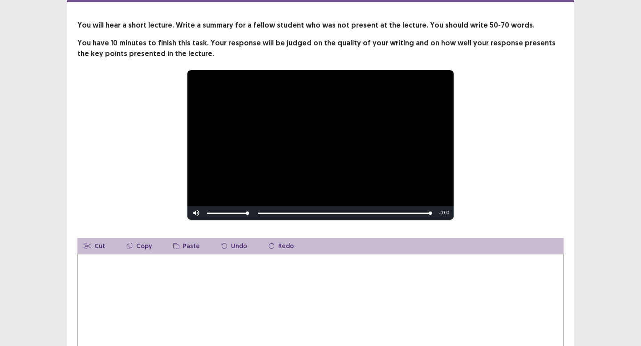
scroll to position [53, 0]
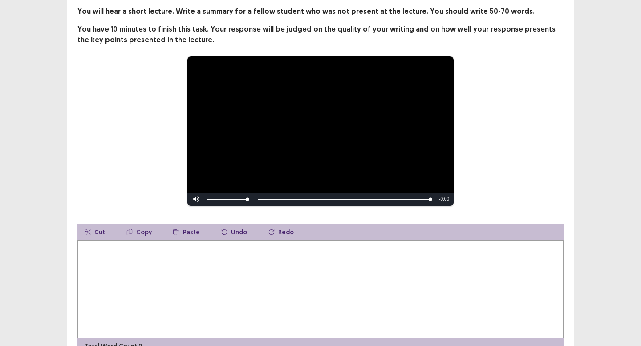
click at [194, 243] on textarea at bounding box center [320, 289] width 486 height 98
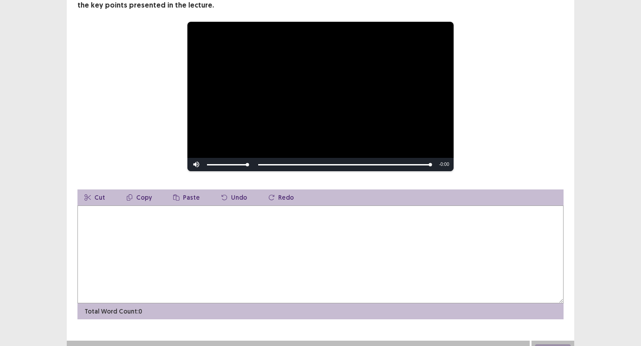
scroll to position [89, 0]
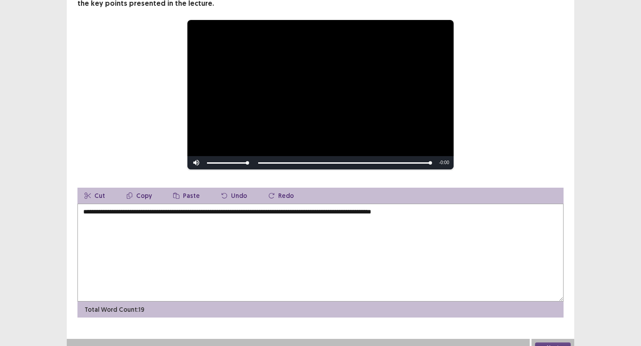
click at [287, 207] on textarea "**********" at bounding box center [320, 253] width 486 height 98
click at [461, 211] on textarea "**********" at bounding box center [320, 253] width 486 height 98
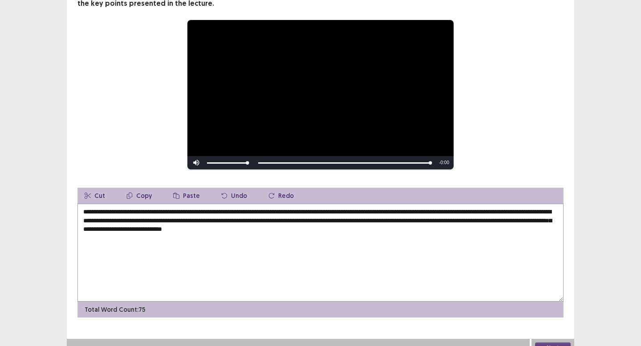
click at [169, 228] on textarea "**********" at bounding box center [320, 253] width 486 height 98
click at [172, 226] on textarea "**********" at bounding box center [320, 253] width 486 height 98
click at [118, 226] on textarea "**********" at bounding box center [320, 253] width 486 height 98
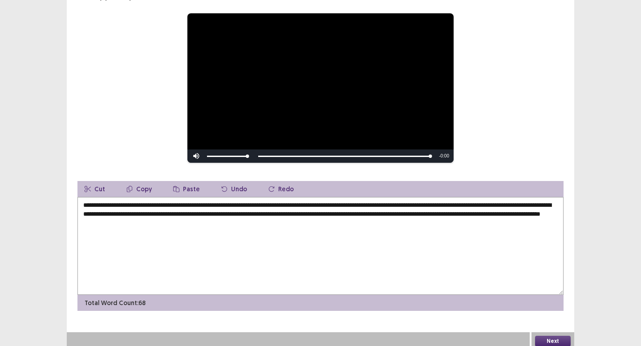
type textarea "**********"
click at [551, 337] on button "Next" at bounding box center [553, 341] width 36 height 11
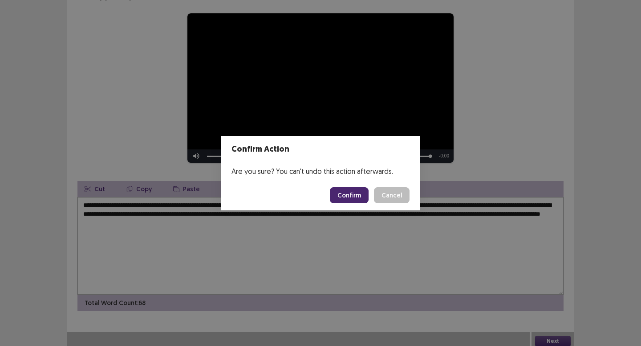
click at [354, 195] on button "Confirm" at bounding box center [349, 195] width 39 height 16
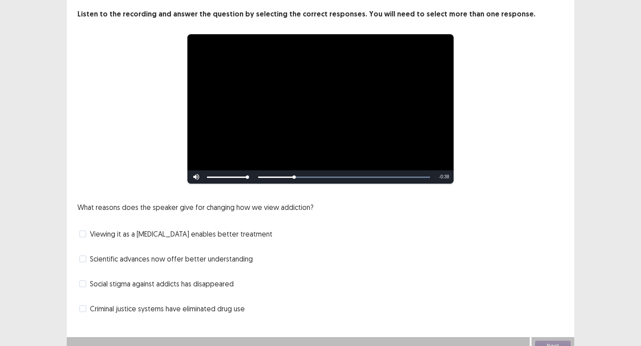
scroll to position [49, 0]
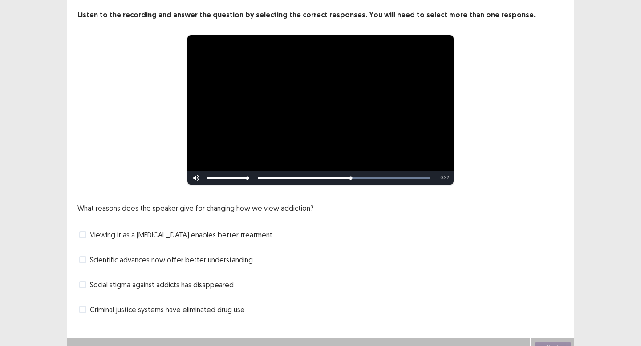
click at [235, 310] on span "Criminal justice systems have eliminated drug use" at bounding box center [167, 310] width 155 height 11
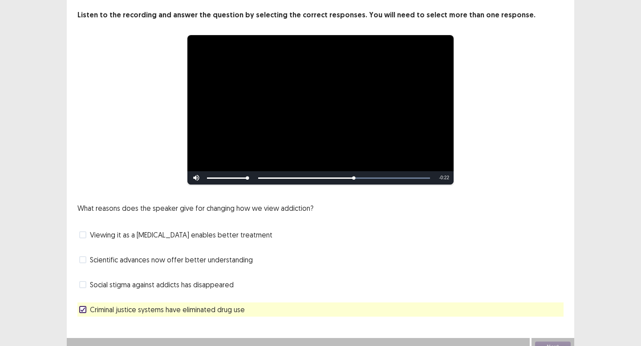
click at [235, 310] on span "Criminal justice systems have eliminated drug use" at bounding box center [167, 310] width 155 height 11
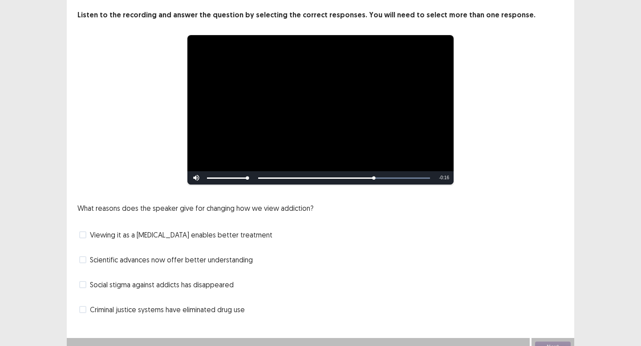
scroll to position [55, 0]
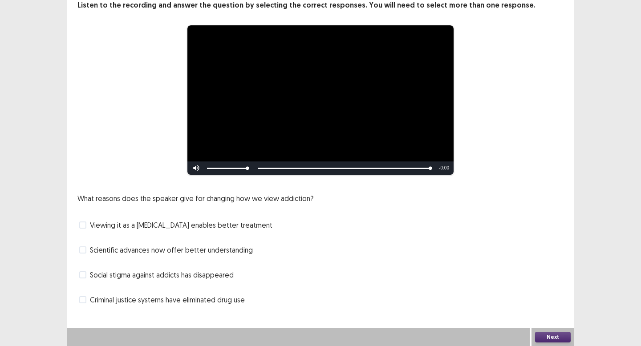
click at [210, 248] on span "Scientific advances now offer better understanding" at bounding box center [171, 250] width 163 height 11
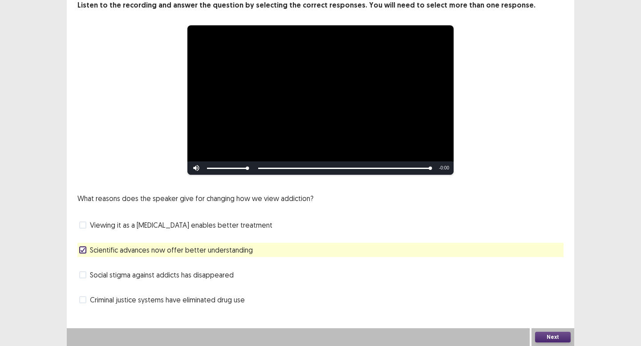
click at [231, 253] on span "Scientific advances now offer better understanding" at bounding box center [171, 250] width 163 height 11
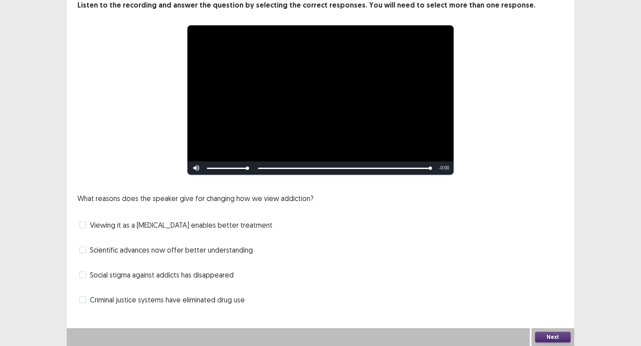
click at [232, 232] on div "Viewing it as a [MEDICAL_DATA] enables better treatment" at bounding box center [320, 225] width 486 height 14
click at [232, 220] on span "Viewing it as a [MEDICAL_DATA] enables better treatment" at bounding box center [181, 225] width 183 height 11
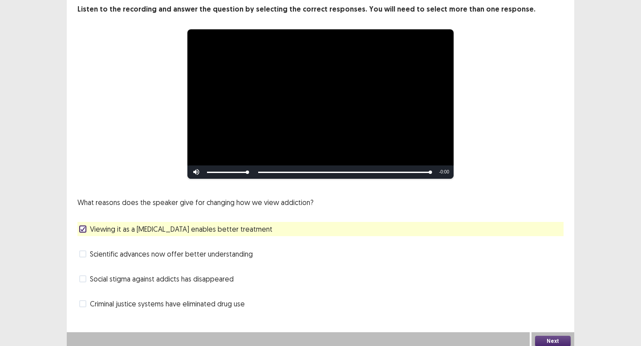
click at [219, 274] on span "Social stigma against addicts has disappeared" at bounding box center [162, 279] width 144 height 11
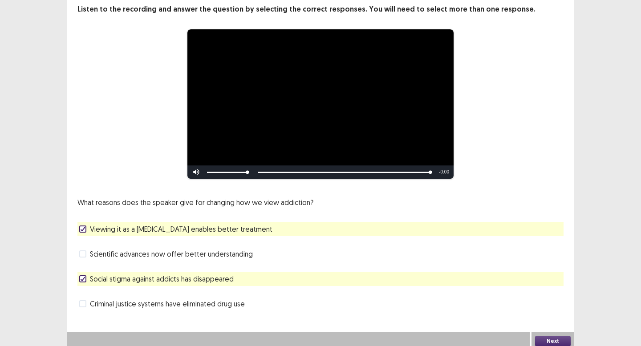
click at [577, 339] on div "**********" at bounding box center [320, 148] width 641 height 406
click at [556, 340] on button "Next" at bounding box center [553, 341] width 36 height 11
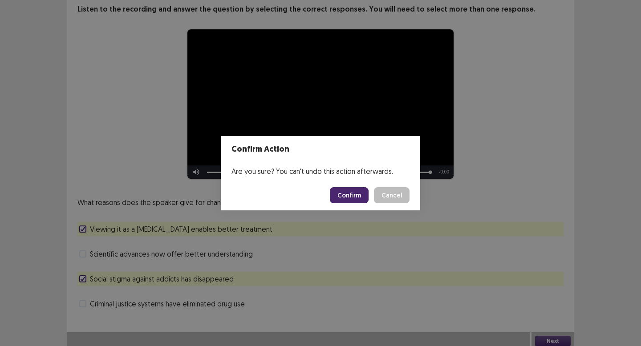
click at [358, 195] on button "Confirm" at bounding box center [349, 195] width 39 height 16
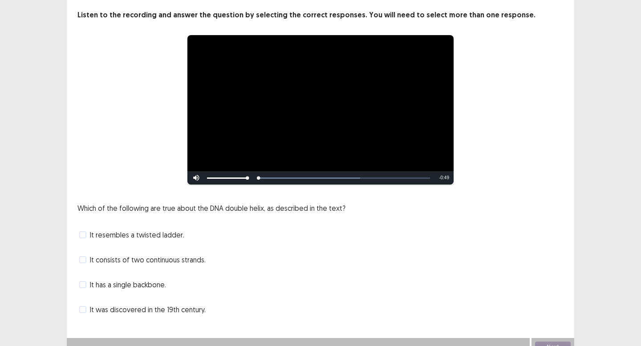
scroll to position [53, 0]
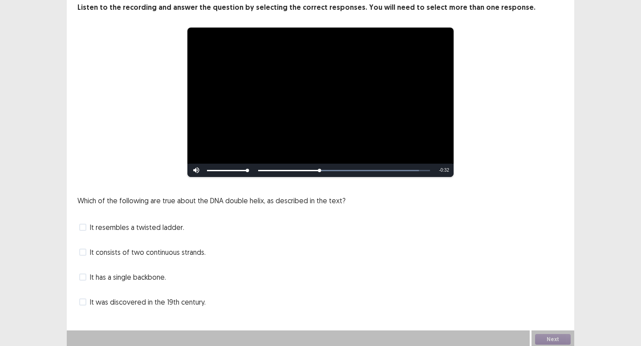
click at [150, 233] on div "It resembles a twisted ladder." at bounding box center [320, 227] width 486 height 14
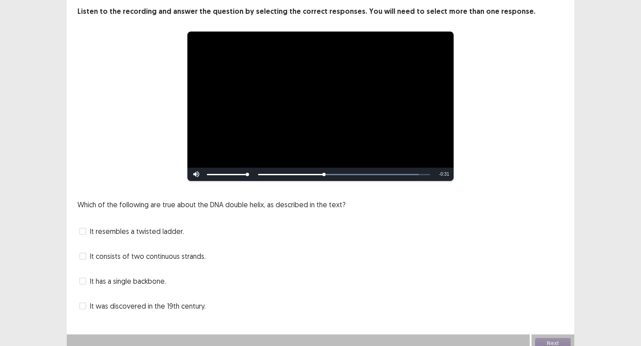
click at [82, 229] on span at bounding box center [82, 231] width 7 height 7
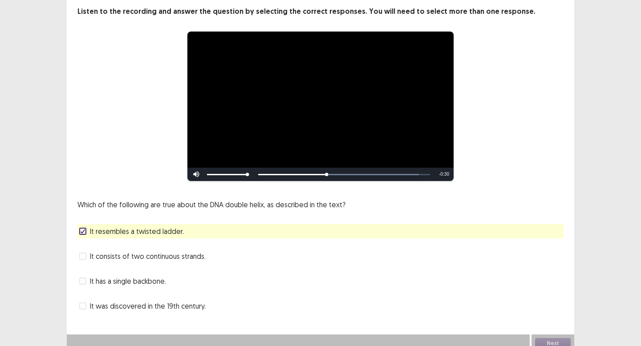
click at [82, 230] on polyline at bounding box center [83, 232] width 4 height 4
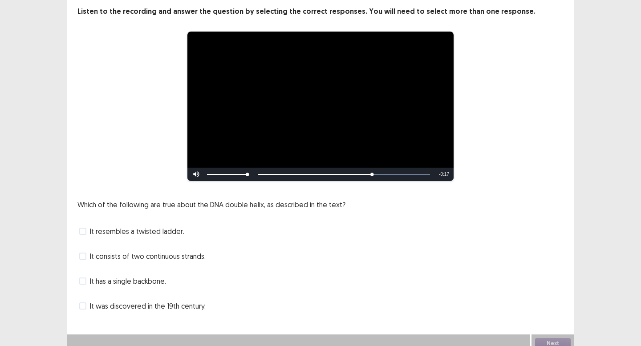
click at [125, 233] on div "It resembles a twisted ladder." at bounding box center [320, 231] width 486 height 14
click at [87, 228] on label "It resembles a twisted ladder." at bounding box center [131, 231] width 105 height 11
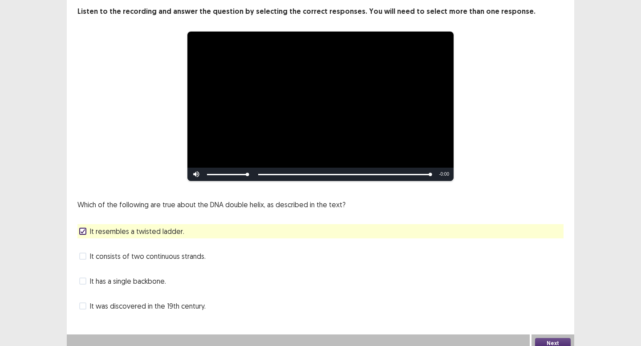
click at [106, 258] on div "It consists of two continuous strands." at bounding box center [320, 256] width 486 height 14
click at [128, 251] on span "It consists of two continuous strands." at bounding box center [148, 256] width 116 height 11
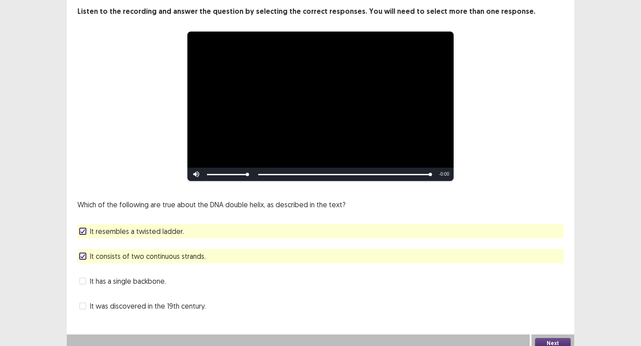
click at [553, 338] on button "Next" at bounding box center [553, 343] width 36 height 11
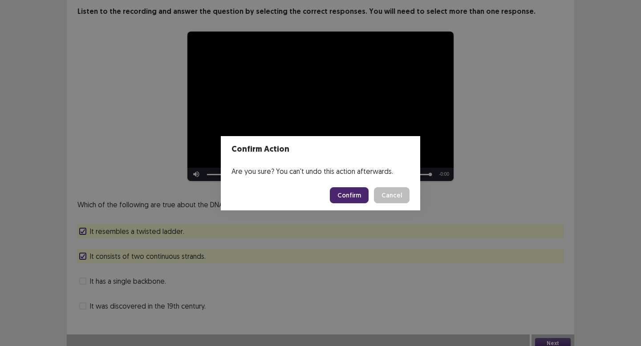
click at [354, 195] on button "Confirm" at bounding box center [349, 195] width 39 height 16
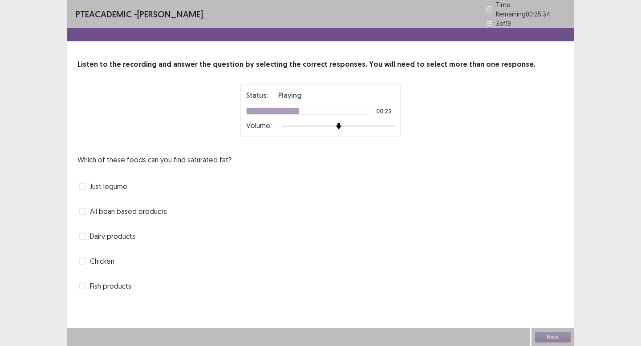
click at [127, 236] on span "Dairy products" at bounding box center [112, 236] width 45 height 11
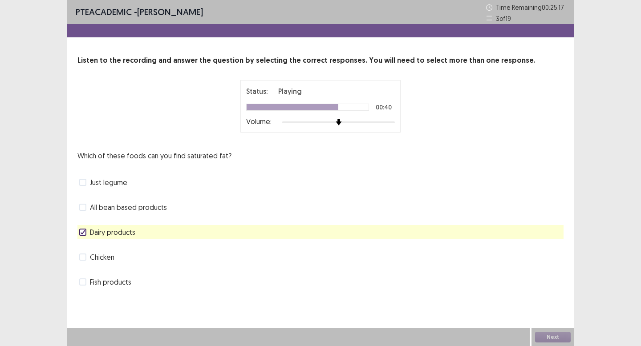
click at [114, 177] on div "Just legume" at bounding box center [320, 182] width 486 height 14
click at [116, 179] on span "Just legume" at bounding box center [108, 182] width 37 height 11
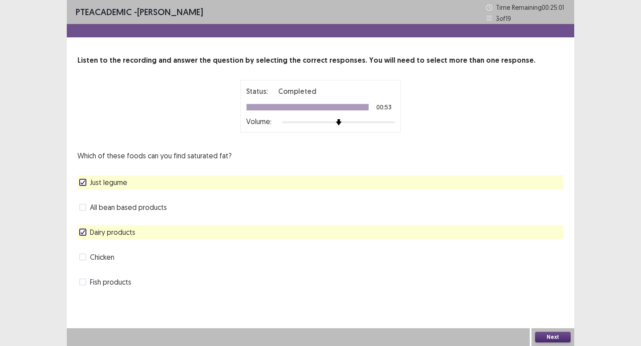
click at [553, 336] on button "Next" at bounding box center [553, 337] width 36 height 11
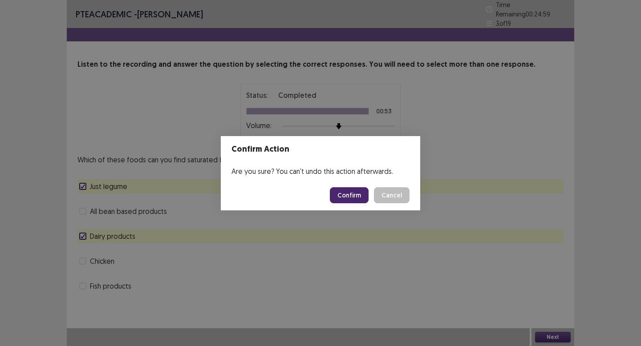
click at [359, 192] on button "Confirm" at bounding box center [349, 195] width 39 height 16
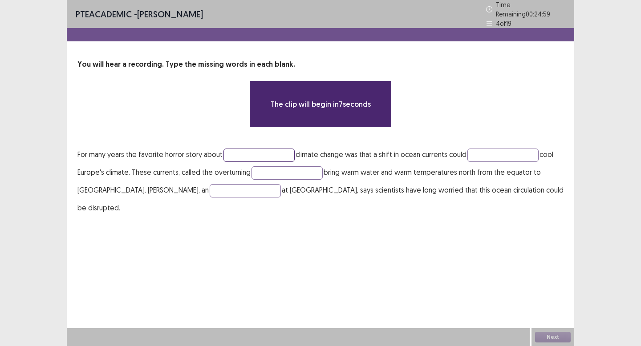
click at [242, 149] on input "text" at bounding box center [259, 155] width 71 height 13
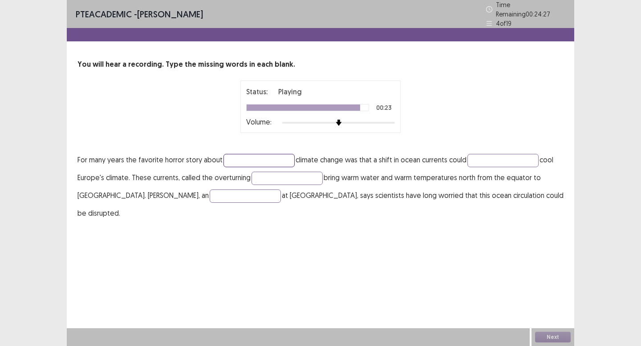
click at [240, 159] on input "text" at bounding box center [259, 160] width 71 height 13
type input "******"
click at [486, 156] on input "text" at bounding box center [503, 160] width 71 height 13
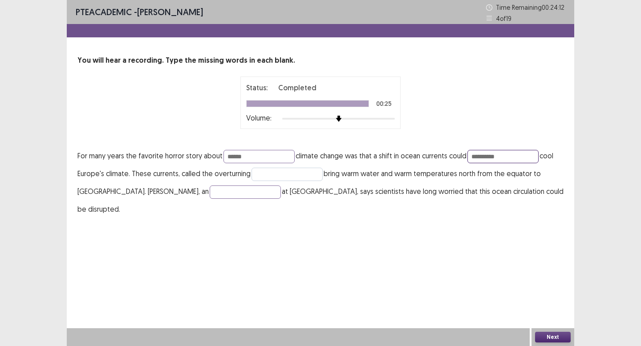
type input "**********"
click at [320, 176] on input "text" at bounding box center [287, 174] width 71 height 13
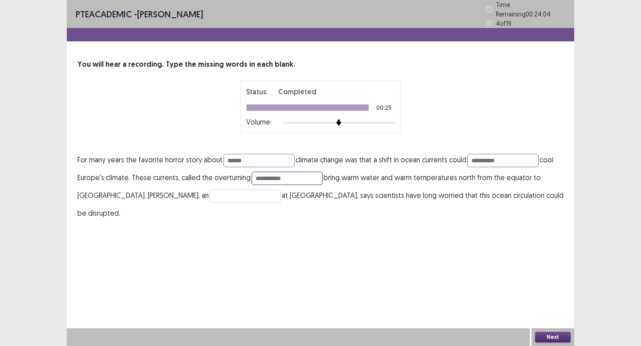
type input "**********"
click at [216, 190] on input "text" at bounding box center [245, 196] width 71 height 13
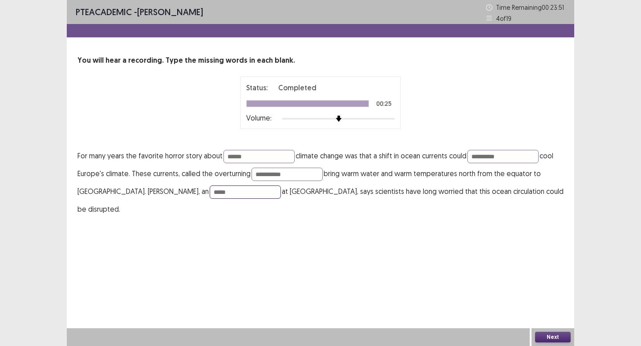
type input "*****"
click at [549, 339] on button "Next" at bounding box center [553, 337] width 36 height 11
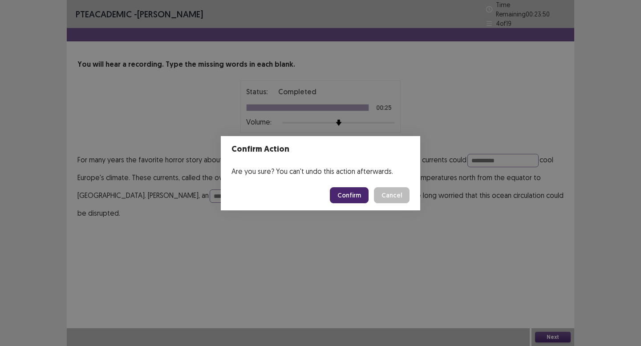
click at [355, 200] on button "Confirm" at bounding box center [349, 195] width 39 height 16
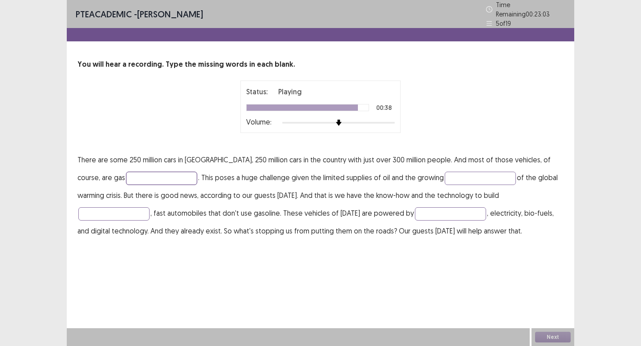
click at [126, 173] on input "text" at bounding box center [161, 178] width 71 height 13
type input "*******"
click at [445, 172] on input "text" at bounding box center [480, 178] width 71 height 13
click at [150, 207] on input "text" at bounding box center [113, 213] width 71 height 13
click at [445, 178] on input "*********" at bounding box center [480, 178] width 71 height 13
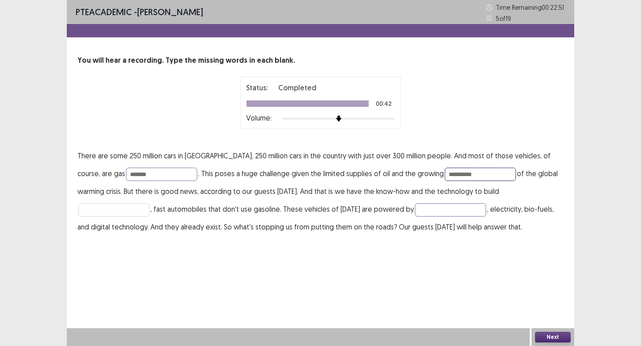
type input "**********"
click at [150, 203] on input "text" at bounding box center [113, 209] width 71 height 13
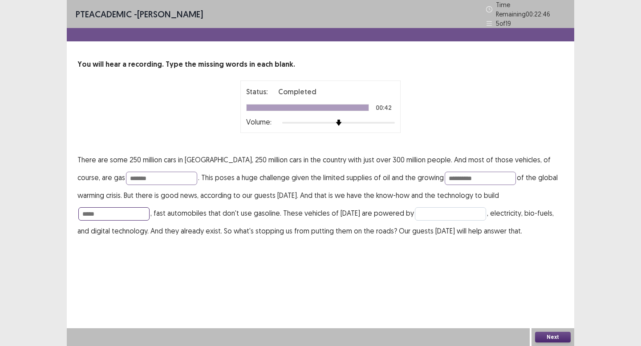
type input "*****"
click at [415, 215] on input "text" at bounding box center [450, 213] width 71 height 13
type input "********"
click at [554, 342] on button "Next" at bounding box center [553, 337] width 36 height 11
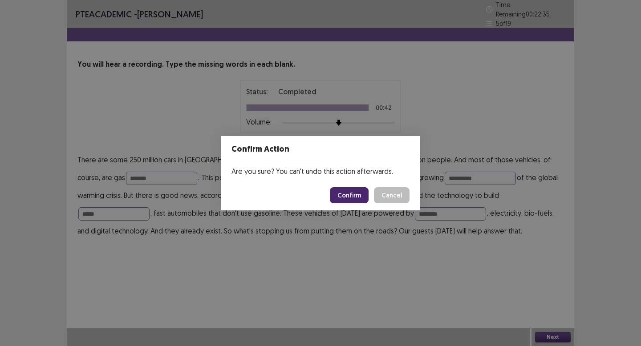
click at [333, 196] on footer "Confirm Cancel" at bounding box center [320, 195] width 199 height 30
click at [344, 196] on button "Confirm" at bounding box center [349, 195] width 39 height 16
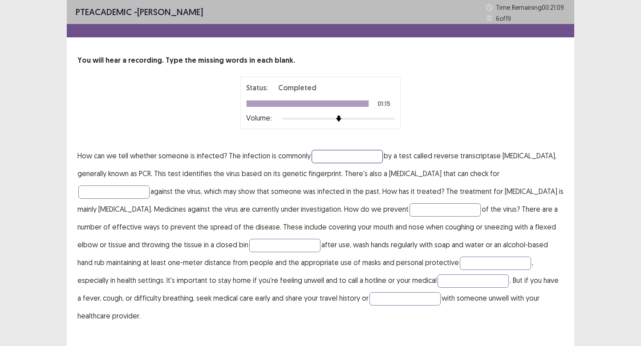
click at [339, 159] on input "text" at bounding box center [347, 156] width 71 height 13
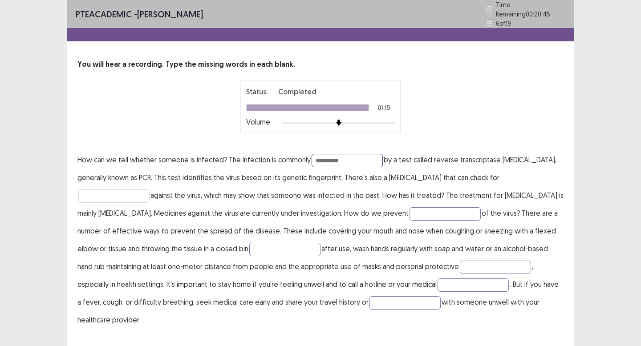
type input "*********"
click at [121, 190] on input "text" at bounding box center [113, 196] width 71 height 13
type input "**********"
click at [416, 215] on input "text" at bounding box center [445, 213] width 71 height 13
type input "**********"
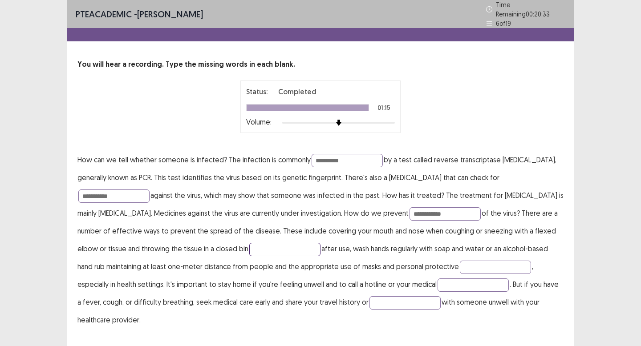
click at [258, 247] on input "text" at bounding box center [284, 249] width 71 height 13
click at [249, 247] on input "**********" at bounding box center [284, 249] width 71 height 13
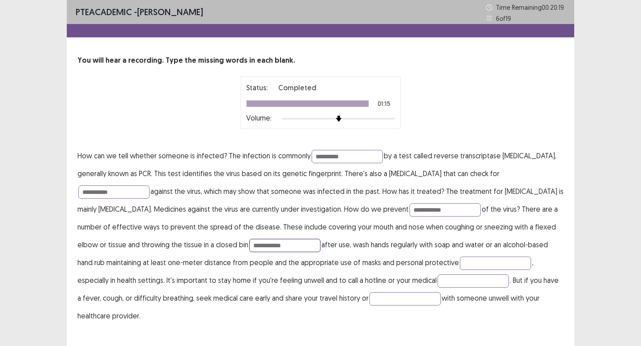
click at [249, 246] on input "**********" at bounding box center [284, 245] width 71 height 13
click at [249, 245] on input "**********" at bounding box center [284, 245] width 71 height 13
click at [249, 244] on input "**********" at bounding box center [284, 245] width 71 height 13
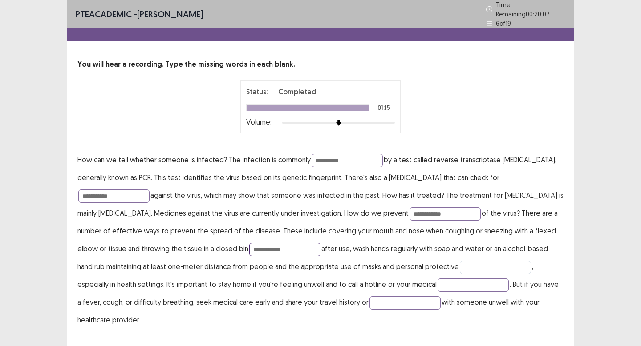
type input "**********"
click at [460, 261] on input "text" at bounding box center [495, 267] width 71 height 13
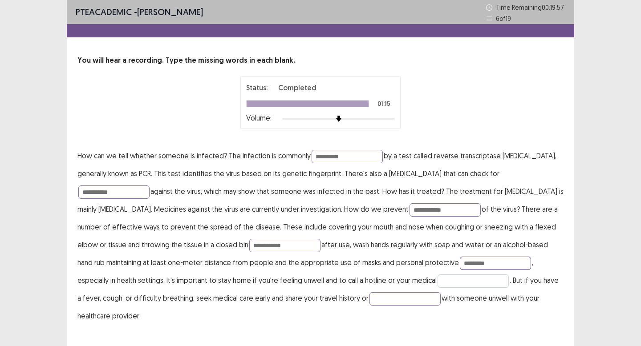
type input "*********"
click at [438, 282] on input "text" at bounding box center [473, 281] width 71 height 13
type input "**********"
click at [370, 297] on input "text" at bounding box center [405, 299] width 71 height 13
type input "*******"
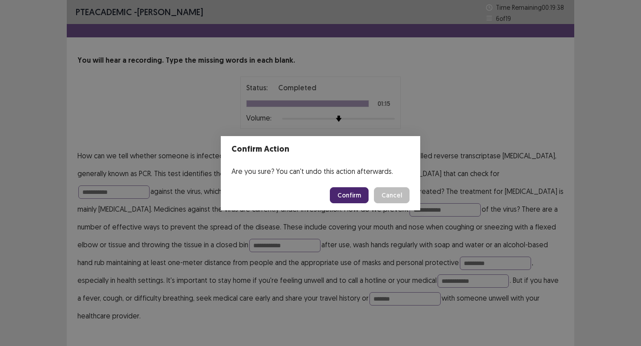
click at [366, 187] on button "Confirm" at bounding box center [349, 195] width 39 height 16
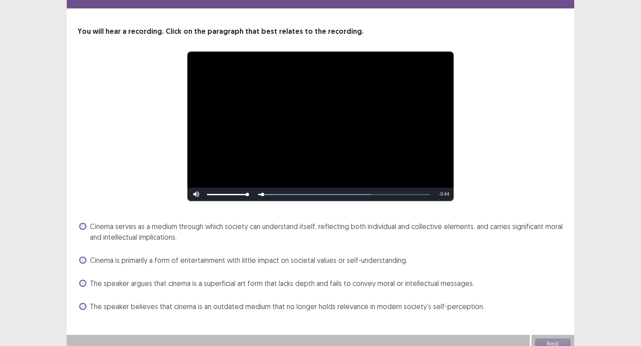
scroll to position [36, 0]
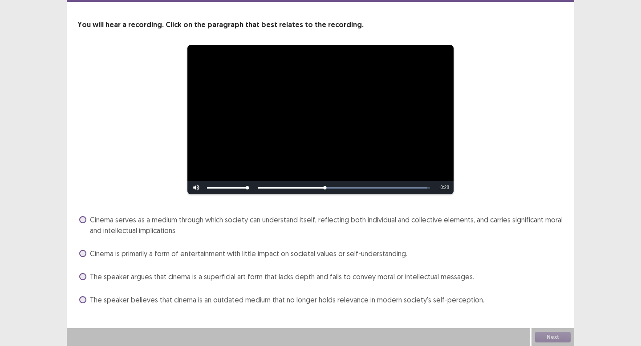
click at [131, 275] on span "The speaker argues that cinema is a superficial art form that lacks depth and f…" at bounding box center [282, 277] width 384 height 11
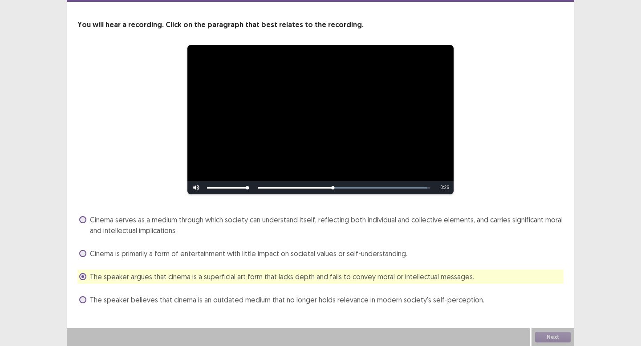
click at [136, 303] on span "The speaker believes that cinema is an outdated medium that no longer holds rel…" at bounding box center [287, 300] width 394 height 11
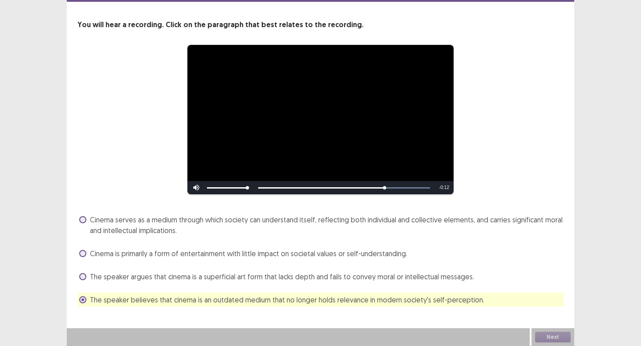
click at [164, 256] on span "Cinema is primarily a form of entertainment with little impact on societal valu…" at bounding box center [248, 253] width 317 height 11
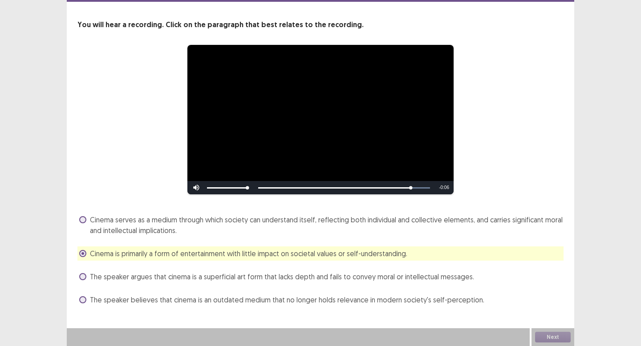
click at [358, 223] on span "Cinema serves as a medium through which society can understand itself, reflecti…" at bounding box center [327, 225] width 474 height 21
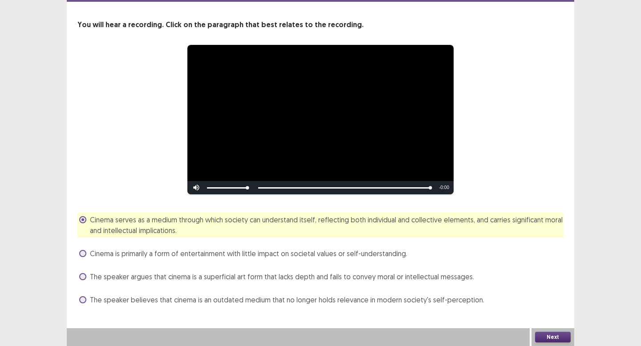
click at [555, 333] on button "Next" at bounding box center [553, 337] width 36 height 11
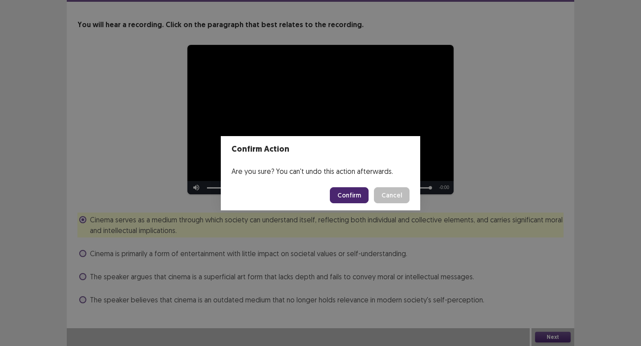
click at [355, 192] on button "Confirm" at bounding box center [349, 195] width 39 height 16
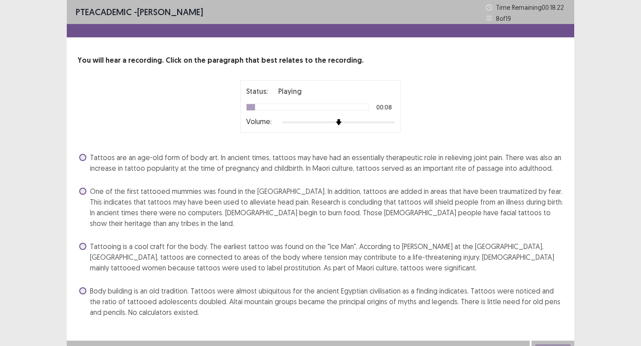
scroll to position [12, 0]
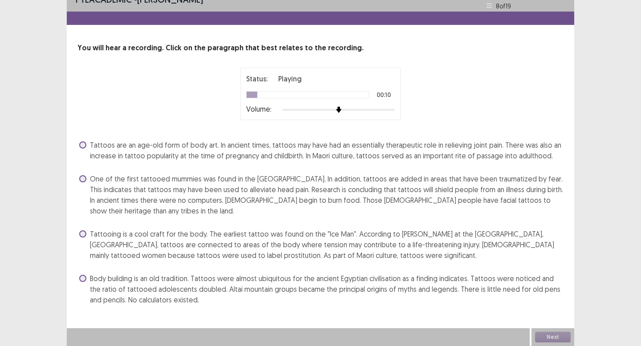
click at [183, 196] on span "One of the first tattooed mummies was found in the [GEOGRAPHIC_DATA]. In additi…" at bounding box center [327, 195] width 474 height 43
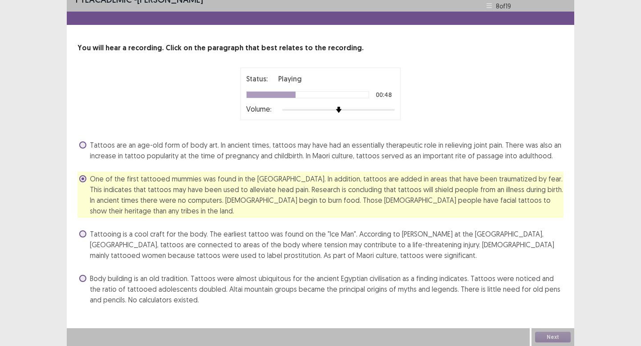
click at [324, 160] on span "Tattoos are an age-old form of body art. In ancient times, tattoos may have had…" at bounding box center [327, 150] width 474 height 21
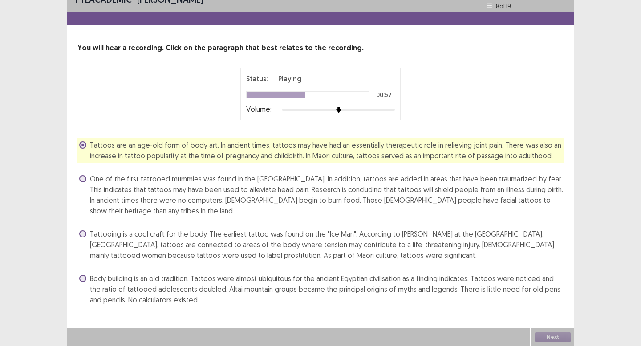
click at [548, 339] on div "Next" at bounding box center [553, 338] width 43 height 18
click at [190, 293] on span "Body building is an old tradition. Tattoos were almost ubiquitous for the ancie…" at bounding box center [327, 289] width 474 height 32
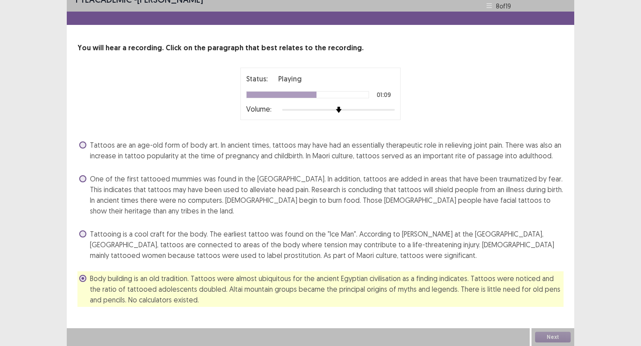
click at [201, 166] on div "Tattoos are an age-old form of body art. In ancient times, tattoos may have had…" at bounding box center [320, 222] width 486 height 169
click at [206, 148] on span "Tattoos are an age-old form of body art. In ancient times, tattoos may have had…" at bounding box center [327, 150] width 474 height 21
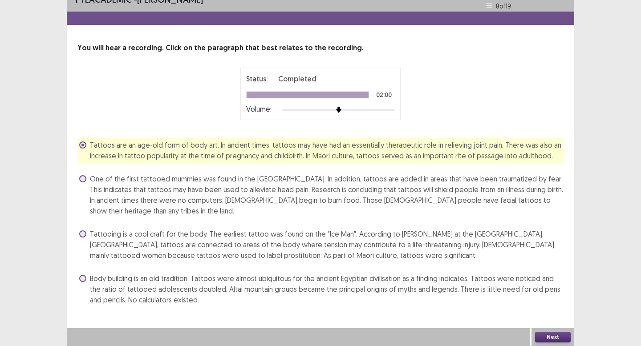
click at [552, 337] on button "Next" at bounding box center [553, 337] width 36 height 11
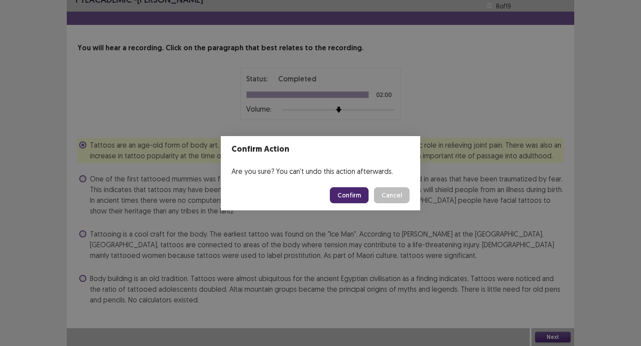
click at [352, 196] on button "Confirm" at bounding box center [349, 195] width 39 height 16
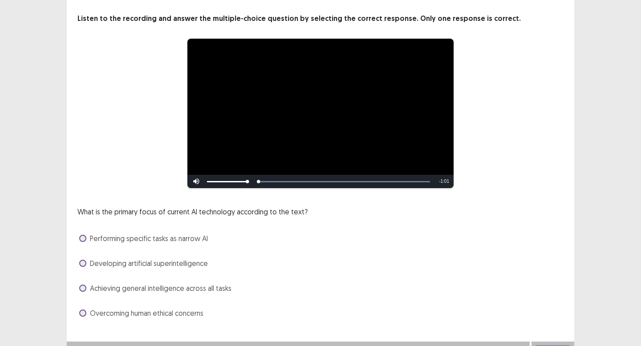
scroll to position [55, 0]
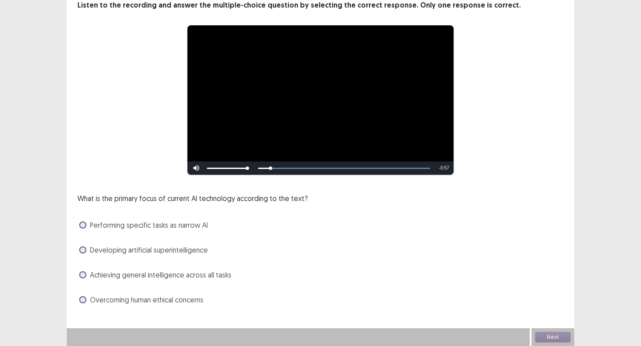
click at [192, 230] on span "Performing specific tasks as narrow AI" at bounding box center [149, 225] width 118 height 11
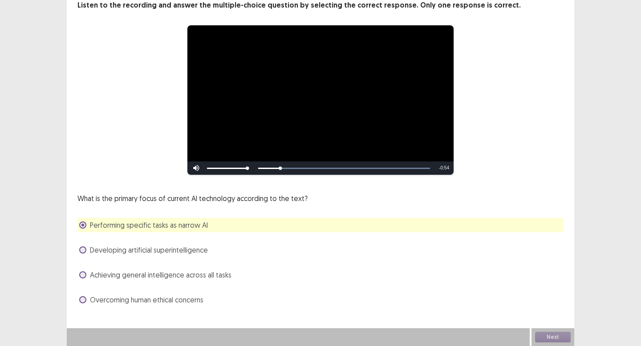
click at [201, 273] on span "Achieving general intelligence across all tasks" at bounding box center [161, 275] width 142 height 11
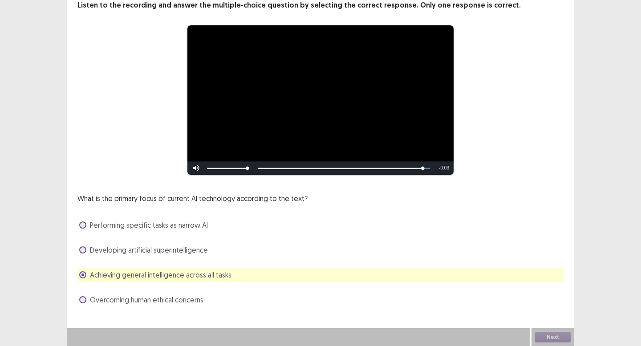
click at [191, 296] on span "Overcoming human ethical concerns" at bounding box center [147, 300] width 114 height 11
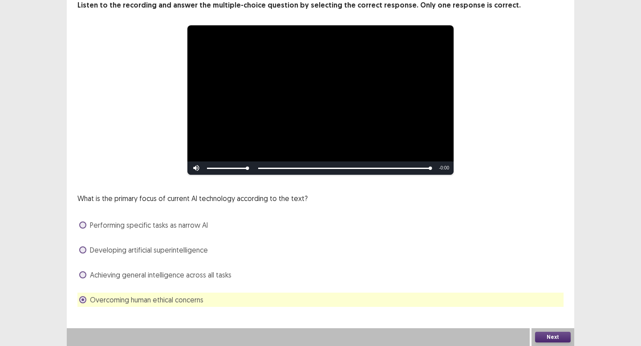
click at [547, 337] on button "Next" at bounding box center [553, 337] width 36 height 11
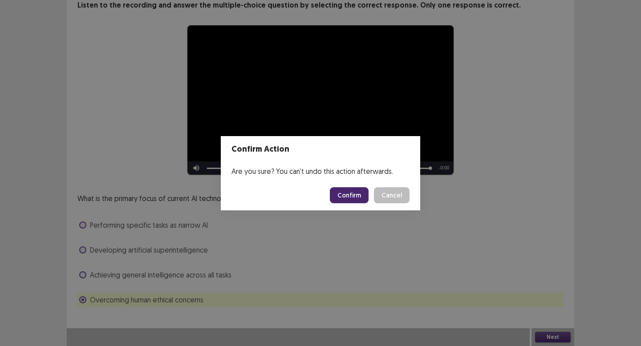
click at [341, 187] on button "Confirm" at bounding box center [349, 195] width 39 height 16
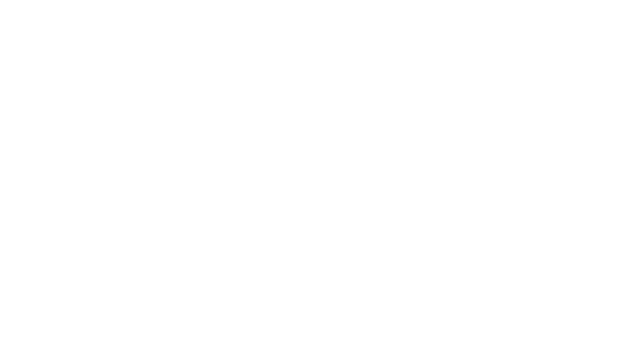
scroll to position [0, 0]
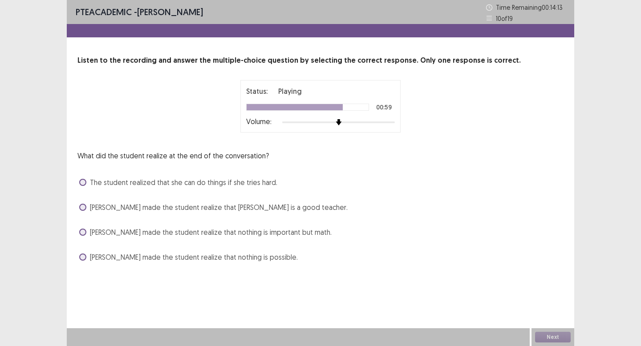
click at [262, 206] on span "[PERSON_NAME] made the student realize that [PERSON_NAME] is a good teacher." at bounding box center [219, 207] width 258 height 11
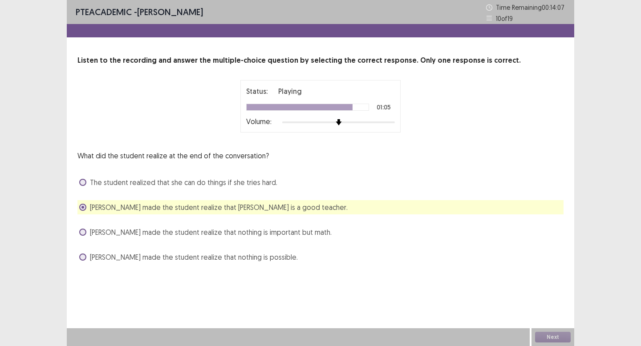
click at [253, 256] on span "[PERSON_NAME] made the student realize that nothing is possible." at bounding box center [194, 257] width 208 height 11
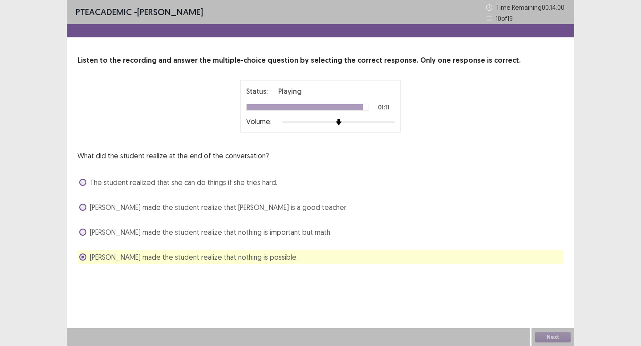
click at [253, 199] on div "What did the student realize at the end of the conversation? The student realiz…" at bounding box center [320, 207] width 486 height 114
click at [251, 210] on span "[PERSON_NAME] made the student realize that [PERSON_NAME] is a good teacher." at bounding box center [219, 207] width 258 height 11
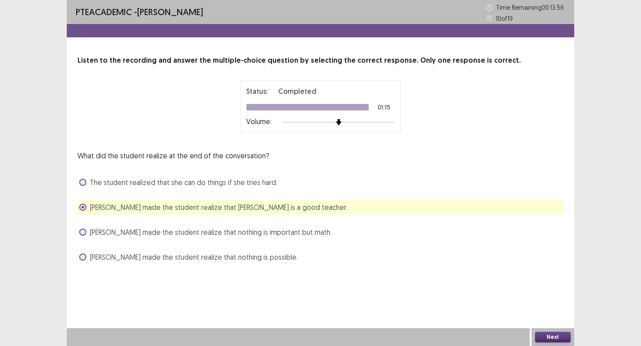
click at [253, 256] on span "[PERSON_NAME] made the student realize that nothing is possible." at bounding box center [194, 257] width 208 height 11
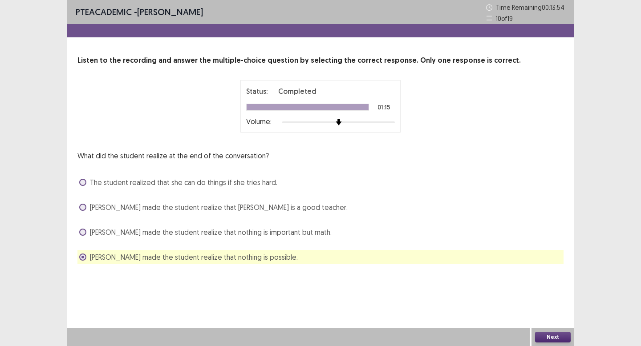
click at [548, 342] on button "Next" at bounding box center [553, 337] width 36 height 11
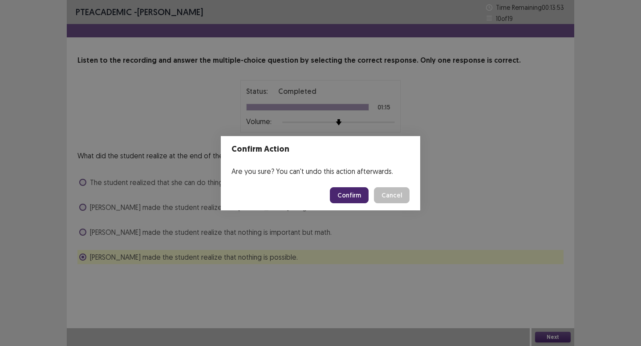
click at [349, 190] on button "Confirm" at bounding box center [349, 195] width 39 height 16
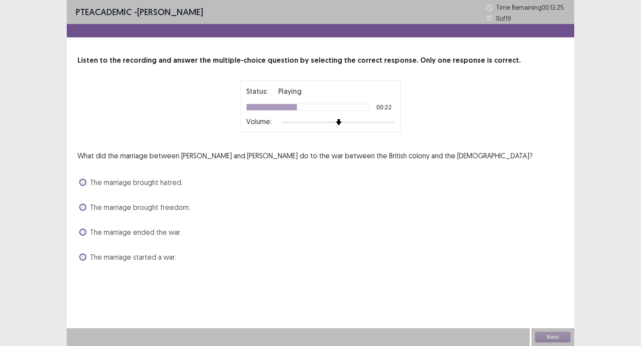
click at [169, 229] on span "The marriage ended the war." at bounding box center [136, 232] width 92 height 11
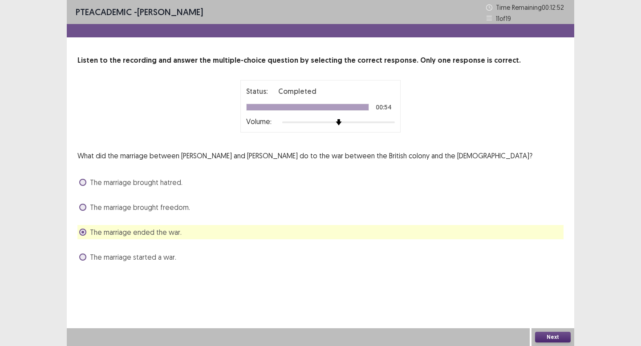
click at [553, 336] on button "Next" at bounding box center [553, 337] width 36 height 11
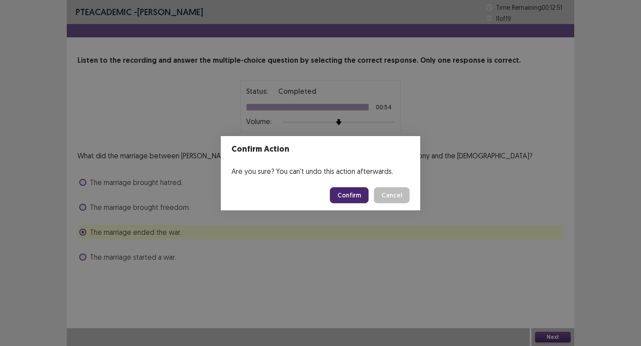
click at [349, 193] on button "Confirm" at bounding box center [349, 195] width 39 height 16
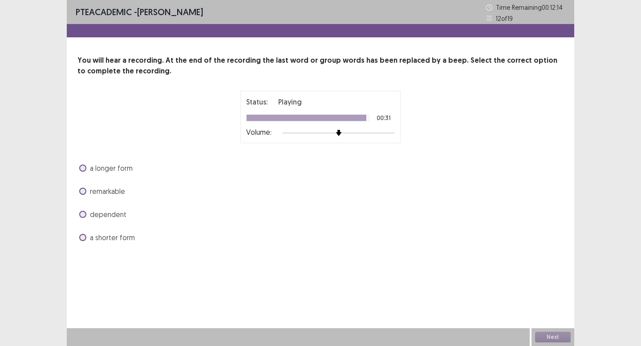
click at [130, 169] on span "a longer form" at bounding box center [111, 168] width 43 height 11
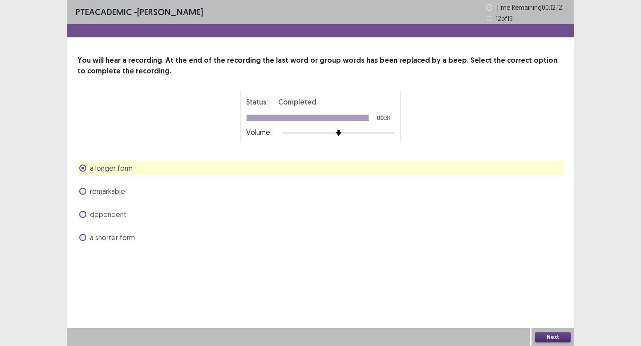
click at [550, 334] on button "Next" at bounding box center [553, 337] width 36 height 11
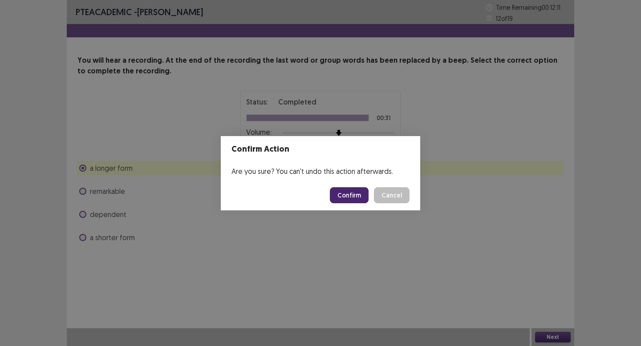
click at [352, 189] on button "Confirm" at bounding box center [349, 195] width 39 height 16
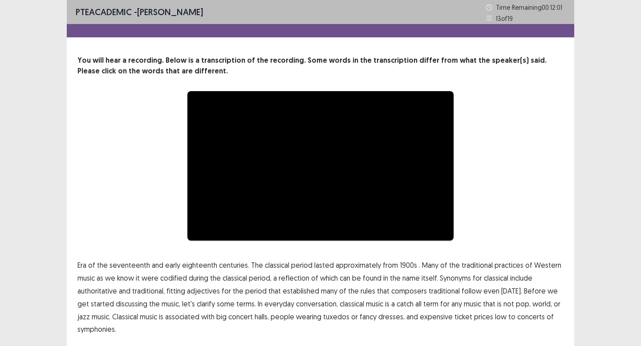
scroll to position [29, 0]
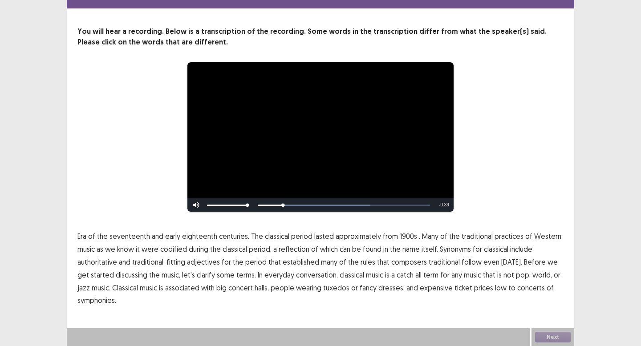
click at [404, 236] on span "1900s" at bounding box center [408, 236] width 17 height 11
click at [437, 264] on span "traditional" at bounding box center [444, 262] width 31 height 11
click at [495, 289] on span "low" at bounding box center [501, 288] width 12 height 11
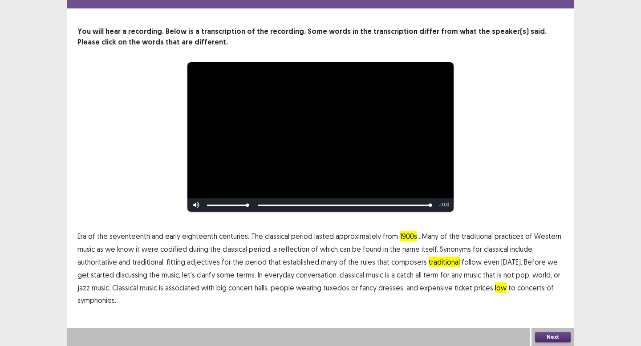
click at [134, 304] on p "Era of the seventeenth and early eighteenth centuries. The classical period las…" at bounding box center [320, 268] width 486 height 77
click at [541, 293] on p "Era of the seventeenth and early eighteenth centuries. The classical period las…" at bounding box center [320, 268] width 486 height 77
click at [541, 290] on p "Era of the seventeenth and early eighteenth centuries. The classical period las…" at bounding box center [320, 268] width 486 height 77
click at [543, 335] on button "Next" at bounding box center [553, 337] width 36 height 11
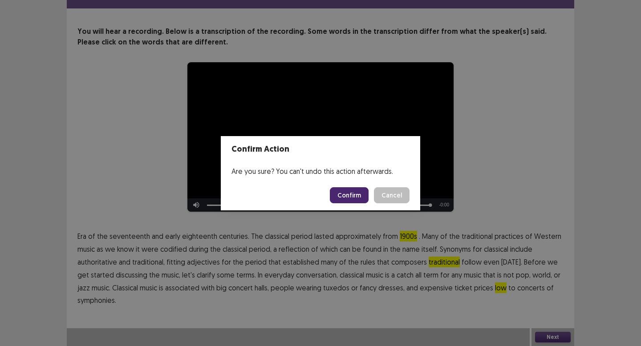
click at [354, 199] on button "Confirm" at bounding box center [349, 195] width 39 height 16
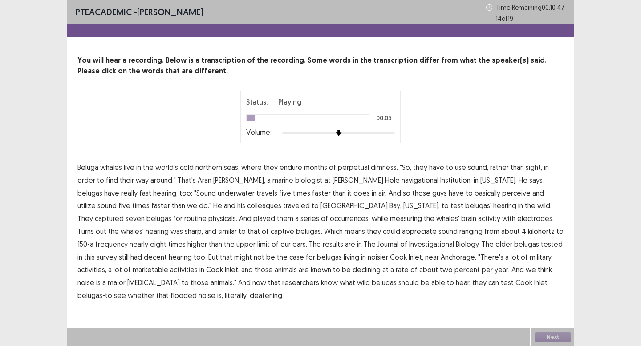
click at [389, 167] on span "dimness." at bounding box center [384, 167] width 27 height 11
click at [402, 182] on span "navigational" at bounding box center [420, 180] width 37 height 11
click at [475, 193] on span "basically" at bounding box center [488, 193] width 26 height 11
click at [330, 219] on span "occurrences," at bounding box center [350, 218] width 40 height 11
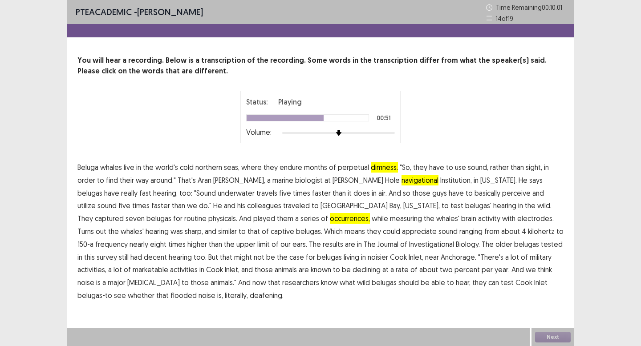
click at [409, 244] on span "Investigational" at bounding box center [431, 244] width 45 height 11
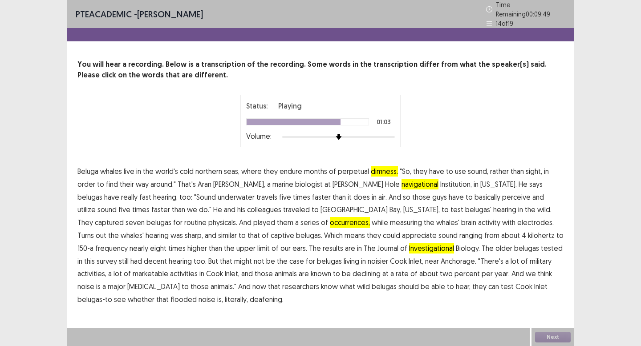
click at [168, 268] on span "marketable" at bounding box center [151, 273] width 36 height 11
click at [355, 284] on p "Beluga whales live in the world's cold northern seas, where they endure months …" at bounding box center [320, 235] width 486 height 141
click at [197, 294] on span "flooded" at bounding box center [184, 299] width 26 height 11
click at [545, 337] on button "Next" at bounding box center [553, 337] width 36 height 11
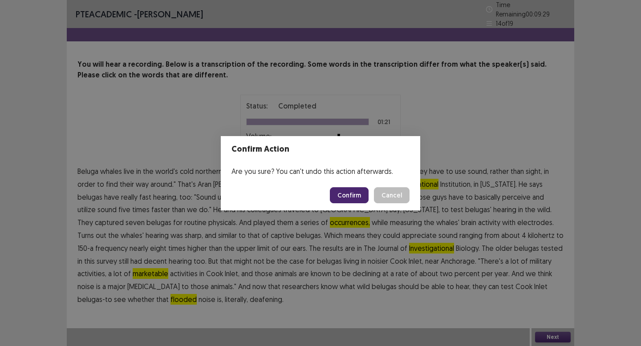
click at [357, 201] on button "Confirm" at bounding box center [349, 195] width 39 height 16
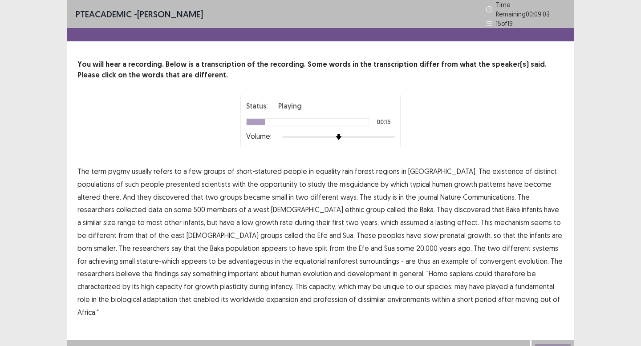
click at [340, 181] on span "misguidance" at bounding box center [359, 184] width 39 height 11
click at [400, 220] on span "assumed" at bounding box center [414, 222] width 28 height 11
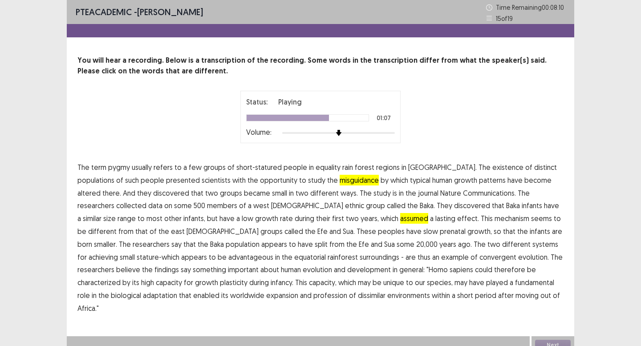
click at [360, 259] on span "surroundings" at bounding box center [380, 257] width 40 height 11
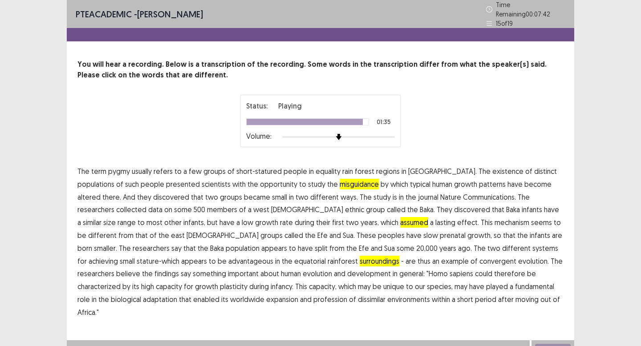
click at [313, 296] on span "profession" at bounding box center [330, 299] width 34 height 11
click at [560, 341] on div "Next" at bounding box center [553, 350] width 43 height 18
click at [565, 344] on button "Next" at bounding box center [553, 349] width 36 height 11
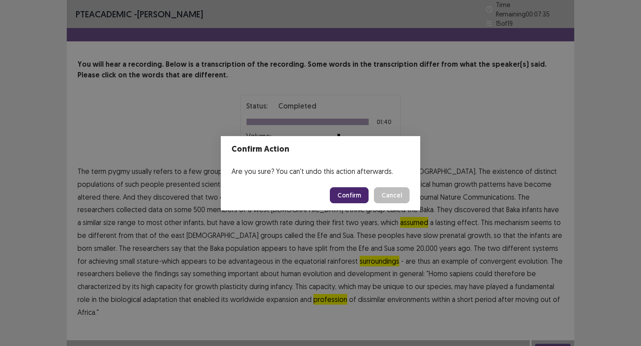
click at [349, 194] on button "Confirm" at bounding box center [349, 195] width 39 height 16
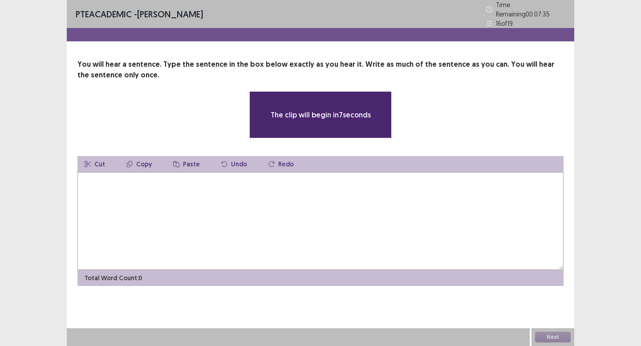
click at [346, 193] on textarea at bounding box center [320, 221] width 486 height 98
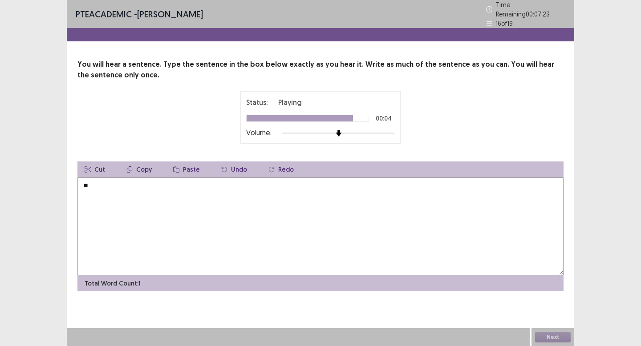
type textarea "*"
click at [85, 182] on textarea "**********" at bounding box center [320, 227] width 486 height 98
click at [122, 180] on textarea "**********" at bounding box center [320, 227] width 486 height 98
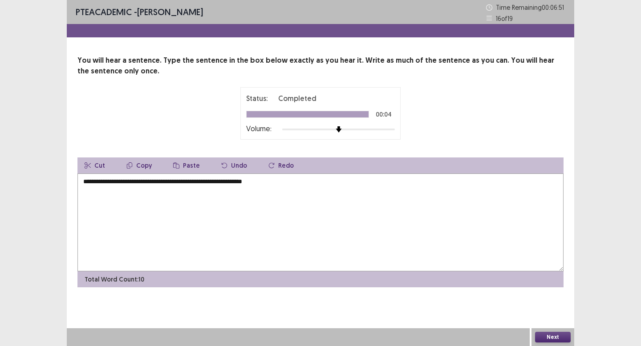
click at [187, 185] on textarea "**********" at bounding box center [320, 223] width 486 height 98
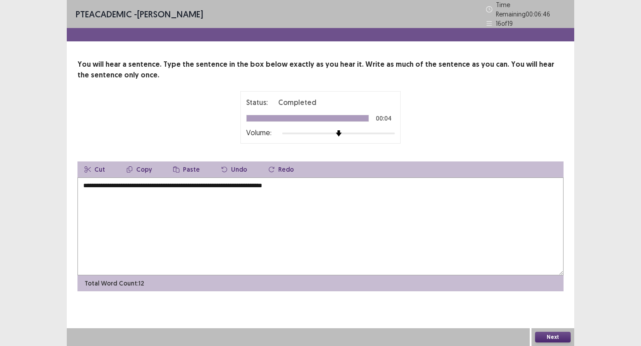
click at [264, 183] on textarea "**********" at bounding box center [320, 227] width 486 height 98
click at [294, 182] on textarea "**********" at bounding box center [320, 227] width 486 height 98
click at [333, 180] on textarea "**********" at bounding box center [320, 227] width 486 height 98
click at [330, 180] on textarea "**********" at bounding box center [320, 227] width 486 height 98
type textarea "**********"
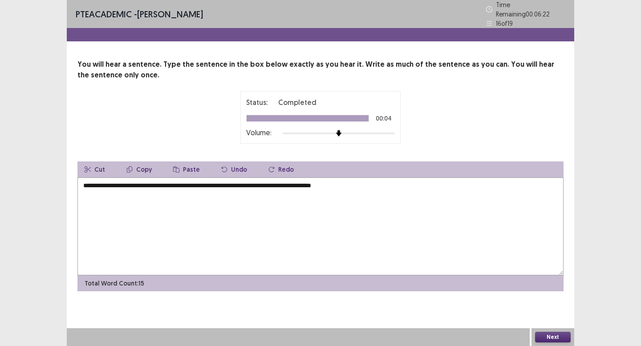
click at [554, 338] on button "Next" at bounding box center [553, 337] width 36 height 11
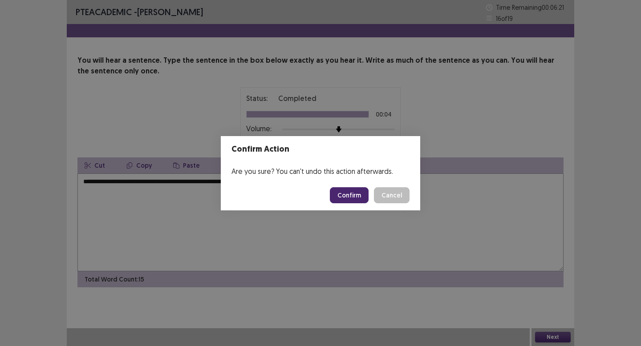
click at [352, 193] on button "Confirm" at bounding box center [349, 195] width 39 height 16
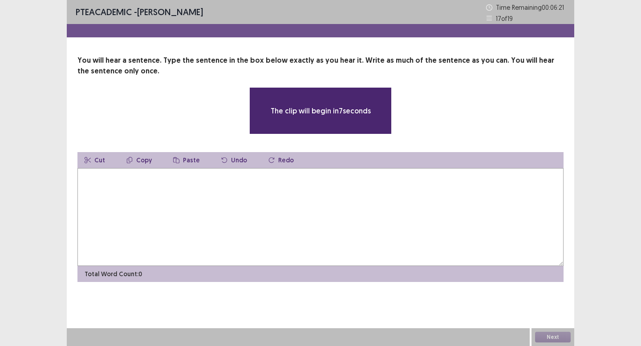
click at [264, 195] on textarea at bounding box center [320, 217] width 486 height 98
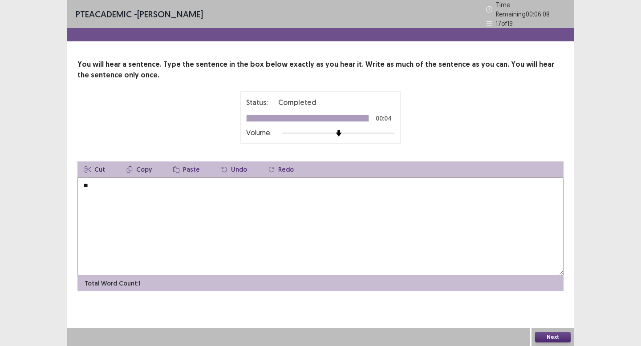
type textarea "*"
click at [88, 183] on textarea "**********" at bounding box center [320, 227] width 486 height 98
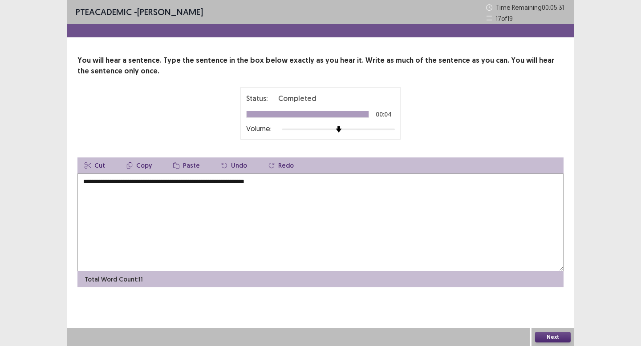
click at [122, 182] on textarea "**********" at bounding box center [320, 223] width 486 height 98
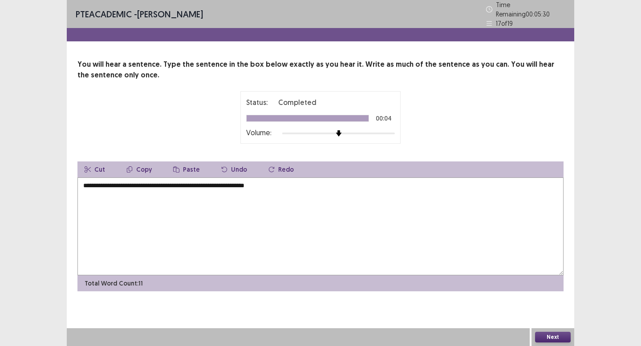
click at [121, 182] on textarea "**********" at bounding box center [320, 227] width 486 height 98
click at [175, 182] on textarea "**********" at bounding box center [320, 227] width 486 height 98
type textarea "**********"
click at [563, 336] on button "Next" at bounding box center [553, 337] width 36 height 11
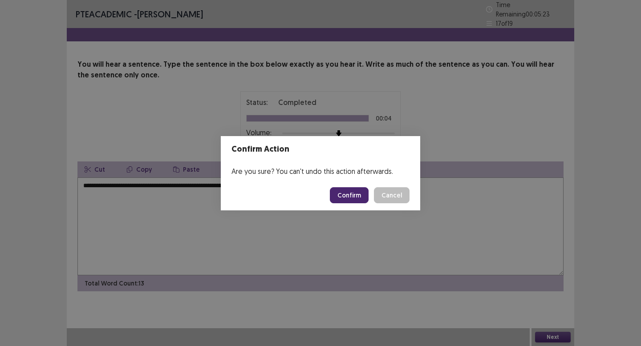
click at [354, 198] on button "Confirm" at bounding box center [349, 195] width 39 height 16
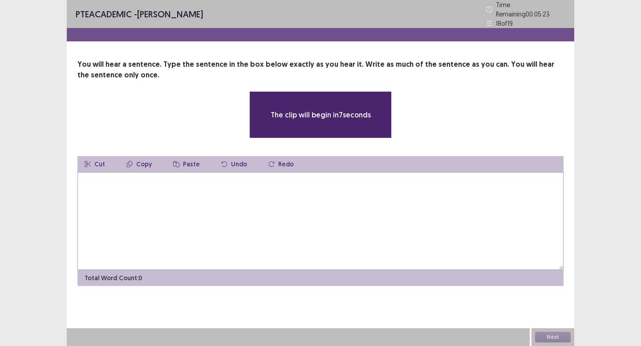
click at [310, 191] on textarea at bounding box center [320, 221] width 486 height 98
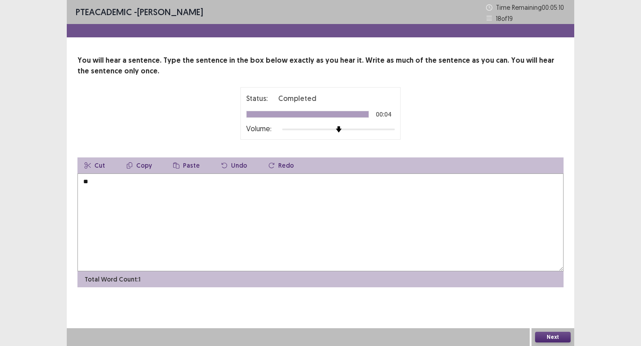
type textarea "*"
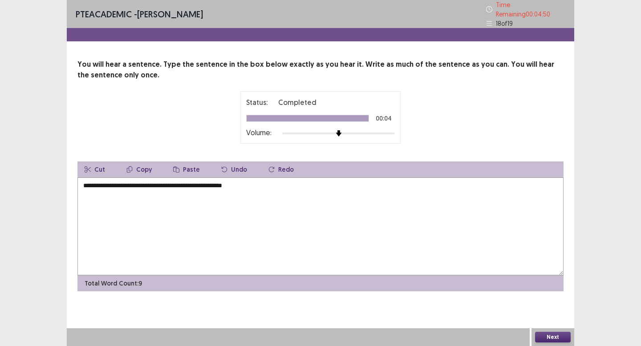
click at [85, 181] on textarea "**********" at bounding box center [320, 227] width 486 height 98
click at [108, 181] on textarea "**********" at bounding box center [320, 227] width 486 height 98
click at [154, 184] on textarea "**********" at bounding box center [320, 227] width 486 height 98
click at [205, 183] on textarea "**********" at bounding box center [320, 227] width 486 height 98
click at [265, 182] on textarea "**********" at bounding box center [320, 227] width 486 height 98
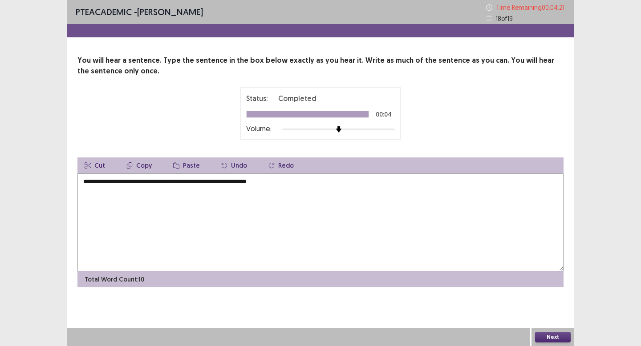
click at [239, 182] on textarea "**********" at bounding box center [320, 223] width 486 height 98
click at [298, 182] on textarea "**********" at bounding box center [320, 223] width 486 height 98
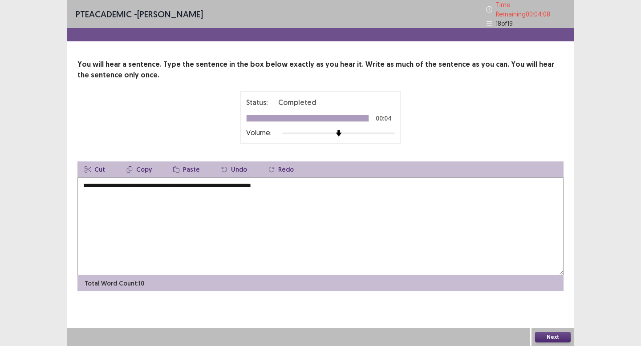
type textarea "**********"
click at [543, 337] on button "Next" at bounding box center [553, 337] width 36 height 11
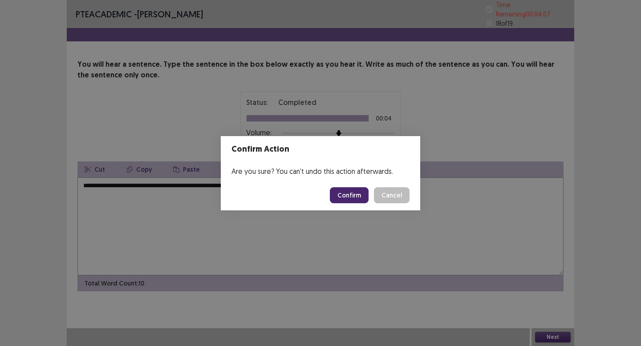
click at [367, 197] on button "Confirm" at bounding box center [349, 195] width 39 height 16
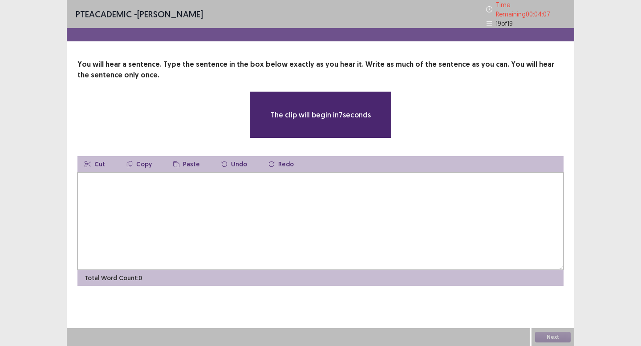
click at [295, 202] on textarea at bounding box center [320, 221] width 486 height 98
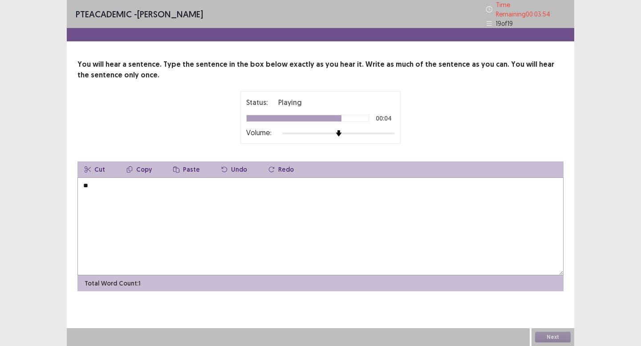
type textarea "*"
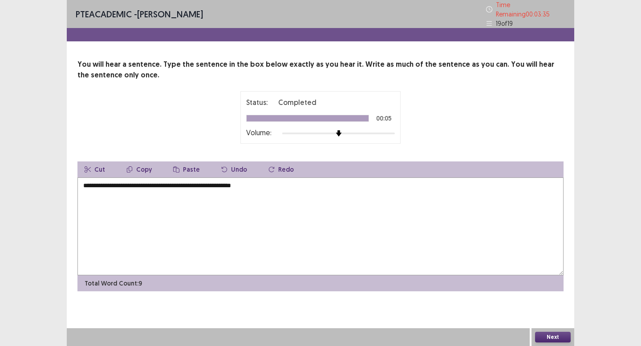
click at [85, 184] on textarea "**********" at bounding box center [320, 227] width 486 height 98
click at [94, 183] on textarea "**********" at bounding box center [320, 227] width 486 height 98
click at [205, 180] on textarea "**********" at bounding box center [320, 227] width 486 height 98
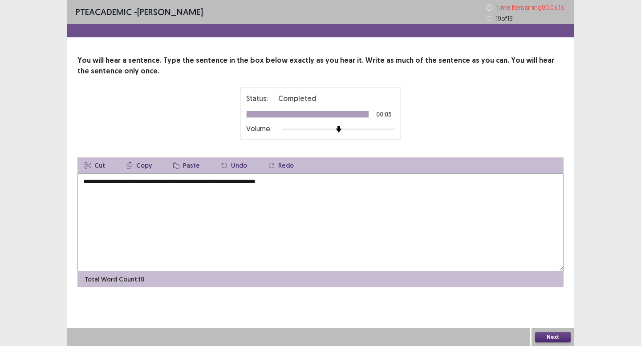
click at [247, 183] on textarea "**********" at bounding box center [320, 223] width 486 height 98
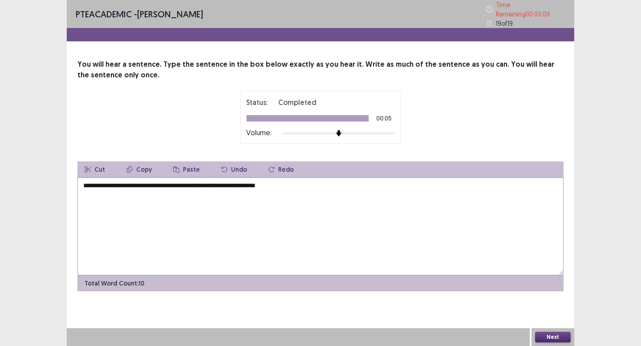
click at [256, 182] on textarea "**********" at bounding box center [320, 227] width 486 height 98
click at [282, 184] on textarea "**********" at bounding box center [320, 227] width 486 height 98
type textarea "**********"
click at [553, 333] on button "Next" at bounding box center [553, 337] width 36 height 11
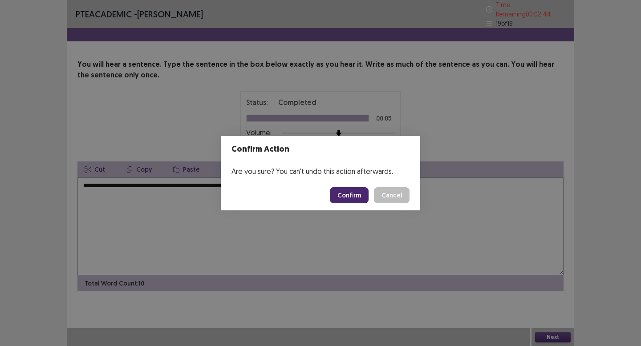
click at [352, 192] on button "Confirm" at bounding box center [349, 195] width 39 height 16
